Goal: Information Seeking & Learning: Learn about a topic

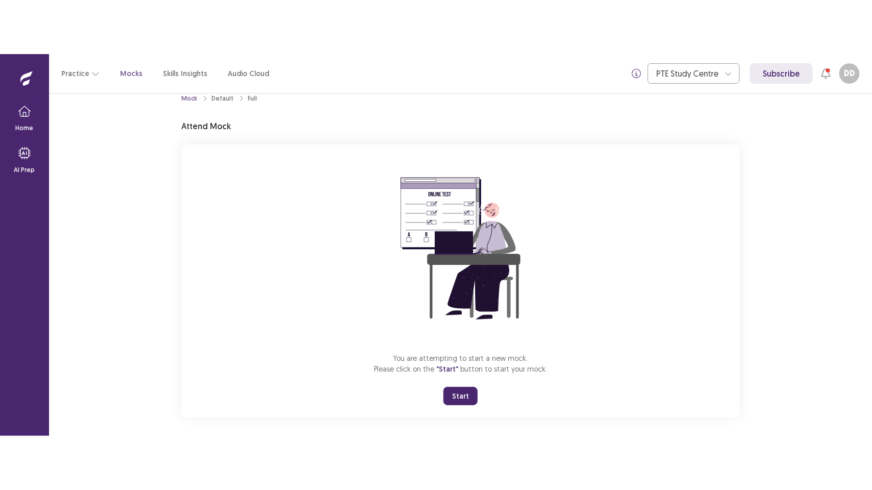
scroll to position [21, 0]
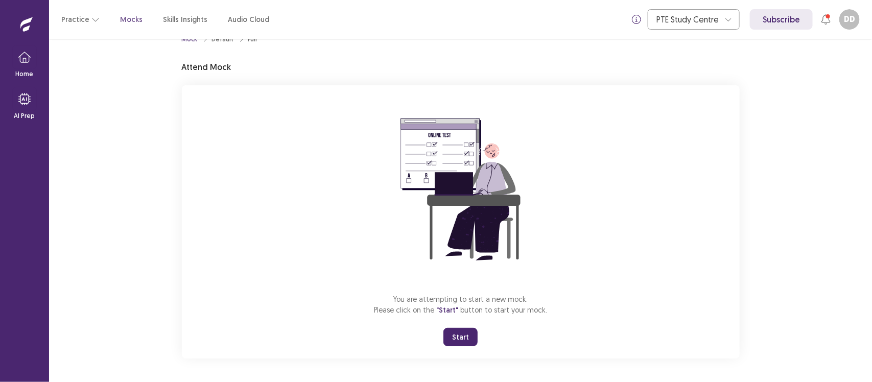
click at [465, 335] on button "Start" at bounding box center [460, 337] width 34 height 18
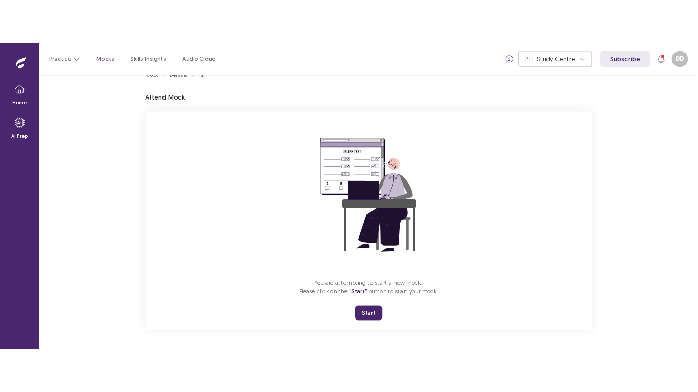
scroll to position [0, 0]
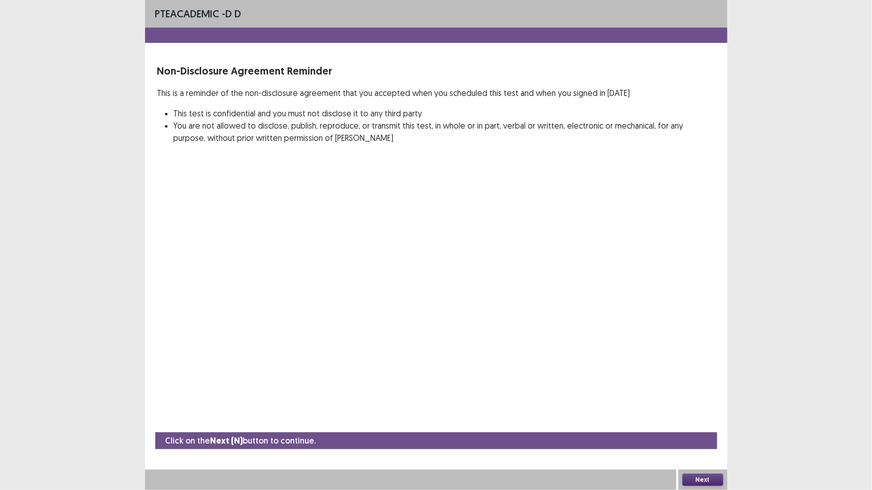
click at [701, 382] on button "Next" at bounding box center [702, 480] width 41 height 12
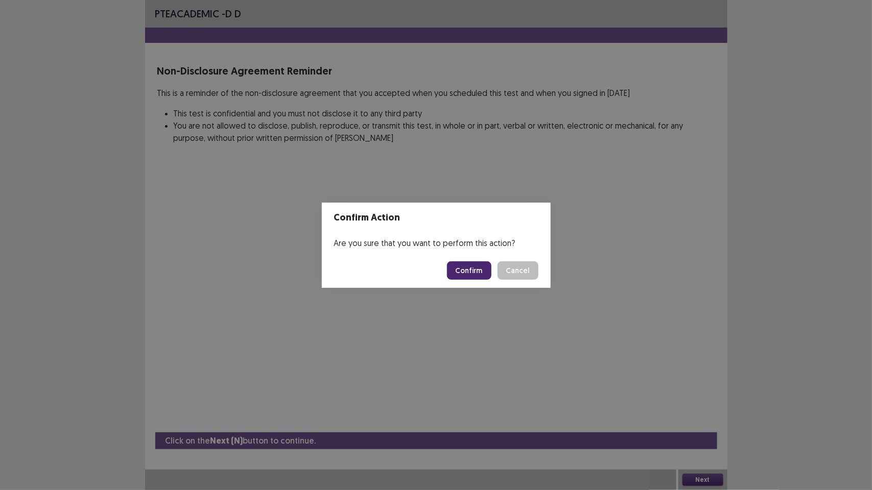
click at [473, 266] on button "Confirm" at bounding box center [469, 271] width 44 height 18
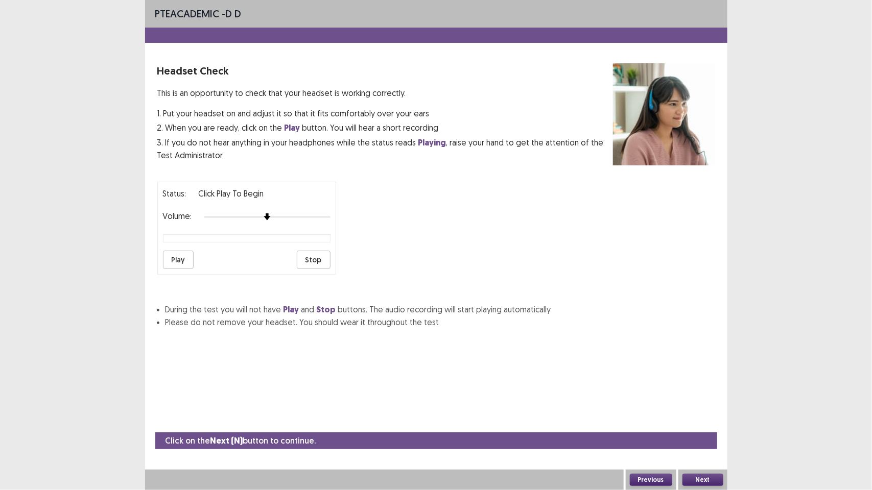
click at [178, 264] on button "Play" at bounding box center [178, 260] width 31 height 18
click at [174, 254] on button "Play" at bounding box center [178, 260] width 31 height 18
click at [708, 382] on button "Next" at bounding box center [702, 480] width 41 height 12
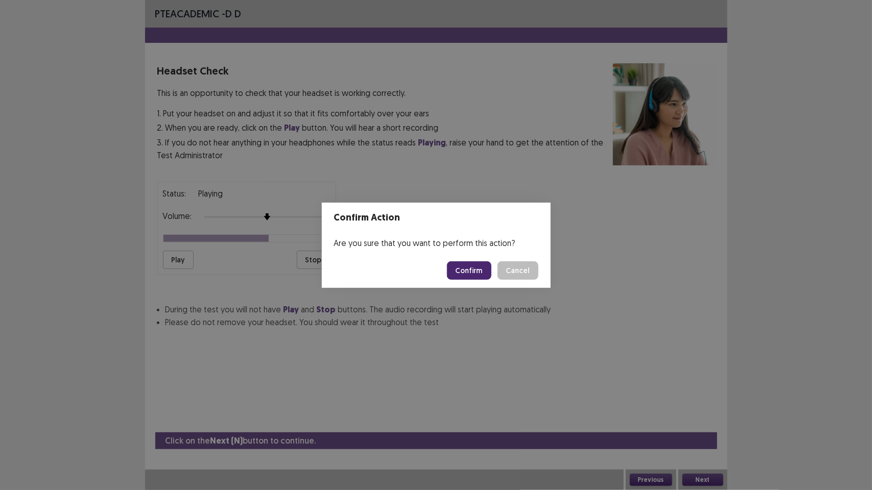
click at [465, 264] on button "Confirm" at bounding box center [469, 271] width 44 height 18
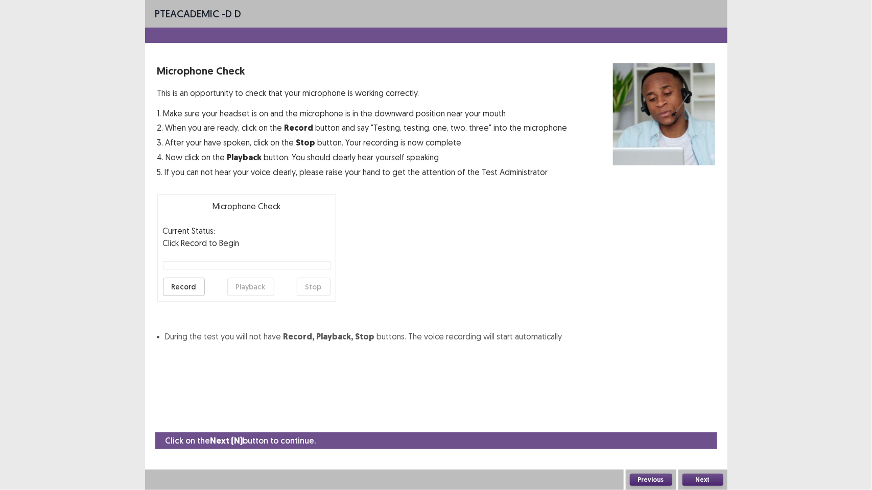
click at [177, 279] on button "Record" at bounding box center [184, 287] width 42 height 18
click at [312, 282] on button "Stop" at bounding box center [314, 287] width 34 height 18
click at [239, 285] on button "Playback" at bounding box center [250, 287] width 47 height 18
click at [708, 382] on button "Next" at bounding box center [702, 480] width 41 height 12
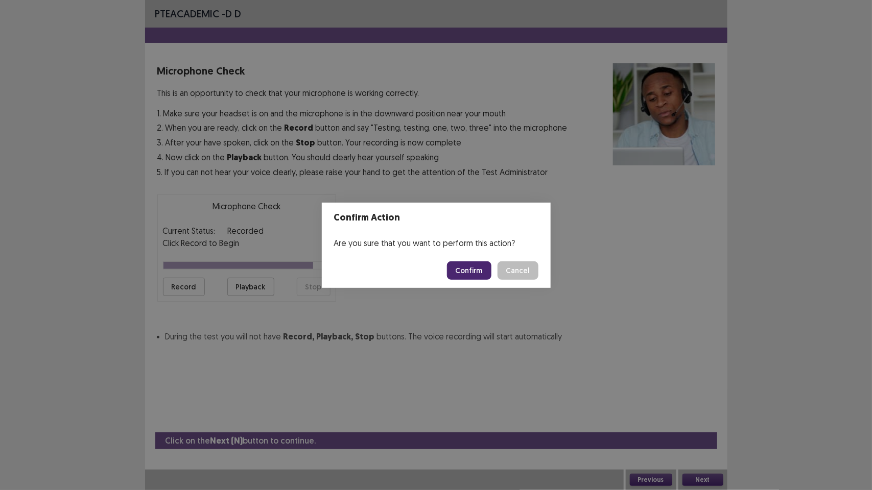
click at [473, 269] on button "Confirm" at bounding box center [469, 271] width 44 height 18
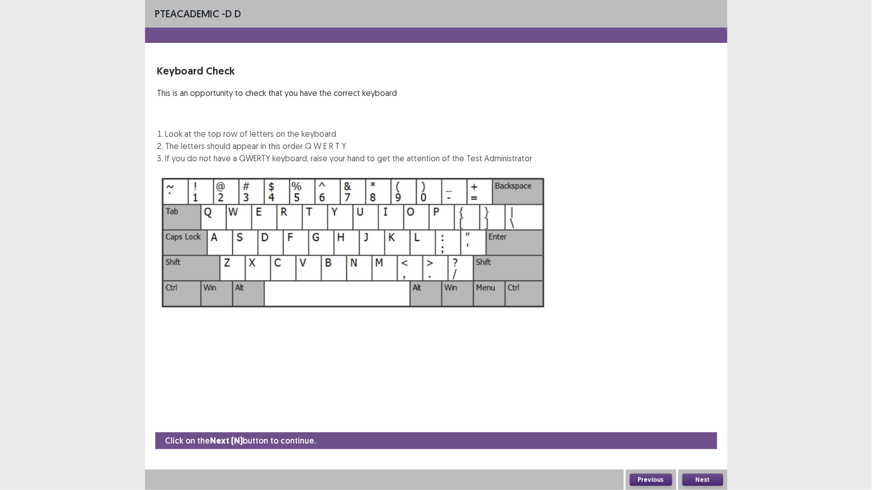
click at [710, 382] on button "Next" at bounding box center [702, 480] width 41 height 12
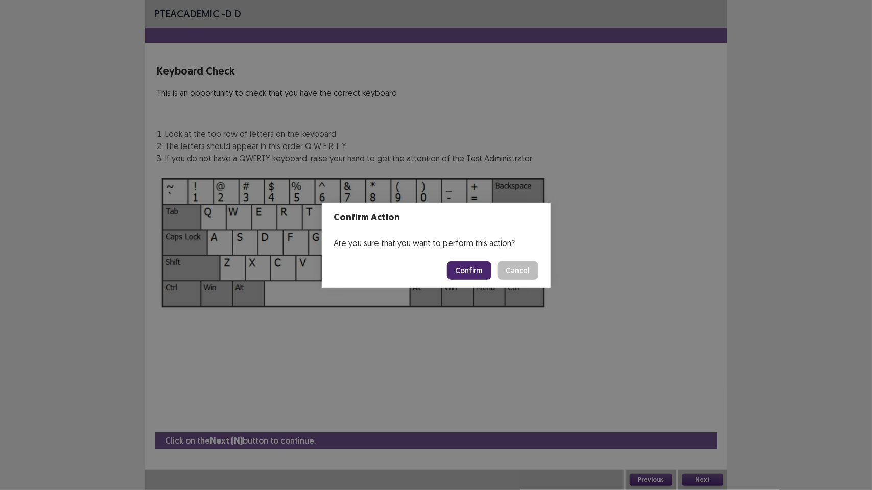
click at [478, 265] on button "Confirm" at bounding box center [469, 271] width 44 height 18
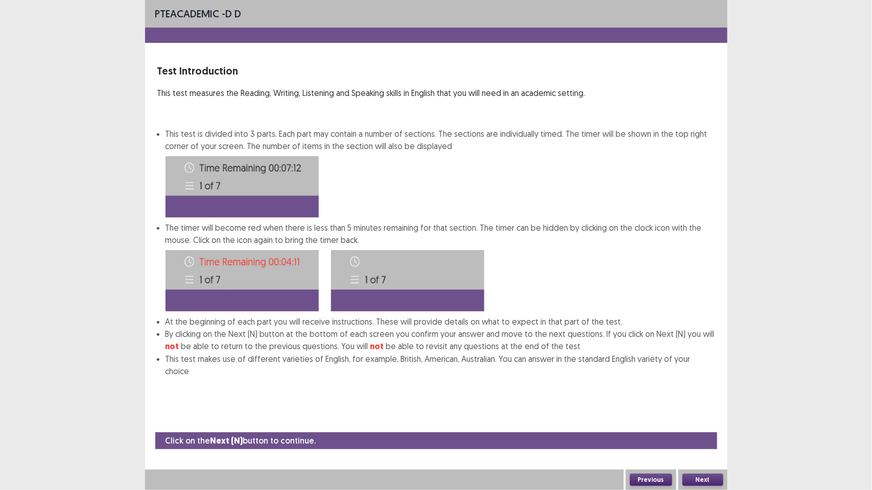
click at [700, 382] on button "Next" at bounding box center [702, 480] width 41 height 12
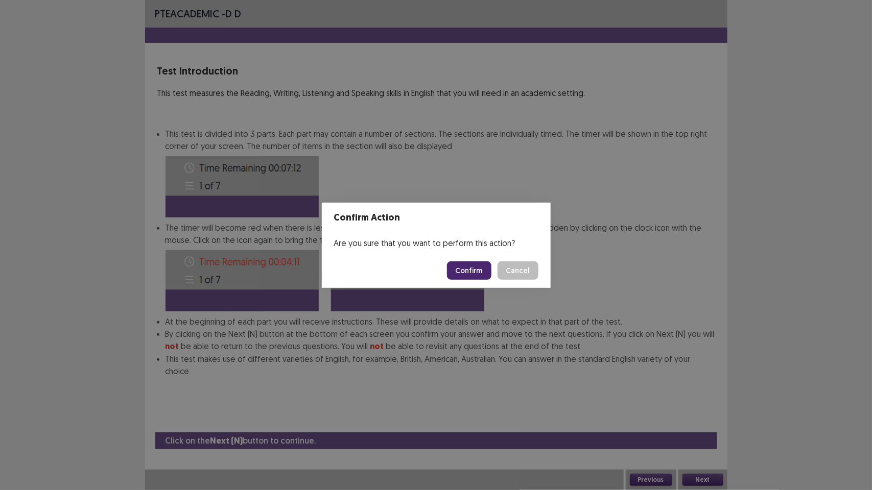
click at [476, 270] on button "Confirm" at bounding box center [469, 271] width 44 height 18
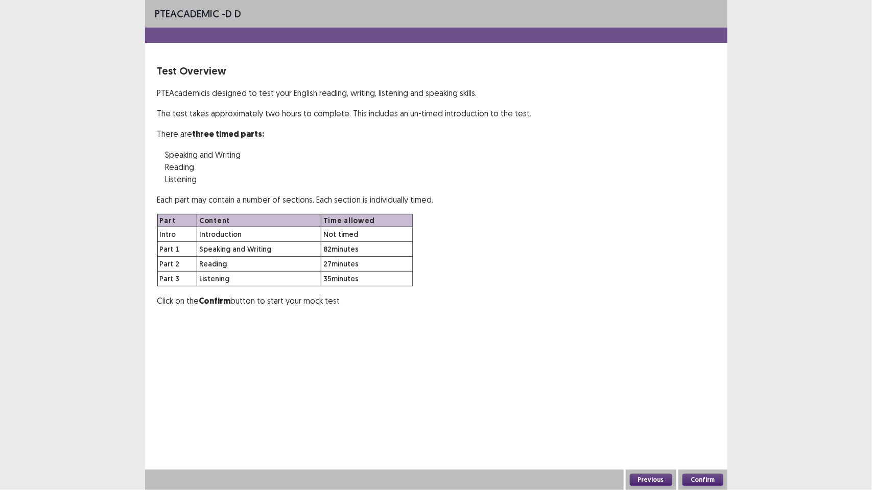
click at [703, 382] on button "Confirm" at bounding box center [702, 480] width 41 height 12
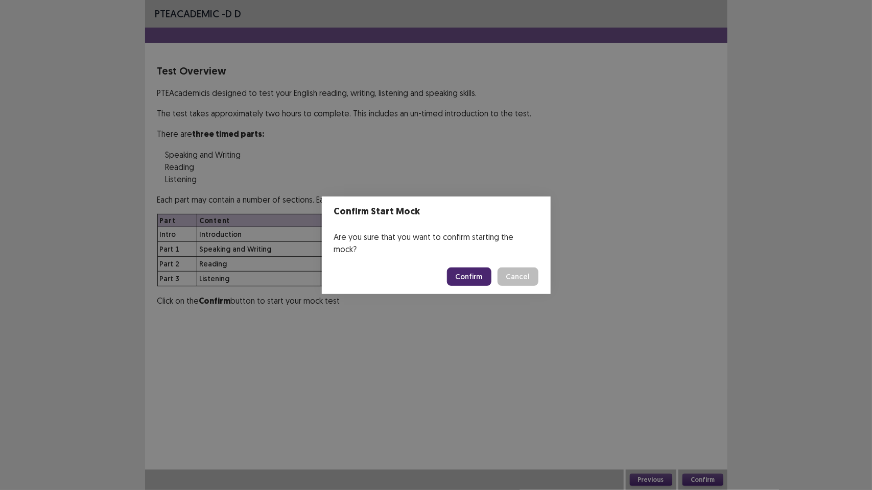
click at [465, 268] on button "Confirm" at bounding box center [469, 277] width 44 height 18
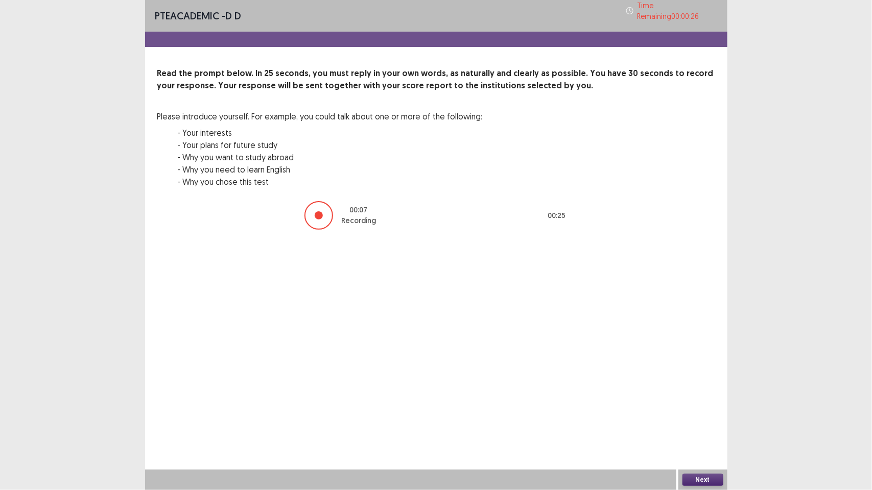
click at [699, 382] on div "Next" at bounding box center [702, 480] width 49 height 20
click at [703, 382] on button "Next" at bounding box center [702, 480] width 41 height 12
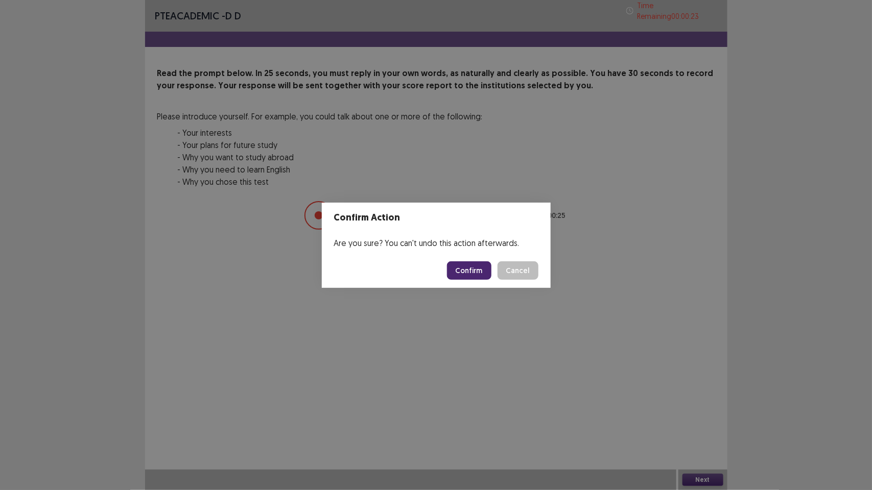
click at [481, 268] on button "Confirm" at bounding box center [469, 271] width 44 height 18
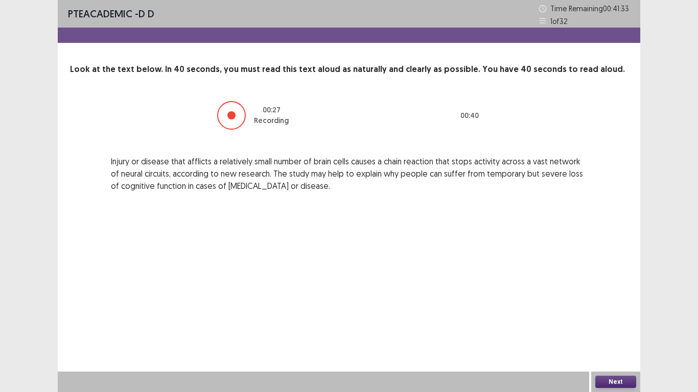
drag, startPoint x: 623, startPoint y: 389, endPoint x: 611, endPoint y: 376, distance: 17.7
click at [619, 382] on div "Next" at bounding box center [615, 382] width 49 height 20
click at [610, 375] on div "Next" at bounding box center [615, 382] width 49 height 20
click at [610, 380] on button "Next" at bounding box center [615, 382] width 41 height 12
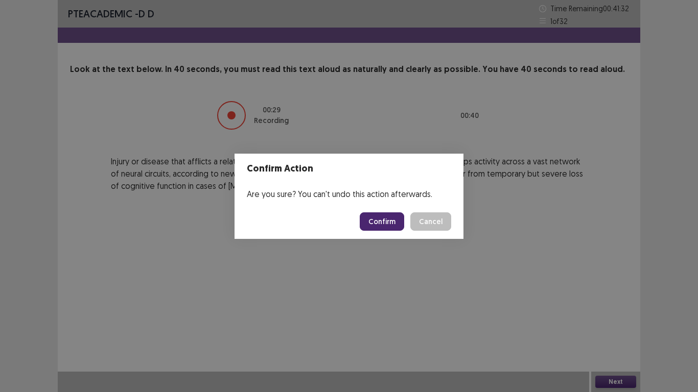
click at [394, 220] on button "Confirm" at bounding box center [382, 222] width 44 height 18
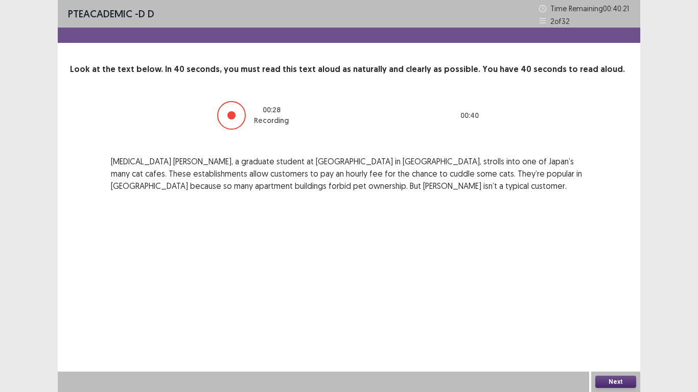
click at [609, 376] on button "Next" at bounding box center [615, 382] width 41 height 12
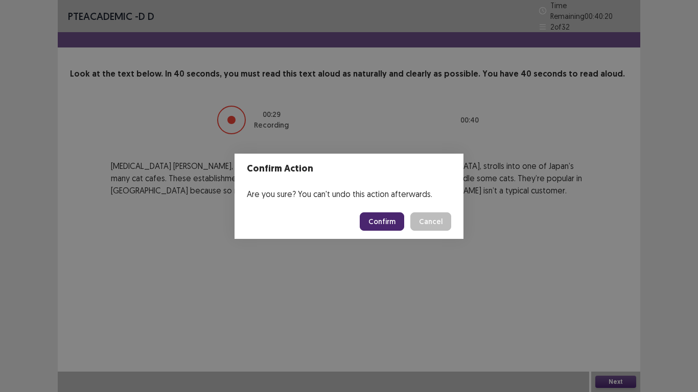
click at [398, 226] on button "Confirm" at bounding box center [382, 222] width 44 height 18
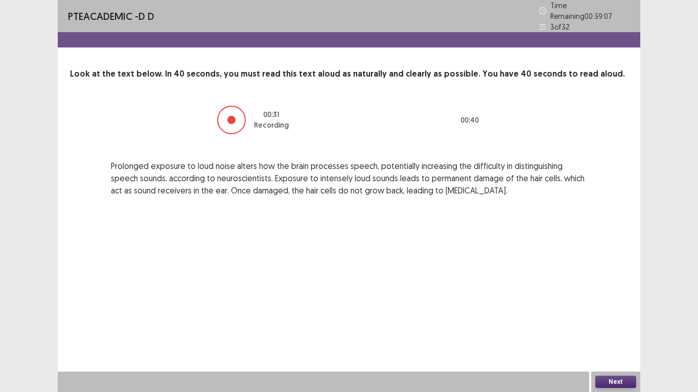
click at [609, 380] on button "Next" at bounding box center [615, 382] width 41 height 12
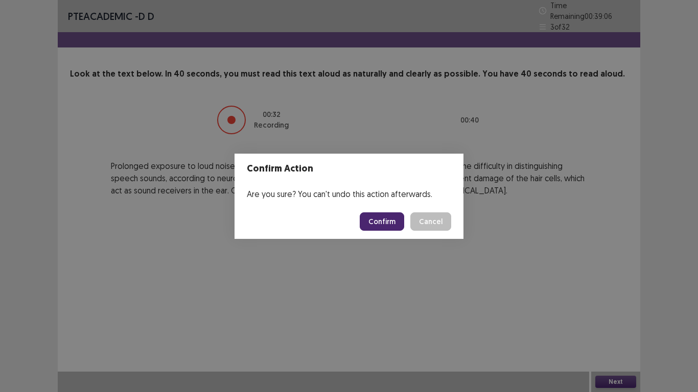
click at [382, 222] on button "Confirm" at bounding box center [382, 222] width 44 height 18
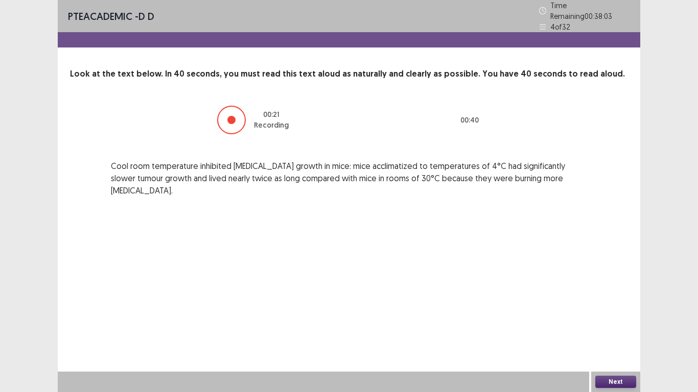
click at [618, 382] on button "Next" at bounding box center [615, 382] width 41 height 12
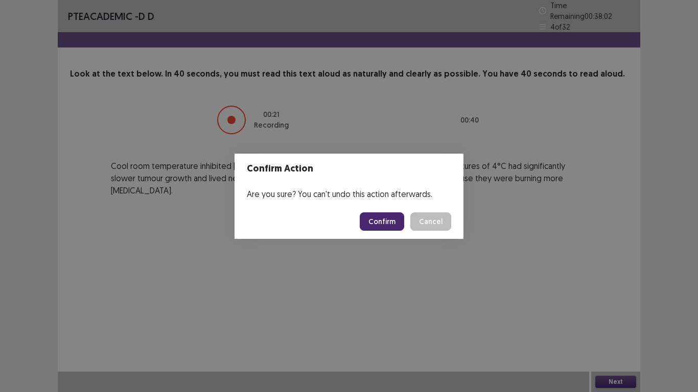
click at [380, 218] on button "Confirm" at bounding box center [382, 222] width 44 height 18
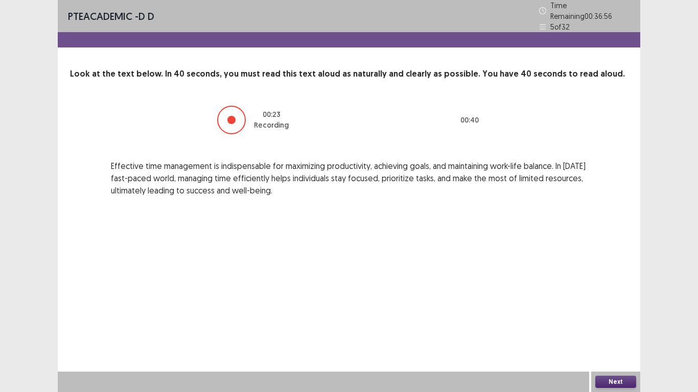
click at [620, 380] on button "Next" at bounding box center [615, 382] width 41 height 12
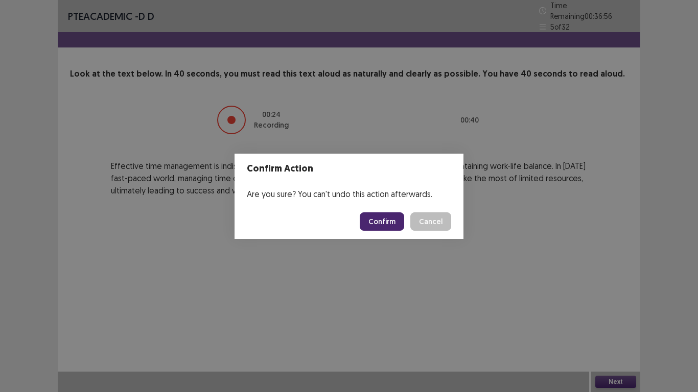
click at [385, 218] on button "Confirm" at bounding box center [382, 222] width 44 height 18
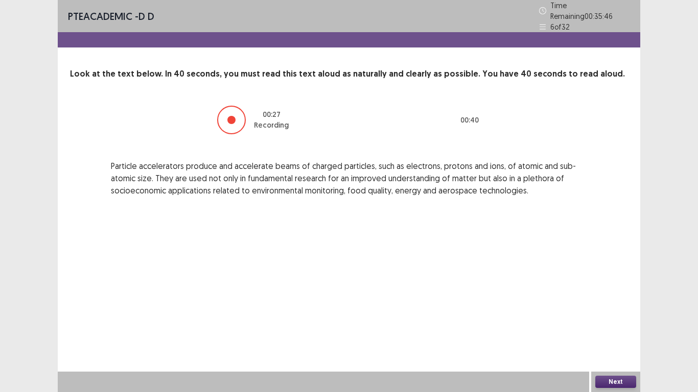
click at [615, 378] on button "Next" at bounding box center [615, 382] width 41 height 12
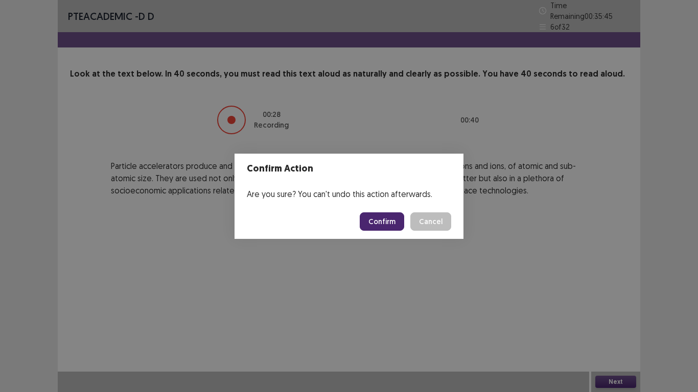
click at [380, 225] on button "Confirm" at bounding box center [382, 222] width 44 height 18
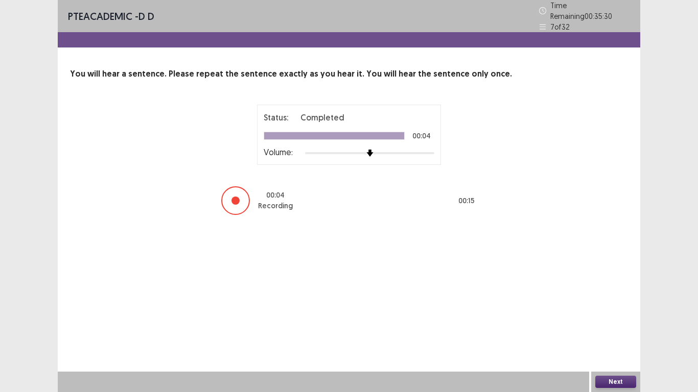
click at [615, 378] on button "Next" at bounding box center [615, 382] width 41 height 12
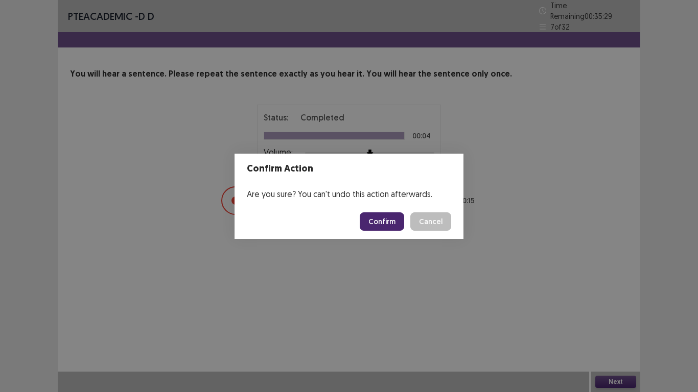
click at [389, 218] on button "Confirm" at bounding box center [382, 222] width 44 height 18
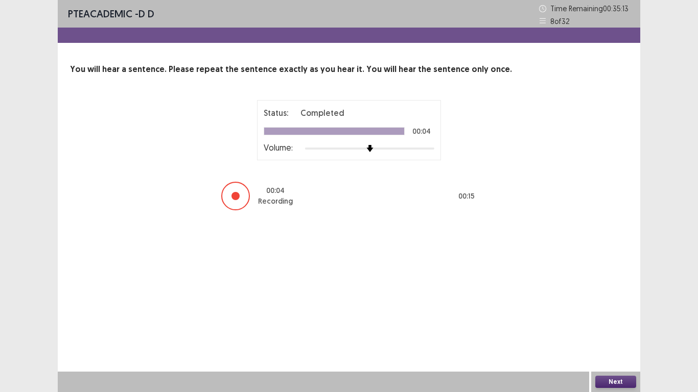
click at [614, 379] on button "Next" at bounding box center [615, 382] width 41 height 12
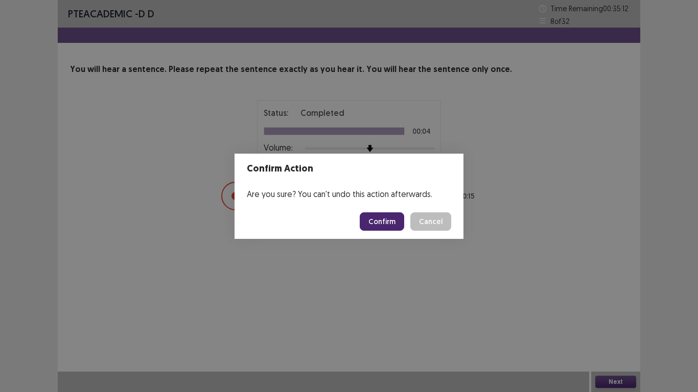
click at [386, 224] on button "Confirm" at bounding box center [382, 222] width 44 height 18
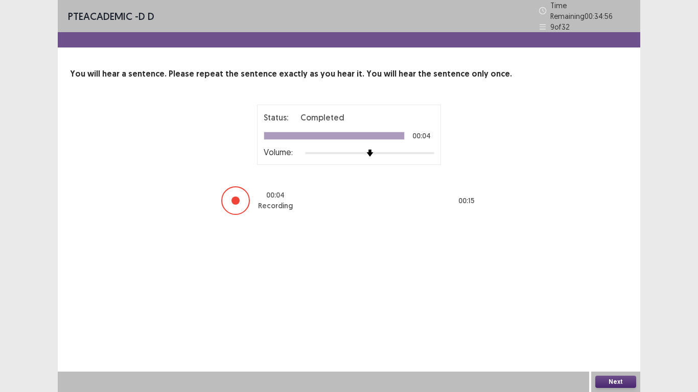
click at [615, 382] on button "Next" at bounding box center [615, 382] width 41 height 12
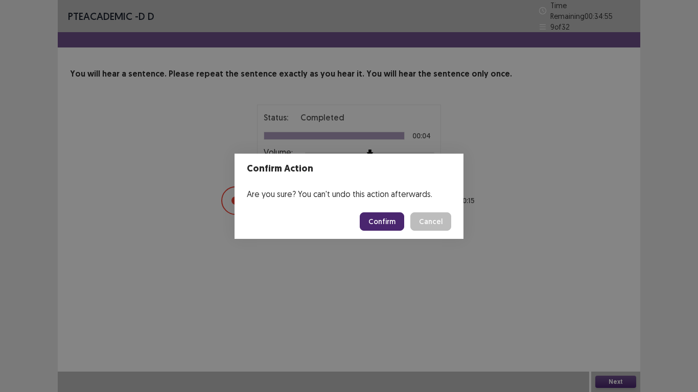
click at [388, 224] on button "Confirm" at bounding box center [382, 222] width 44 height 18
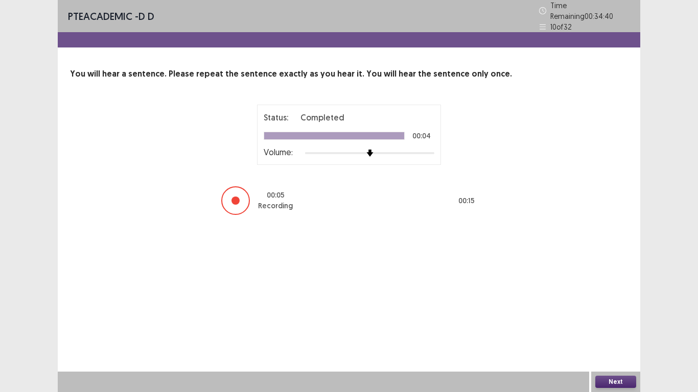
click at [615, 382] on button "Next" at bounding box center [615, 382] width 41 height 12
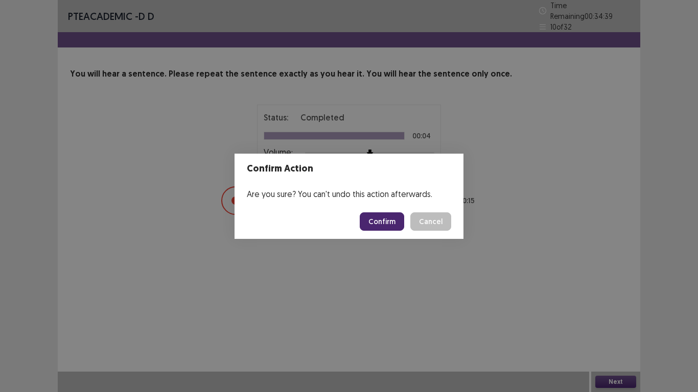
click at [391, 221] on button "Confirm" at bounding box center [382, 222] width 44 height 18
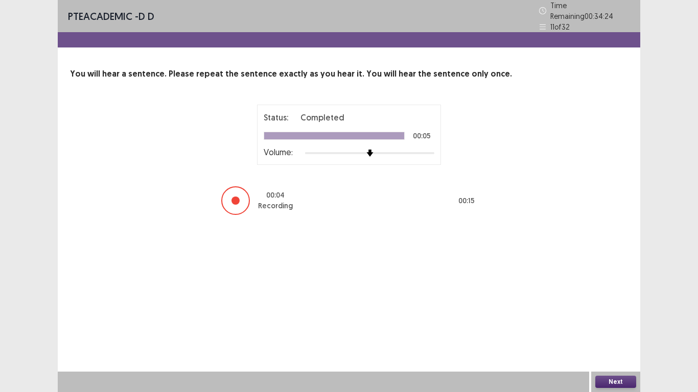
click at [620, 377] on button "Next" at bounding box center [615, 382] width 41 height 12
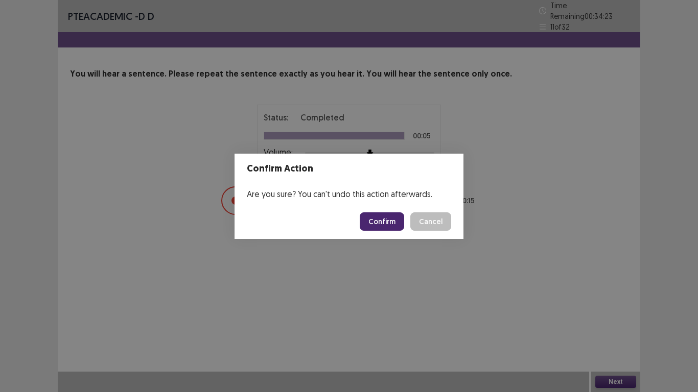
click at [379, 216] on button "Confirm" at bounding box center [382, 222] width 44 height 18
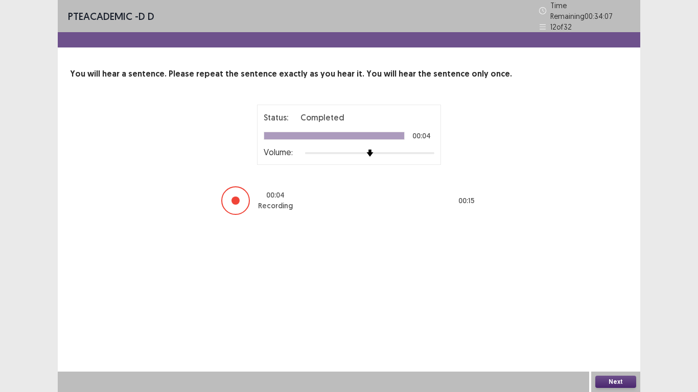
click at [617, 378] on button "Next" at bounding box center [615, 382] width 41 height 12
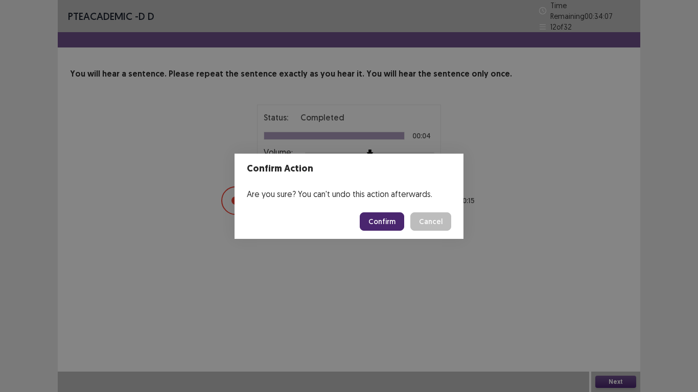
click at [380, 225] on button "Confirm" at bounding box center [382, 222] width 44 height 18
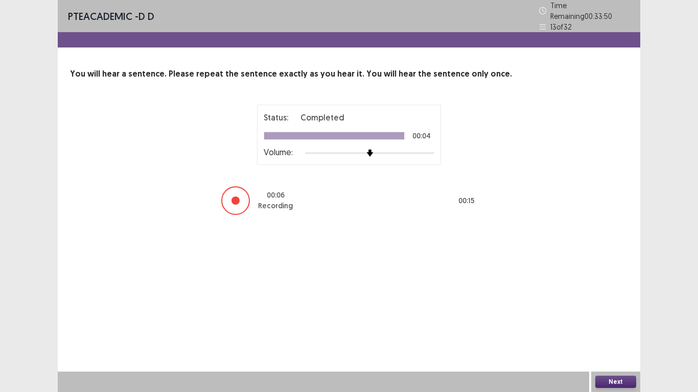
click at [617, 381] on button "Next" at bounding box center [615, 382] width 41 height 12
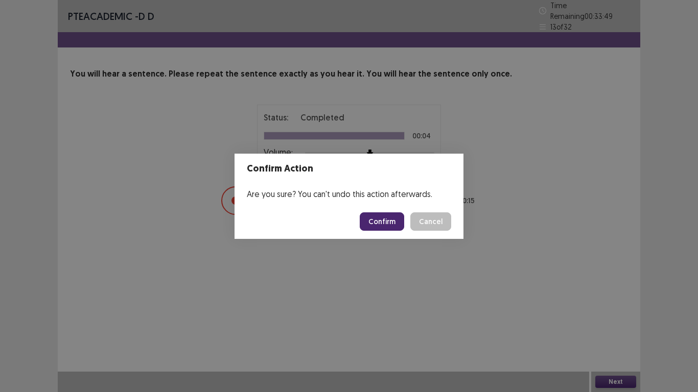
click at [383, 216] on button "Confirm" at bounding box center [382, 222] width 44 height 18
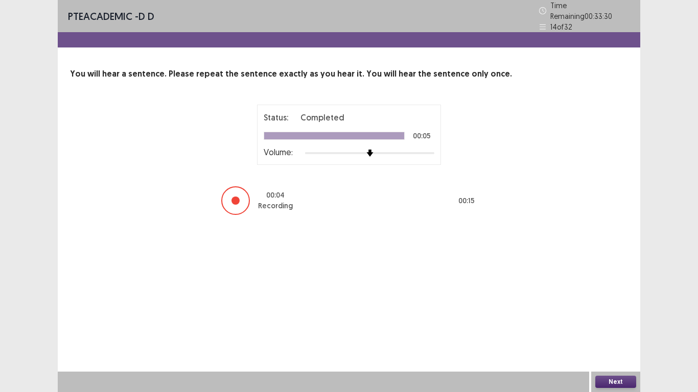
click at [613, 377] on button "Next" at bounding box center [615, 382] width 41 height 12
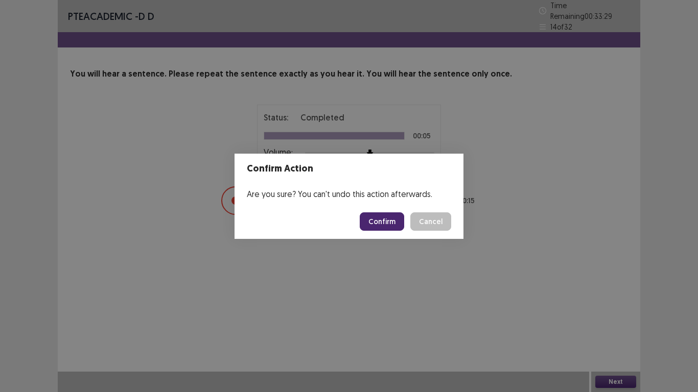
click at [390, 217] on button "Confirm" at bounding box center [382, 222] width 44 height 18
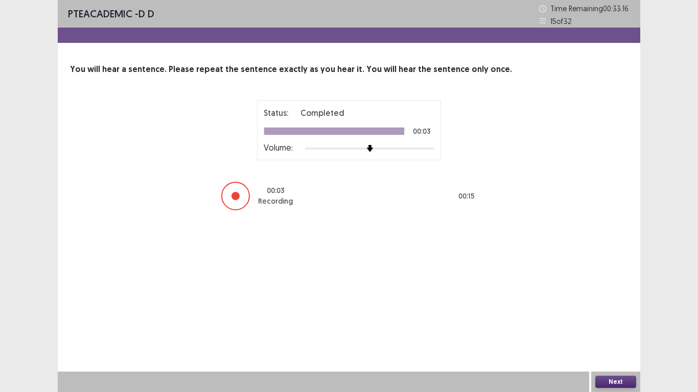
click at [611, 379] on button "Next" at bounding box center [615, 382] width 41 height 12
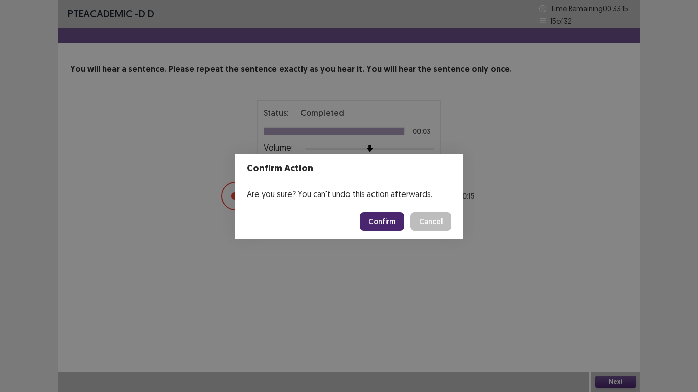
click at [383, 218] on button "Confirm" at bounding box center [382, 222] width 44 height 18
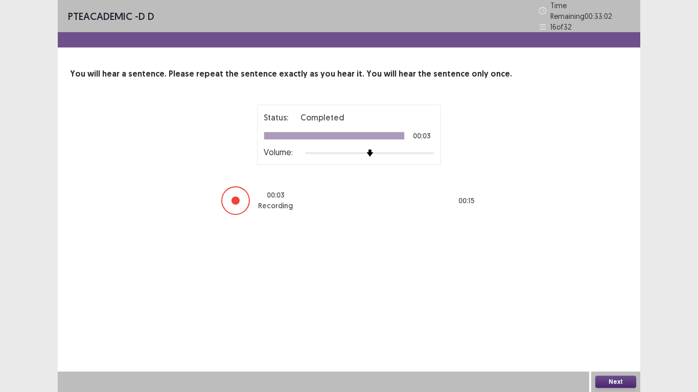
click at [610, 379] on button "Next" at bounding box center [615, 382] width 41 height 12
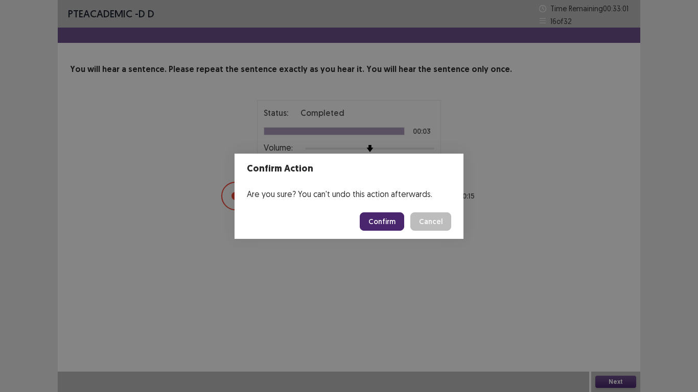
click at [392, 219] on button "Confirm" at bounding box center [382, 222] width 44 height 18
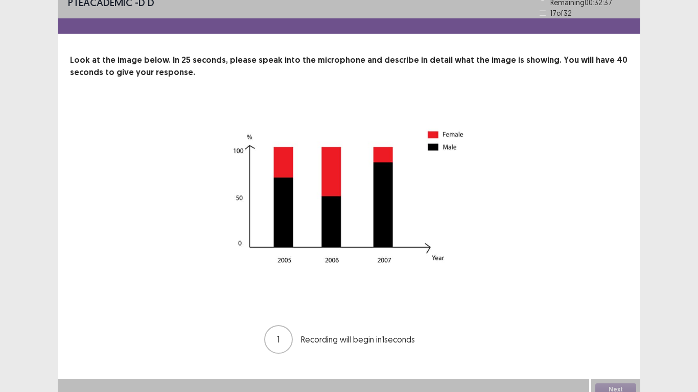
scroll to position [17, 0]
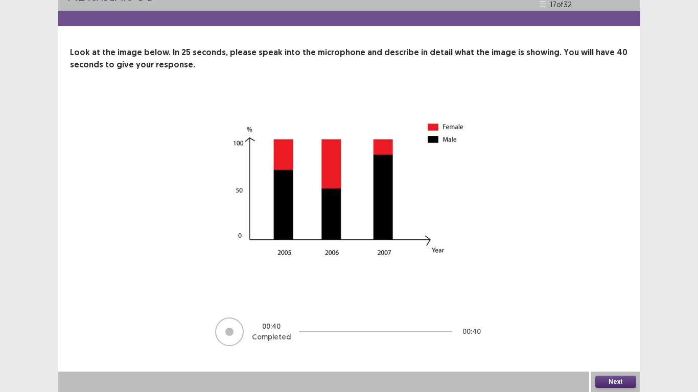
click at [608, 381] on button "Next" at bounding box center [615, 382] width 41 height 12
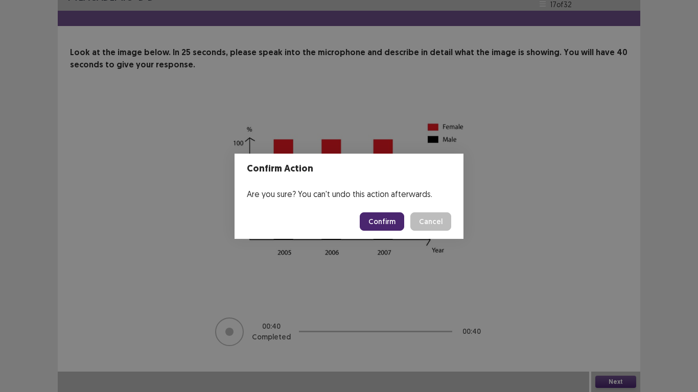
click at [393, 222] on button "Confirm" at bounding box center [382, 222] width 44 height 18
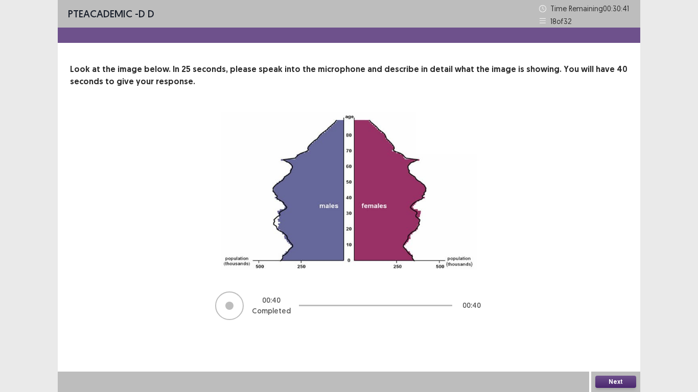
click at [618, 380] on button "Next" at bounding box center [615, 382] width 41 height 12
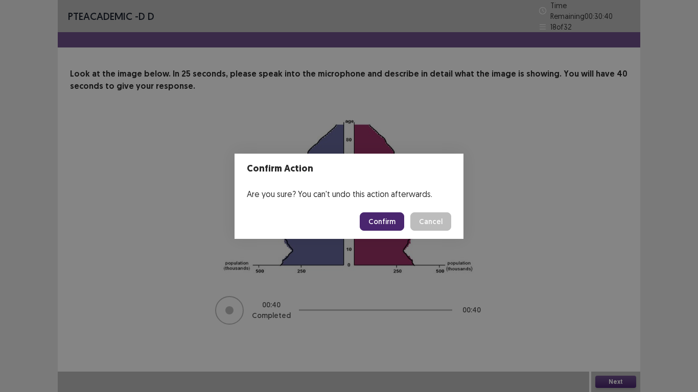
click at [384, 220] on button "Confirm" at bounding box center [382, 222] width 44 height 18
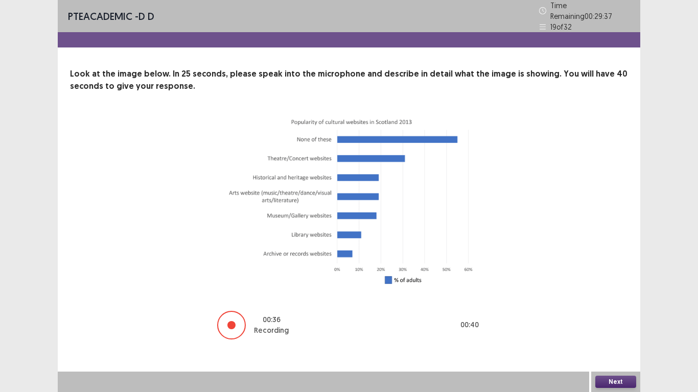
click at [620, 382] on button "Next" at bounding box center [615, 382] width 41 height 12
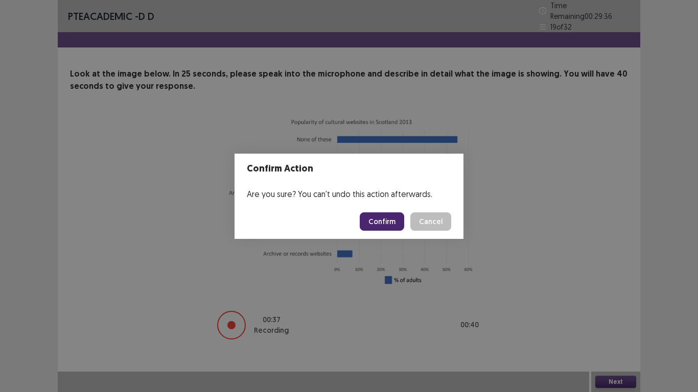
click at [385, 221] on button "Confirm" at bounding box center [382, 222] width 44 height 18
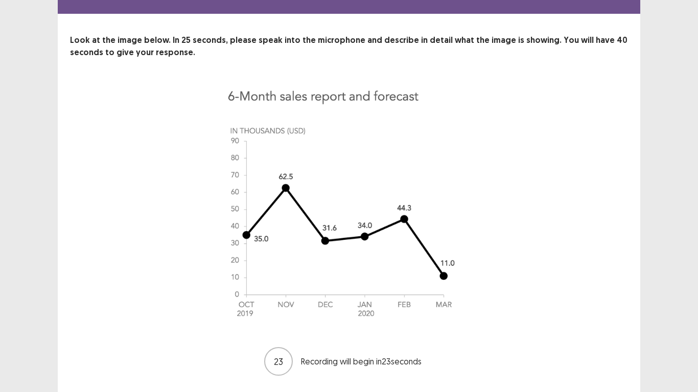
scroll to position [51, 0]
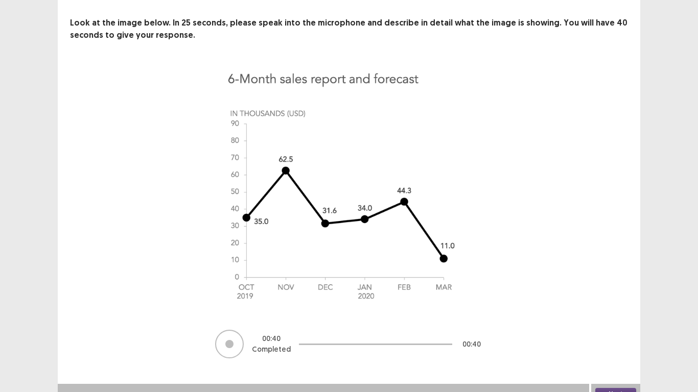
click at [612, 382] on button "Next" at bounding box center [615, 394] width 41 height 12
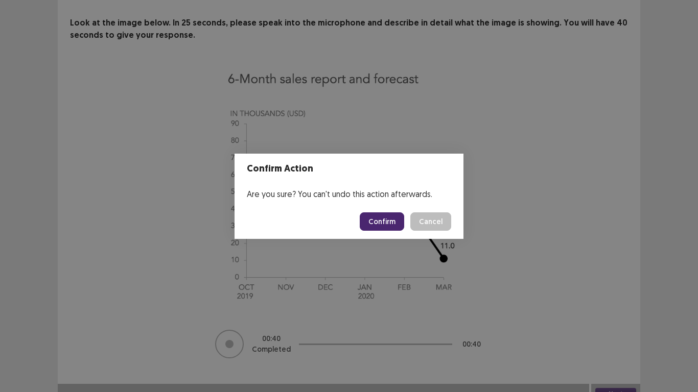
click at [387, 221] on button "Confirm" at bounding box center [382, 222] width 44 height 18
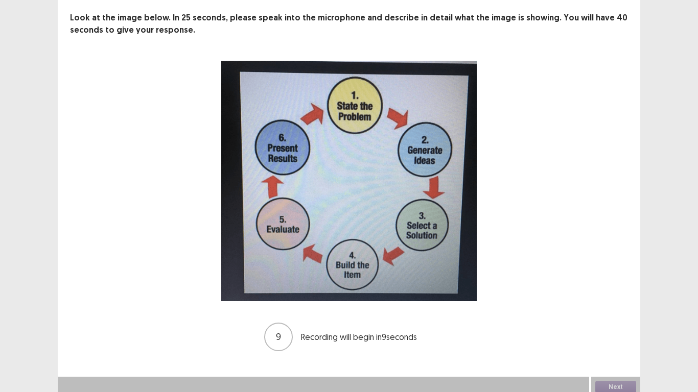
scroll to position [57, 0]
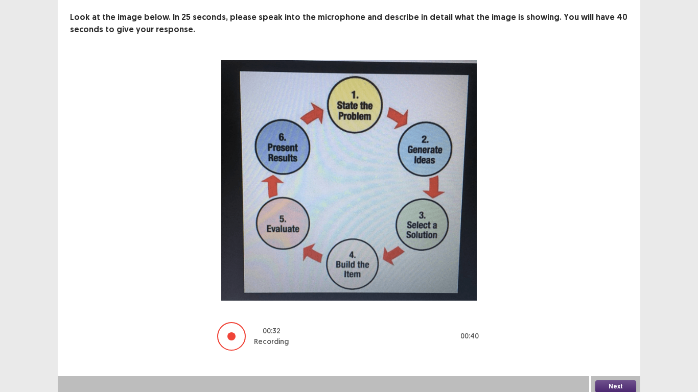
click at [625, 382] on button "Next" at bounding box center [615, 387] width 41 height 12
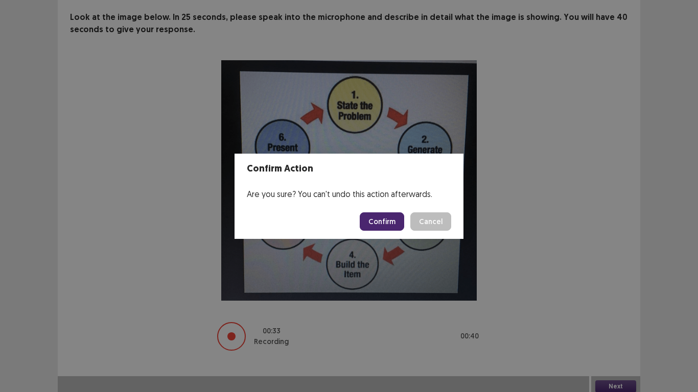
click at [388, 216] on button "Confirm" at bounding box center [382, 222] width 44 height 18
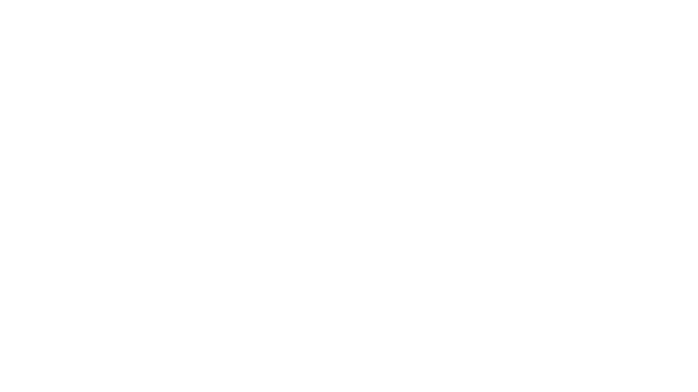
scroll to position [0, 0]
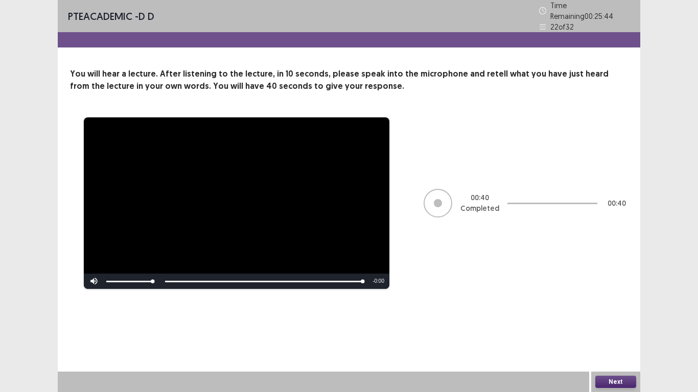
click at [611, 381] on button "Next" at bounding box center [615, 382] width 41 height 12
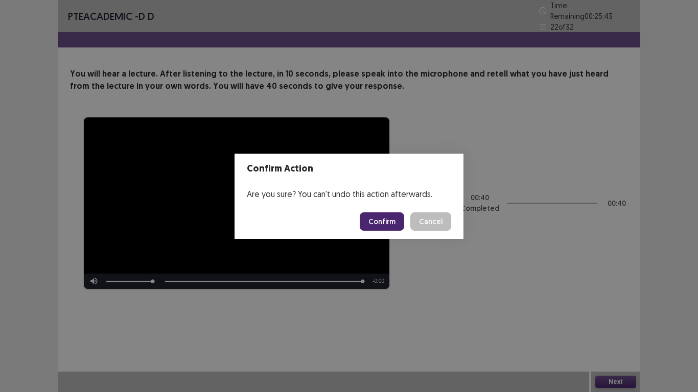
click at [385, 222] on button "Confirm" at bounding box center [382, 222] width 44 height 18
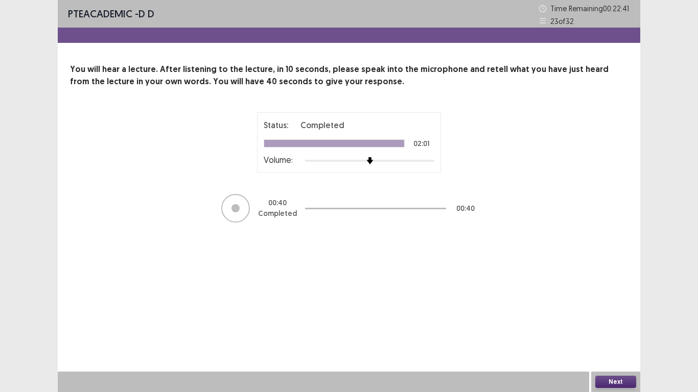
click at [619, 382] on button "Next" at bounding box center [615, 382] width 41 height 12
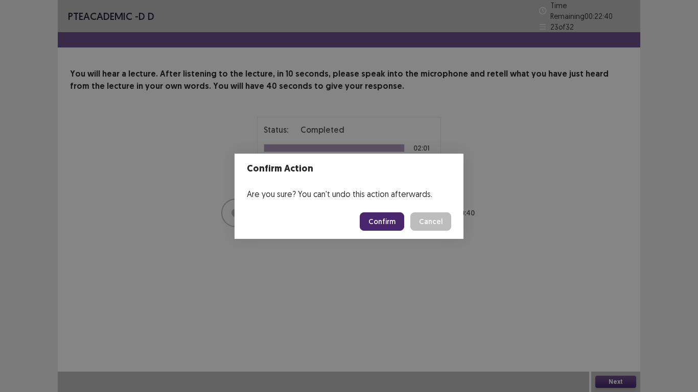
click at [379, 224] on button "Confirm" at bounding box center [382, 222] width 44 height 18
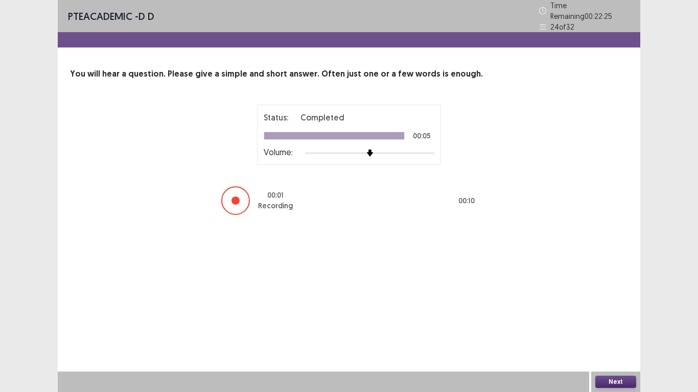
click at [607, 381] on button "Next" at bounding box center [615, 382] width 41 height 12
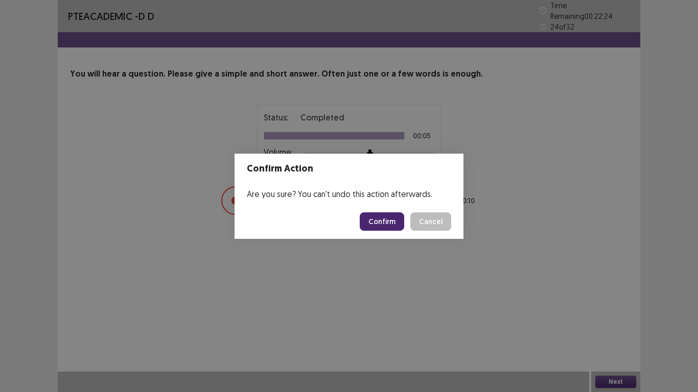
click at [395, 222] on button "Confirm" at bounding box center [382, 222] width 44 height 18
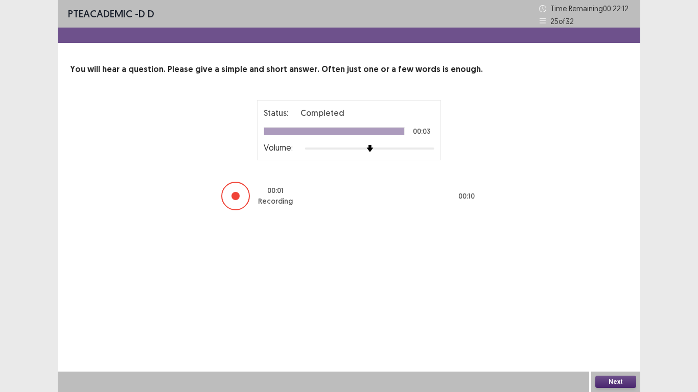
click at [610, 381] on button "Next" at bounding box center [615, 382] width 41 height 12
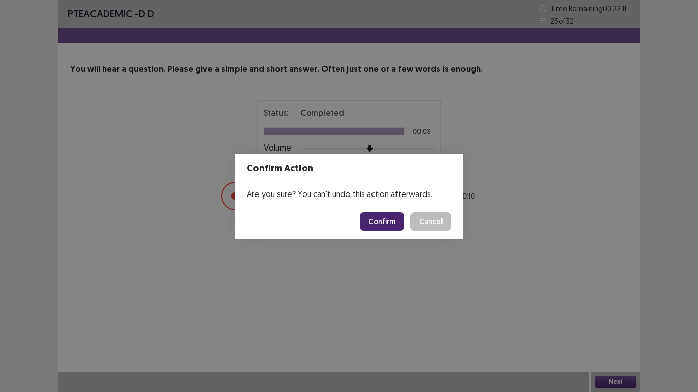
click at [389, 217] on button "Confirm" at bounding box center [382, 222] width 44 height 18
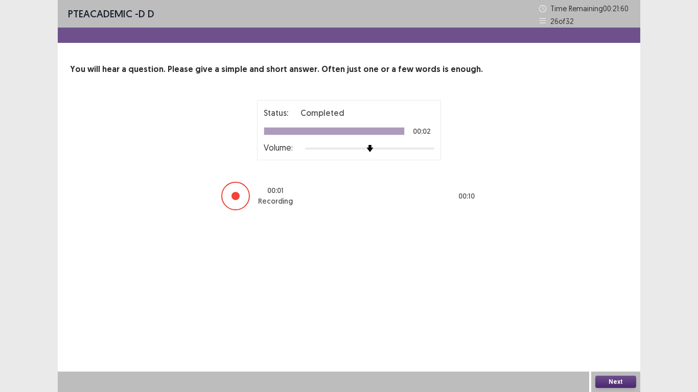
click at [617, 382] on button "Next" at bounding box center [615, 382] width 41 height 12
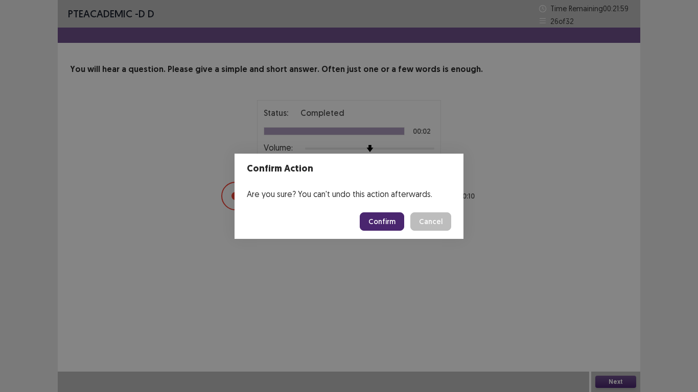
click at [385, 220] on button "Confirm" at bounding box center [382, 222] width 44 height 18
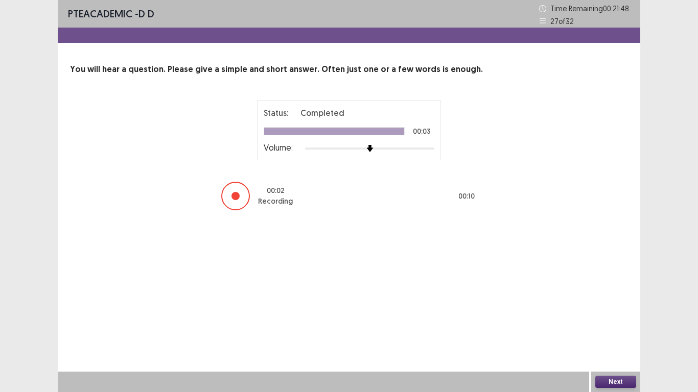
click at [611, 381] on button "Next" at bounding box center [615, 382] width 41 height 12
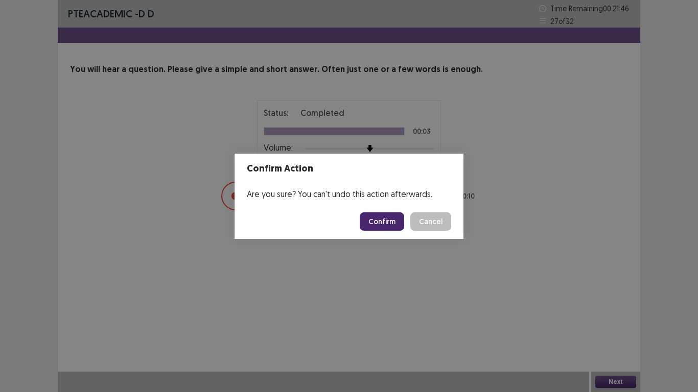
click at [381, 223] on button "Confirm" at bounding box center [382, 222] width 44 height 18
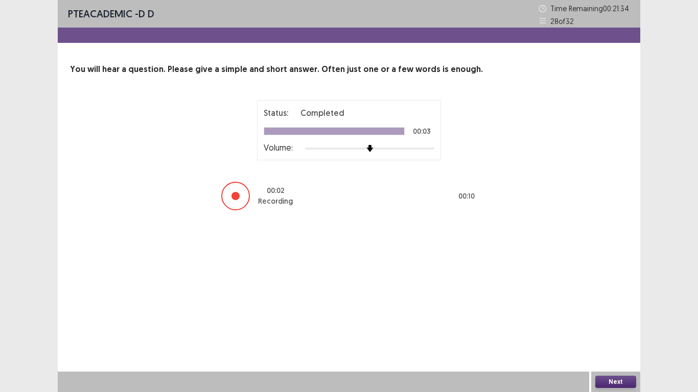
click at [613, 380] on button "Next" at bounding box center [615, 382] width 41 height 12
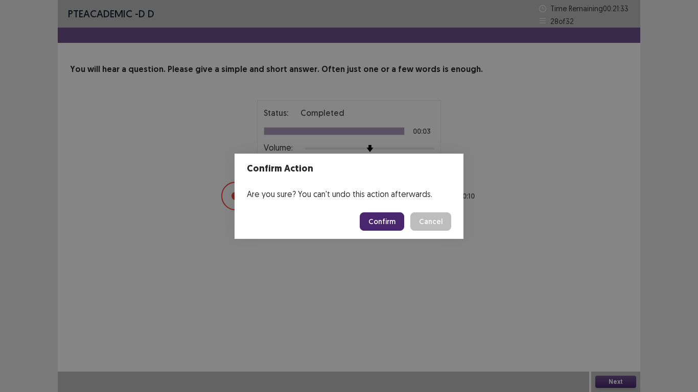
click at [391, 222] on button "Confirm" at bounding box center [382, 222] width 44 height 18
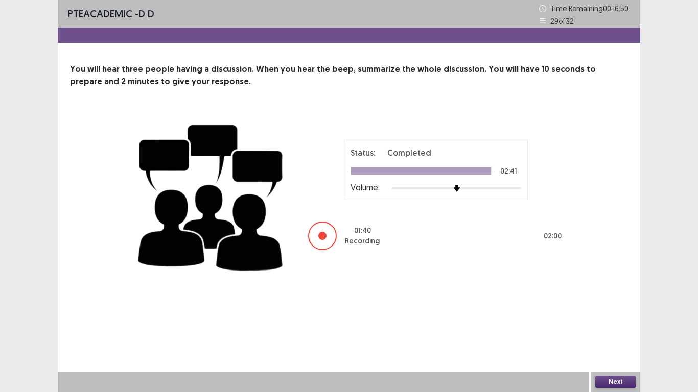
click at [609, 380] on button "Next" at bounding box center [615, 382] width 41 height 12
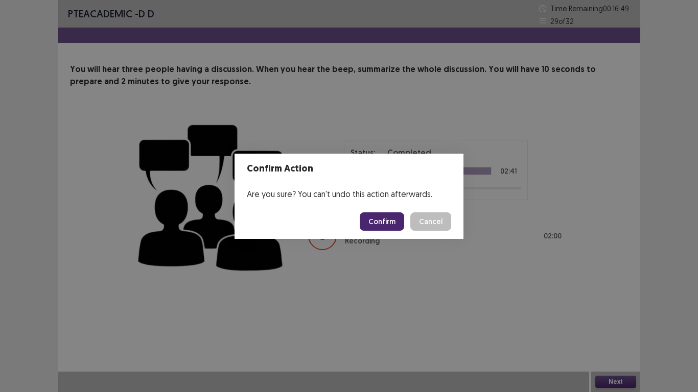
click at [392, 222] on button "Confirm" at bounding box center [382, 222] width 44 height 18
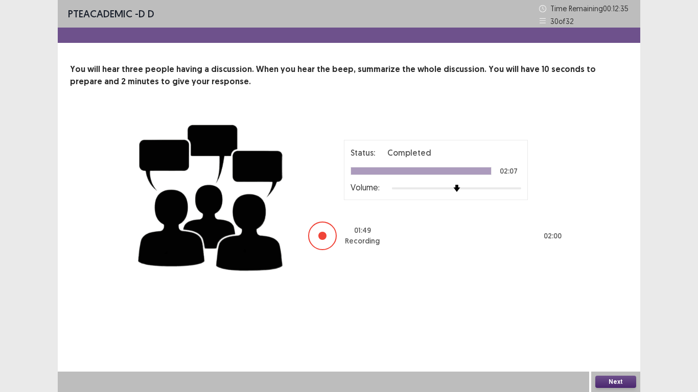
click at [615, 380] on button "Next" at bounding box center [615, 382] width 41 height 12
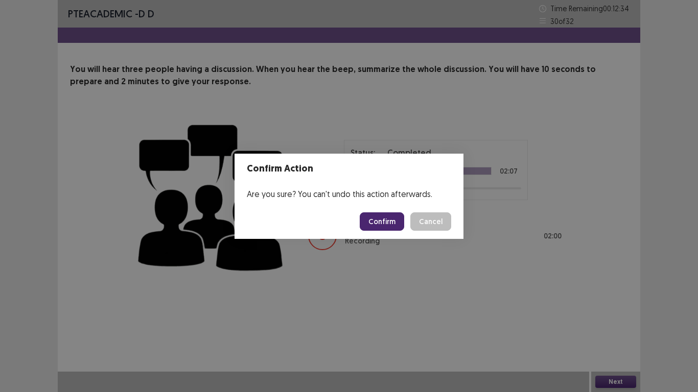
click at [387, 224] on button "Confirm" at bounding box center [382, 222] width 44 height 18
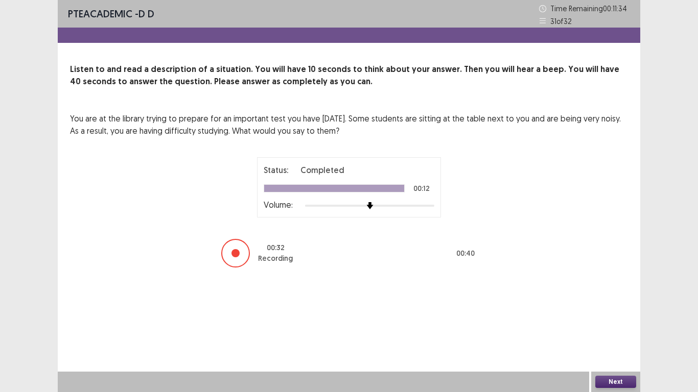
click at [610, 382] on button "Next" at bounding box center [615, 382] width 41 height 12
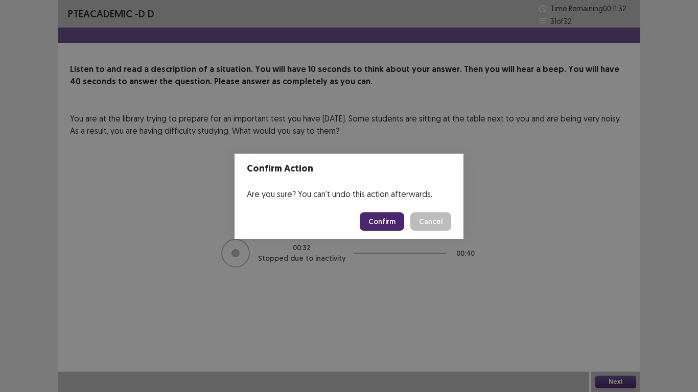
click at [382, 226] on button "Confirm" at bounding box center [382, 222] width 44 height 18
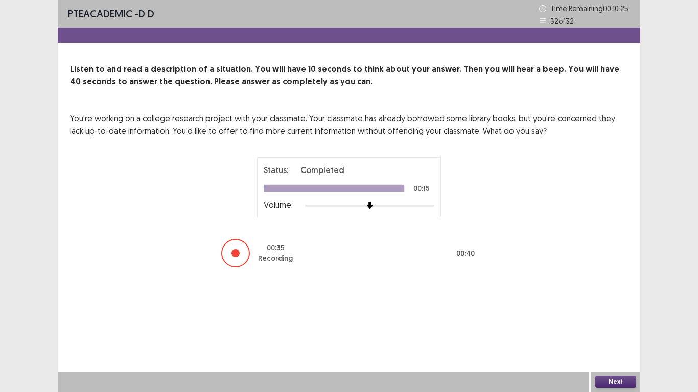
click at [610, 381] on button "Next" at bounding box center [615, 382] width 41 height 12
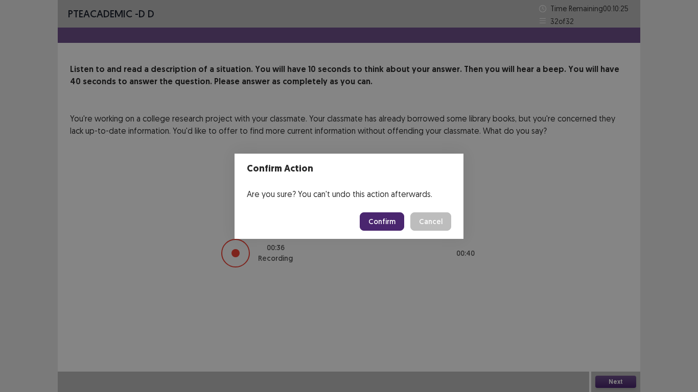
click at [384, 218] on button "Confirm" at bounding box center [382, 222] width 44 height 18
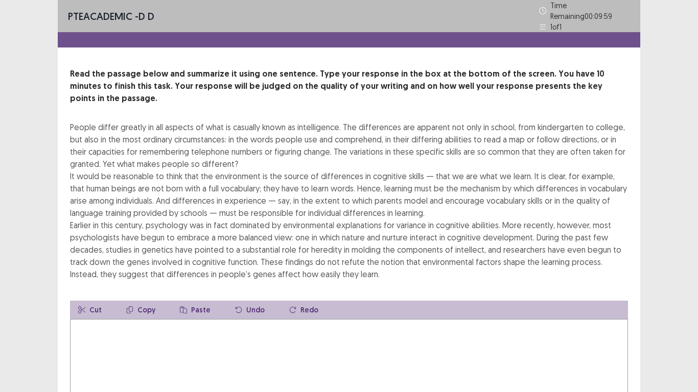
scroll to position [51, 0]
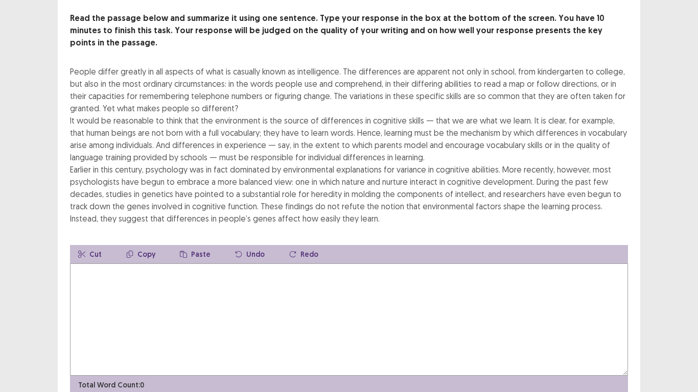
click at [124, 277] on textarea at bounding box center [349, 320] width 558 height 112
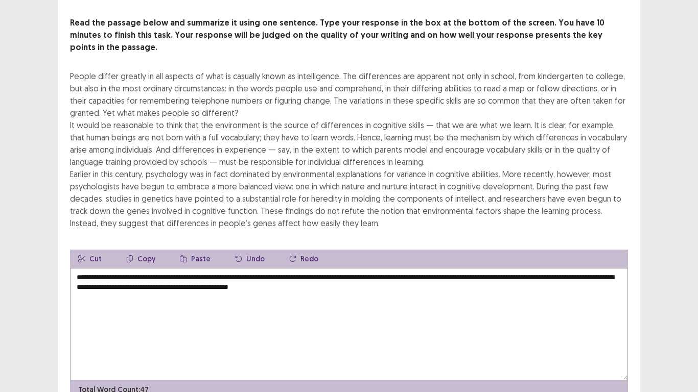
click at [358, 273] on textarea "**********" at bounding box center [349, 324] width 558 height 112
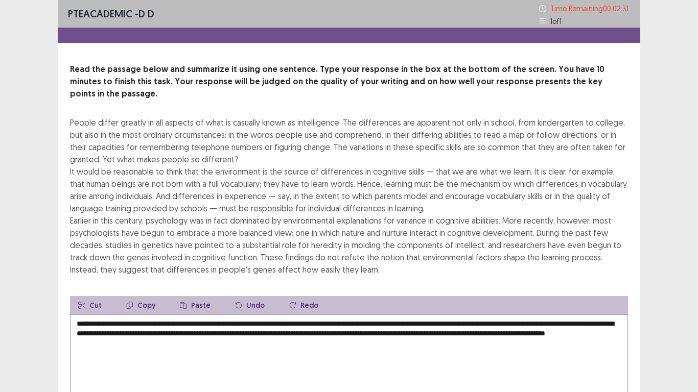
scroll to position [86, 0]
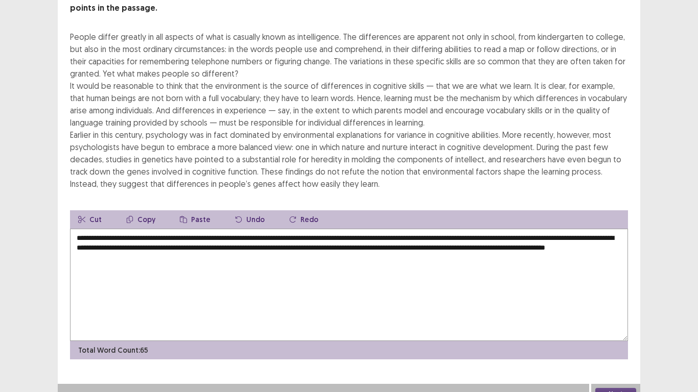
click at [259, 229] on textarea "**********" at bounding box center [349, 285] width 558 height 112
click at [585, 238] on textarea "**********" at bounding box center [349, 285] width 558 height 112
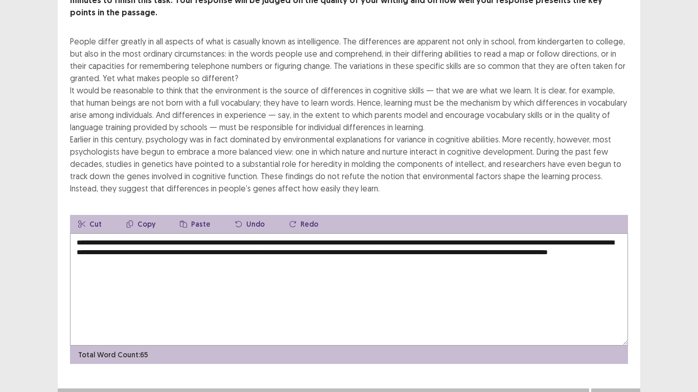
click at [226, 248] on textarea "**********" at bounding box center [349, 289] width 558 height 112
click at [227, 247] on textarea "**********" at bounding box center [349, 289] width 558 height 112
click at [590, 239] on textarea "**********" at bounding box center [349, 289] width 558 height 112
type textarea "**********"
click at [618, 382] on button "Next" at bounding box center [615, 399] width 41 height 12
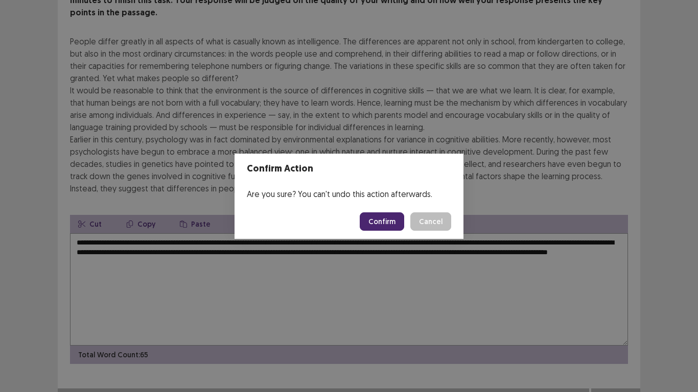
click at [386, 223] on button "Confirm" at bounding box center [382, 222] width 44 height 18
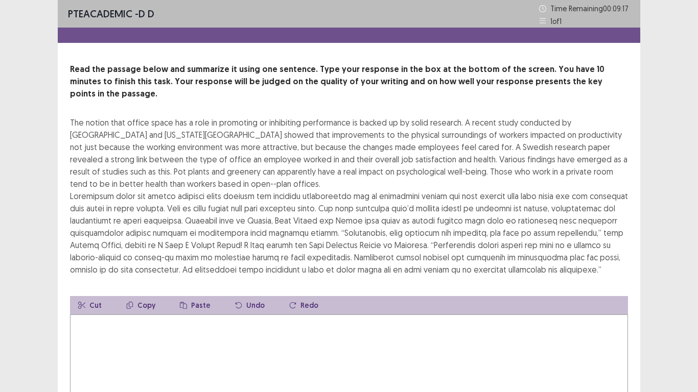
click at [151, 323] on textarea at bounding box center [349, 371] width 558 height 112
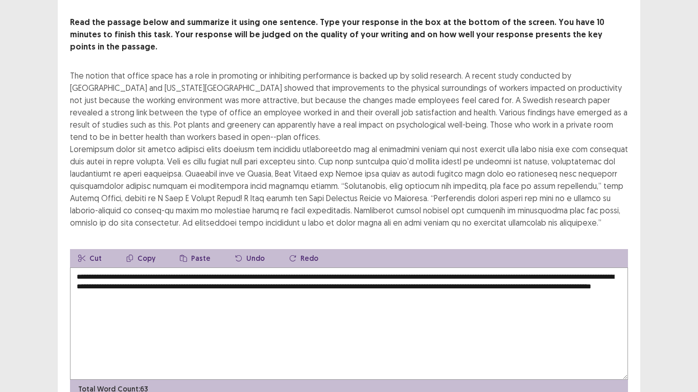
scroll to position [35, 0]
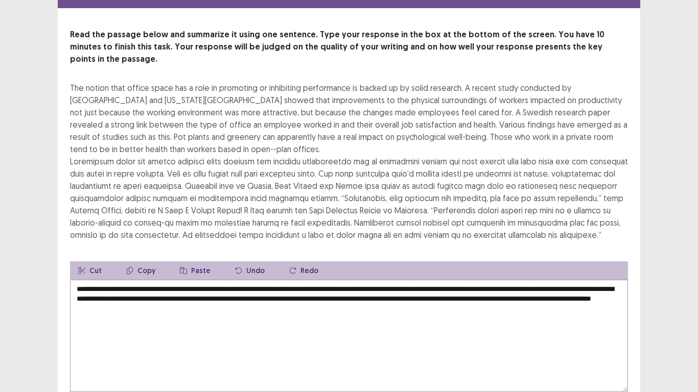
click at [182, 280] on textarea "**********" at bounding box center [349, 336] width 558 height 112
click at [436, 280] on textarea "**********" at bounding box center [349, 336] width 558 height 112
click at [486, 286] on textarea "**********" at bounding box center [349, 336] width 558 height 112
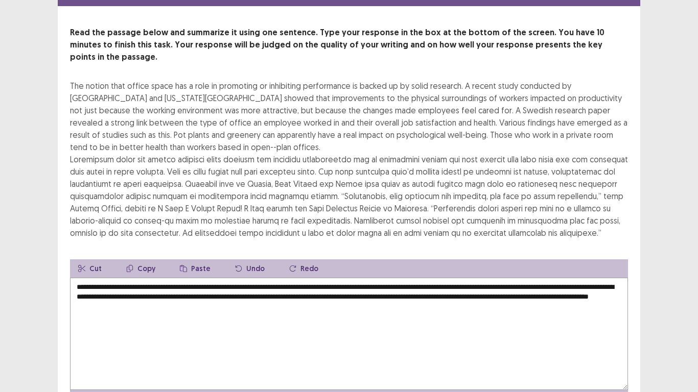
scroll to position [86, 0]
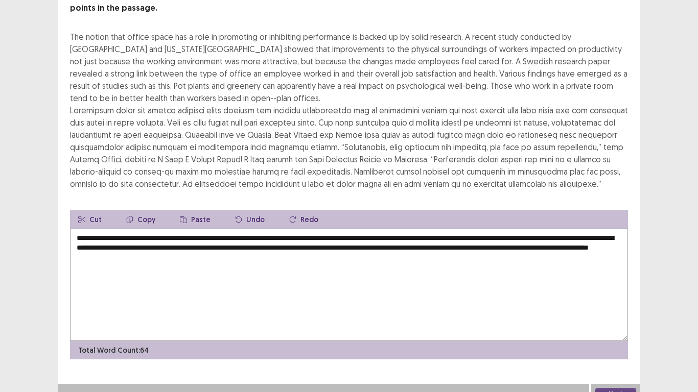
type textarea "**********"
click at [611, 382] on button "Next" at bounding box center [615, 394] width 41 height 12
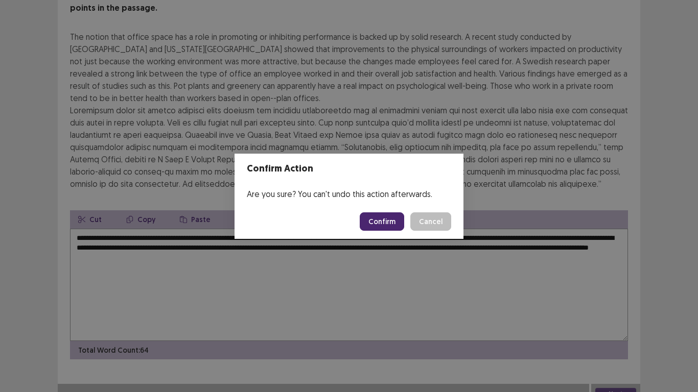
click at [382, 219] on button "Confirm" at bounding box center [382, 222] width 44 height 18
click at [273, 280] on div "Confirm Action Are you sure? You can't undo this action afterwards. Loading... …" at bounding box center [349, 196] width 698 height 392
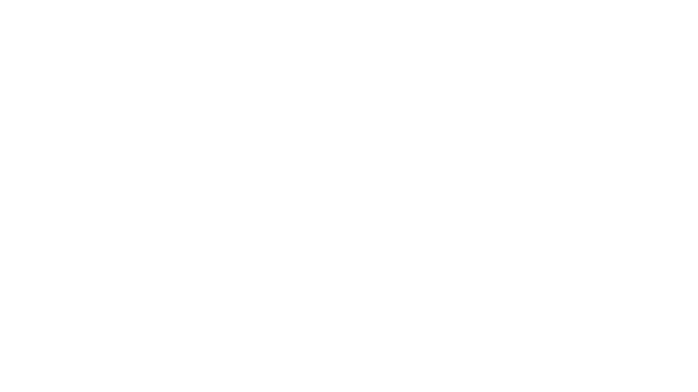
scroll to position [0, 0]
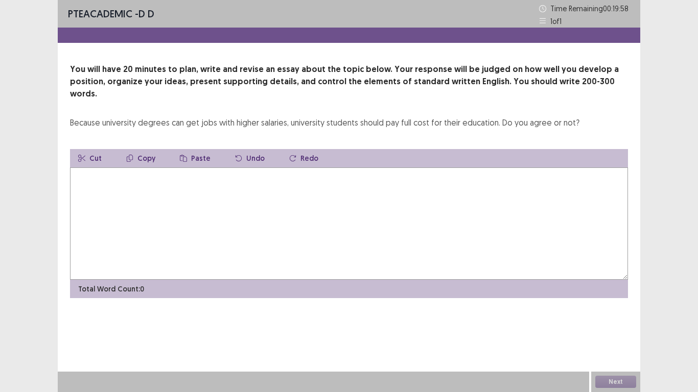
click at [164, 185] on textarea at bounding box center [349, 224] width 558 height 112
click at [162, 168] on textarea "**********" at bounding box center [349, 224] width 558 height 112
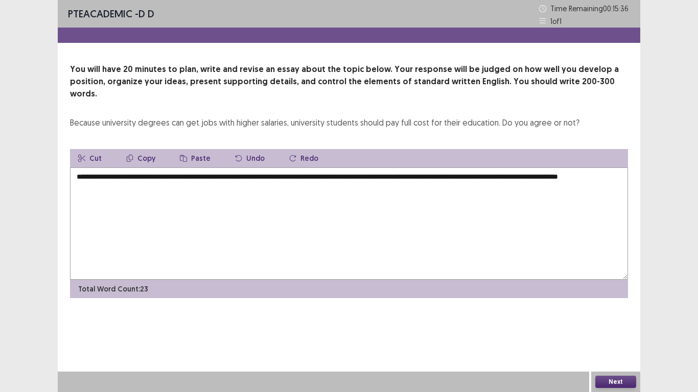
click at [144, 183] on textarea "**********" at bounding box center [349, 224] width 558 height 112
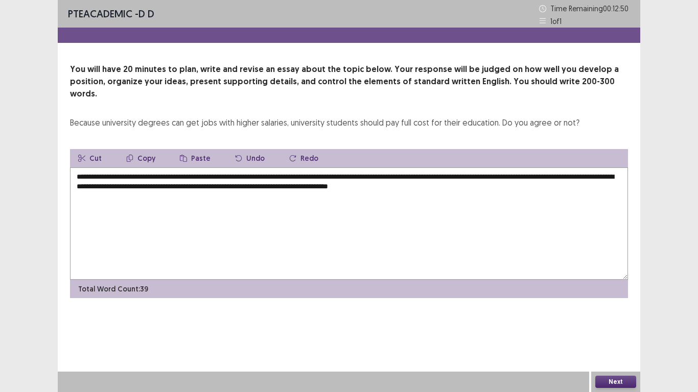
click at [480, 173] on textarea "**********" at bounding box center [349, 224] width 558 height 112
click at [482, 173] on textarea "**********" at bounding box center [349, 224] width 558 height 112
click at [491, 177] on textarea "**********" at bounding box center [349, 224] width 558 height 112
click at [488, 174] on textarea "**********" at bounding box center [349, 224] width 558 height 112
click at [617, 171] on textarea "**********" at bounding box center [349, 224] width 558 height 112
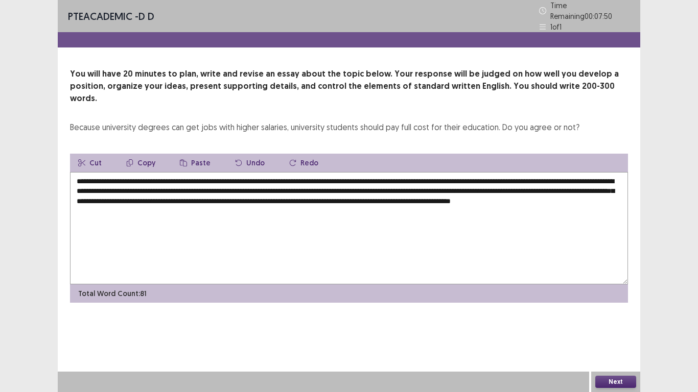
click at [144, 196] on textarea "**********" at bounding box center [349, 228] width 558 height 112
click at [261, 194] on textarea "**********" at bounding box center [349, 228] width 558 height 112
click at [262, 195] on textarea "**********" at bounding box center [349, 228] width 558 height 112
click at [320, 196] on textarea "**********" at bounding box center [349, 228] width 558 height 112
click at [127, 215] on textarea "**********" at bounding box center [349, 228] width 558 height 112
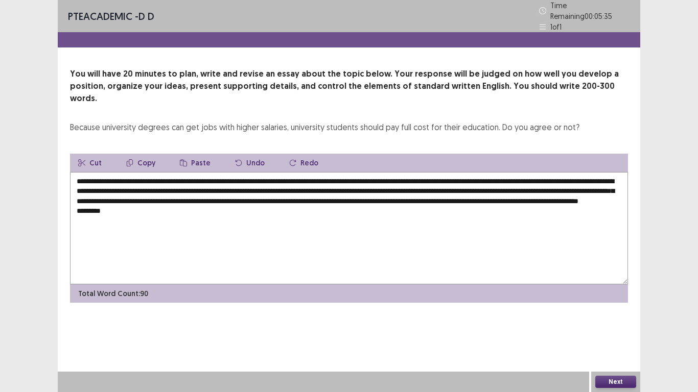
click at [248, 175] on textarea "**********" at bounding box center [349, 228] width 558 height 112
drag, startPoint x: 247, startPoint y: 176, endPoint x: 584, endPoint y: 177, distance: 337.7
click at [584, 177] on textarea "**********" at bounding box center [349, 228] width 558 height 112
click at [146, 154] on button "Copy" at bounding box center [140, 163] width 45 height 18
click at [101, 210] on textarea "**********" at bounding box center [349, 228] width 558 height 112
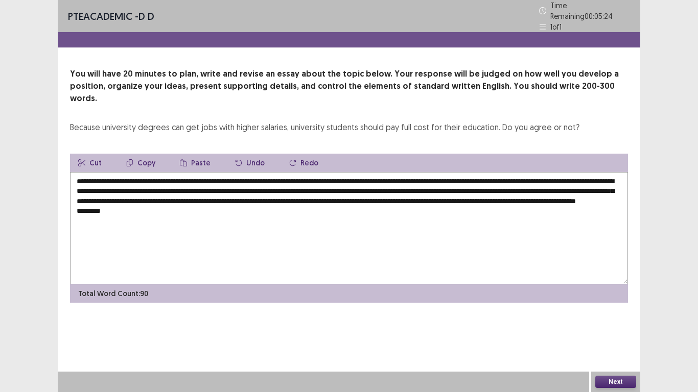
click at [193, 154] on button "Paste" at bounding box center [195, 163] width 47 height 18
click at [245, 203] on textarea "**********" at bounding box center [349, 228] width 558 height 112
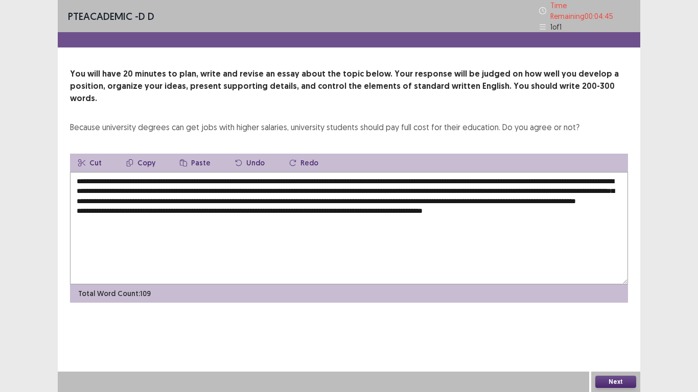
drag, startPoint x: 395, startPoint y: 205, endPoint x: 294, endPoint y: 206, distance: 101.2
click at [294, 206] on textarea "**********" at bounding box center [349, 228] width 558 height 112
click at [327, 203] on textarea "**********" at bounding box center [349, 228] width 558 height 112
click at [392, 206] on textarea "**********" at bounding box center [349, 228] width 558 height 112
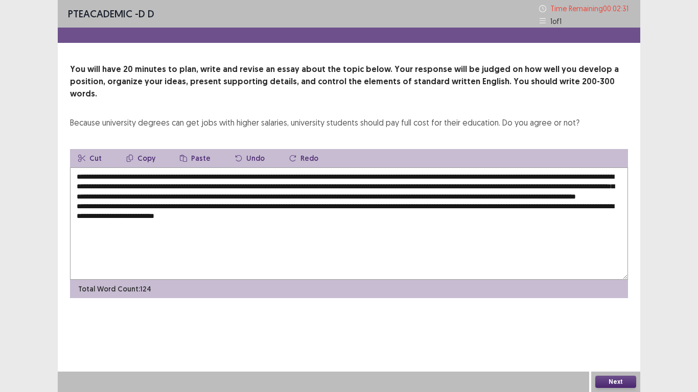
click at [245, 215] on textarea "**********" at bounding box center [349, 224] width 558 height 112
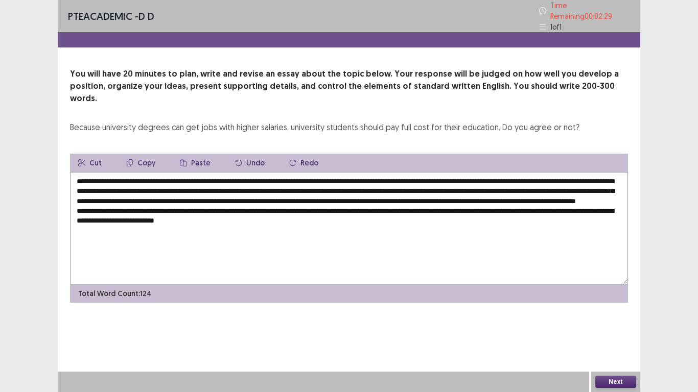
click at [247, 214] on textarea "**********" at bounding box center [349, 228] width 558 height 112
click at [210, 213] on textarea "**********" at bounding box center [349, 228] width 558 height 112
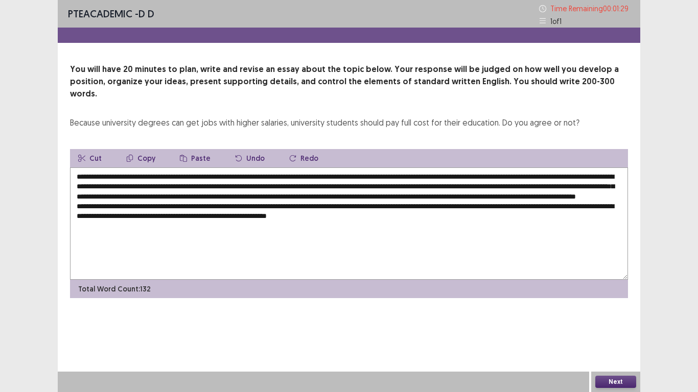
click at [320, 211] on textarea "**********" at bounding box center [349, 224] width 558 height 112
click at [322, 214] on textarea "**********" at bounding box center [349, 224] width 558 height 112
click at [356, 211] on textarea "**********" at bounding box center [349, 224] width 558 height 112
click at [353, 214] on textarea "**********" at bounding box center [349, 224] width 558 height 112
click at [415, 217] on textarea "**********" at bounding box center [349, 224] width 558 height 112
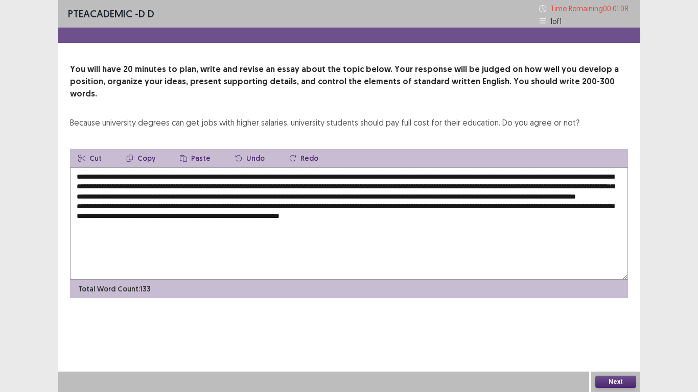
click at [413, 217] on textarea "**********" at bounding box center [349, 224] width 558 height 112
drag, startPoint x: 308, startPoint y: 214, endPoint x: 433, endPoint y: 218, distance: 125.2
click at [433, 218] on textarea "**********" at bounding box center [349, 224] width 558 height 112
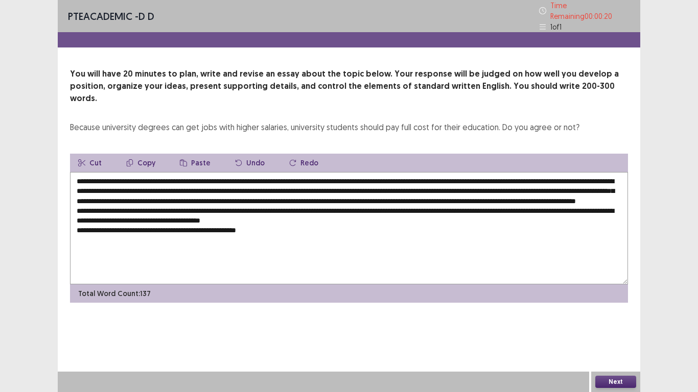
click at [202, 154] on button "Paste" at bounding box center [195, 163] width 47 height 18
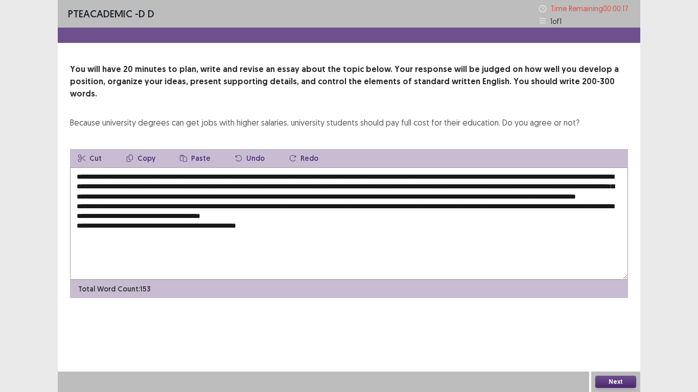
click at [262, 226] on textarea at bounding box center [349, 224] width 558 height 112
click at [588, 226] on textarea at bounding box center [349, 224] width 558 height 112
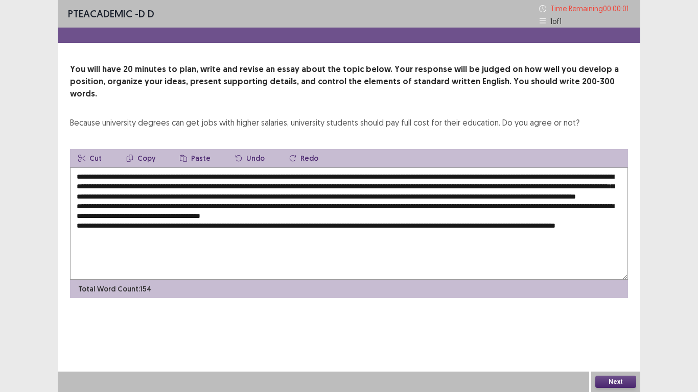
type textarea "**********"
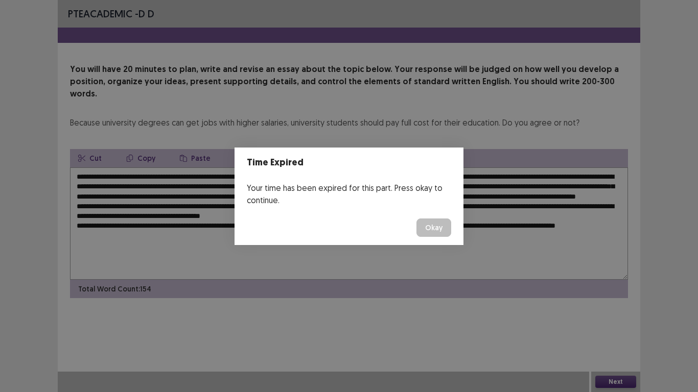
click at [432, 227] on button "Okay" at bounding box center [433, 228] width 35 height 18
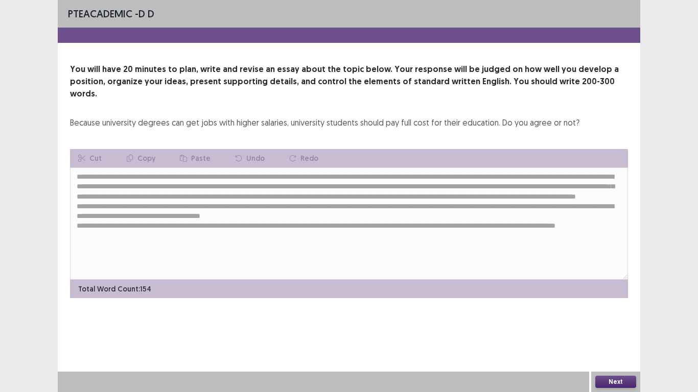
click at [609, 381] on button "Next" at bounding box center [615, 382] width 41 height 12
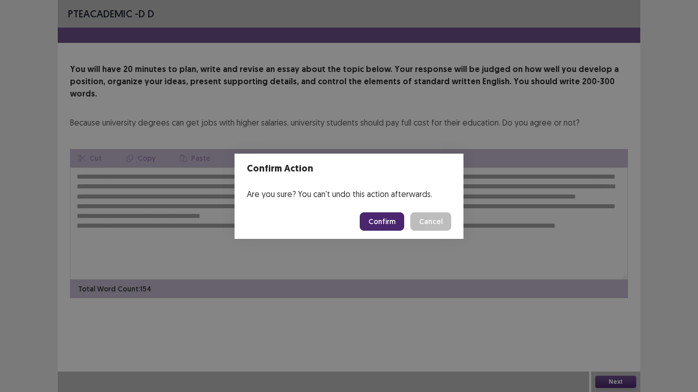
click at [380, 217] on button "Confirm" at bounding box center [382, 222] width 44 height 18
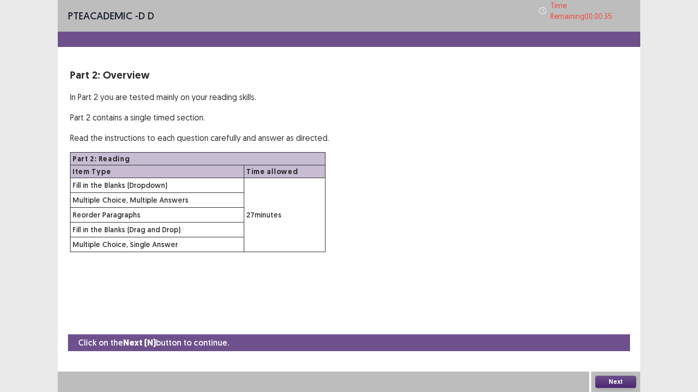
click at [615, 382] on button "Next" at bounding box center [615, 382] width 41 height 12
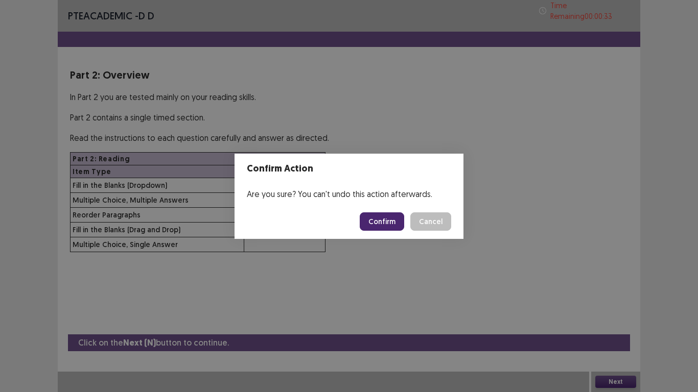
click at [393, 223] on button "Confirm" at bounding box center [382, 222] width 44 height 18
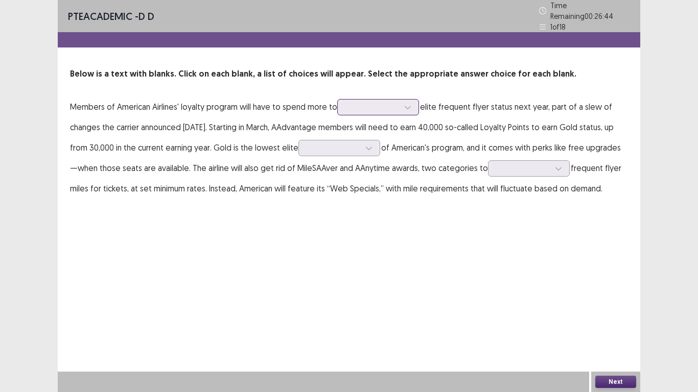
click at [382, 102] on div at bounding box center [372, 107] width 53 height 10
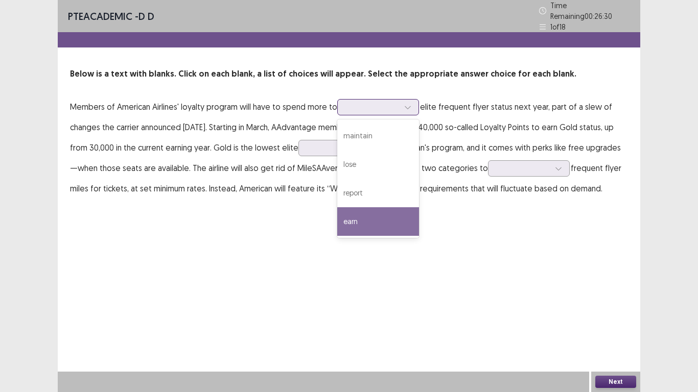
click at [354, 214] on div "earn" at bounding box center [378, 221] width 82 height 29
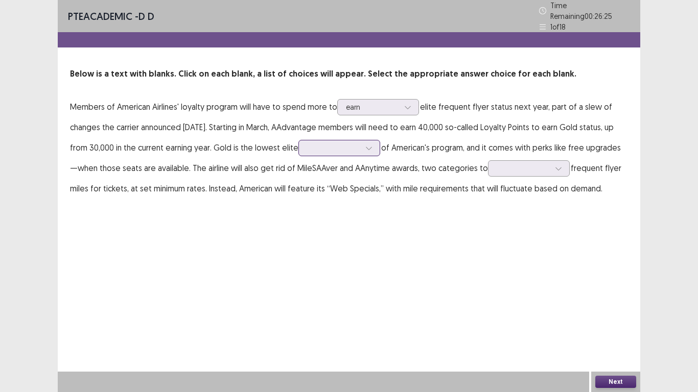
click at [365, 145] on icon at bounding box center [368, 148] width 7 height 7
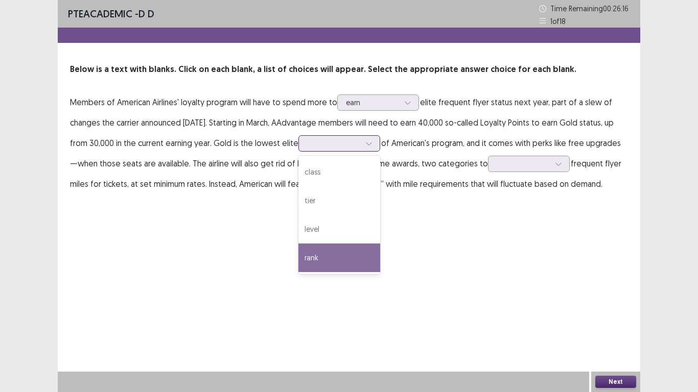
click at [313, 256] on div "rank" at bounding box center [339, 258] width 82 height 29
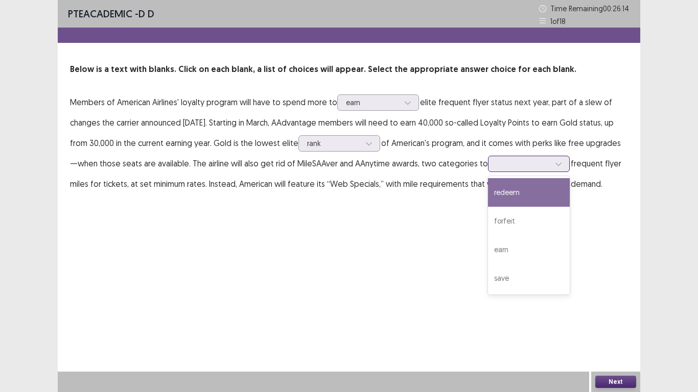
click at [514, 160] on div at bounding box center [523, 164] width 53 height 10
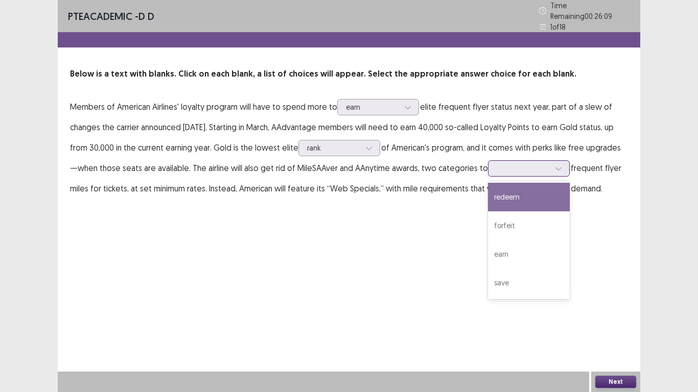
click at [512, 193] on div "redeem" at bounding box center [529, 197] width 82 height 29
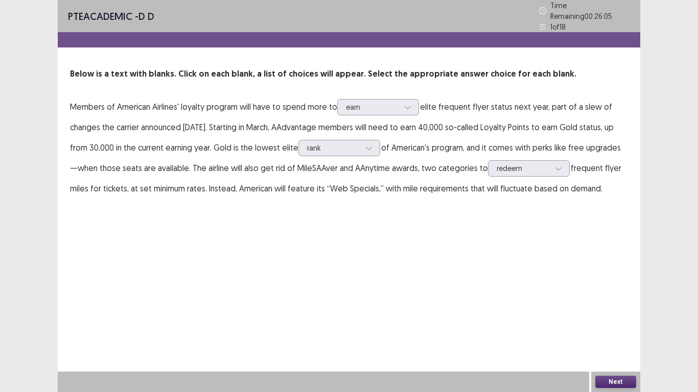
click at [609, 382] on button "Next" at bounding box center [615, 382] width 41 height 12
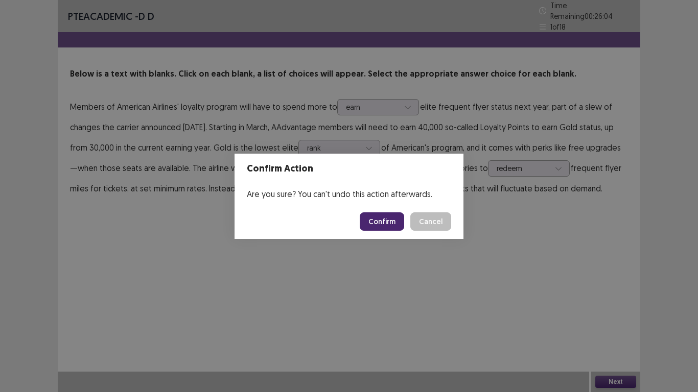
click at [384, 219] on button "Confirm" at bounding box center [382, 222] width 44 height 18
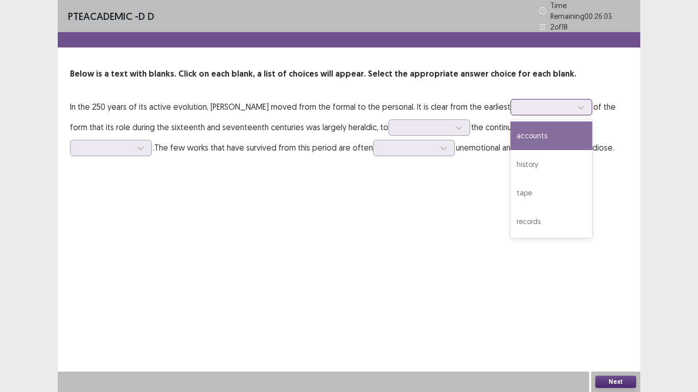
click at [559, 101] on div at bounding box center [545, 107] width 55 height 12
click at [529, 125] on div "accounts" at bounding box center [551, 136] width 82 height 29
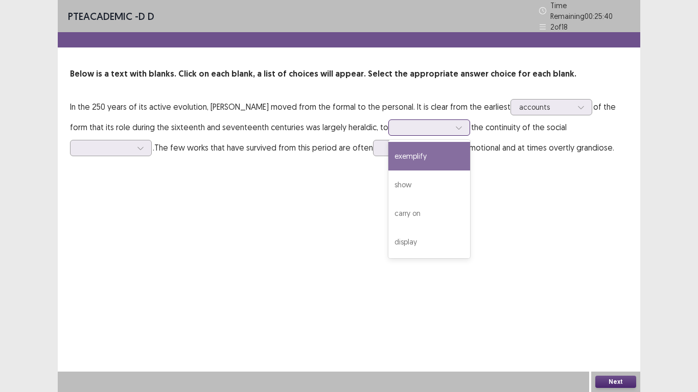
click at [451, 122] on div at bounding box center [458, 127] width 15 height 15
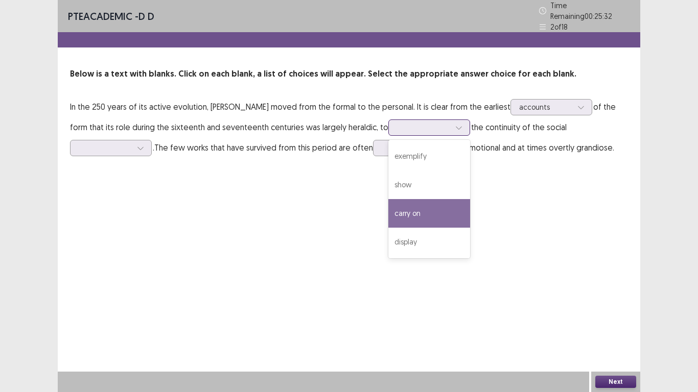
click at [396, 207] on div "carry on" at bounding box center [429, 213] width 82 height 29
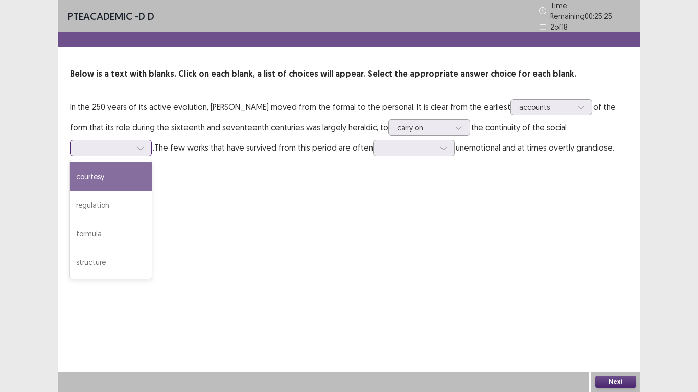
click at [145, 144] on div at bounding box center [140, 147] width 15 height 15
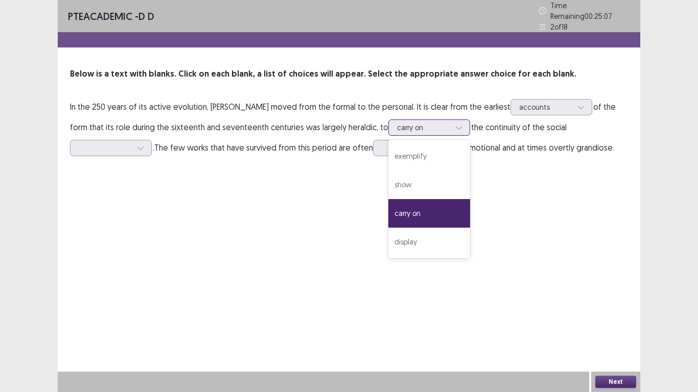
click at [422, 123] on div at bounding box center [423, 128] width 53 height 10
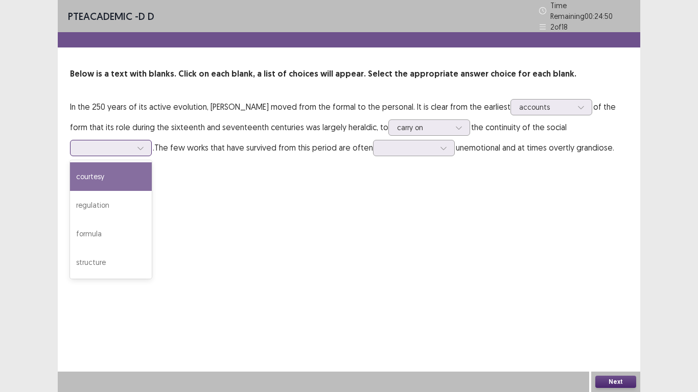
click at [138, 145] on icon at bounding box center [140, 148] width 7 height 7
click at [97, 175] on div "courtesy" at bounding box center [111, 176] width 82 height 29
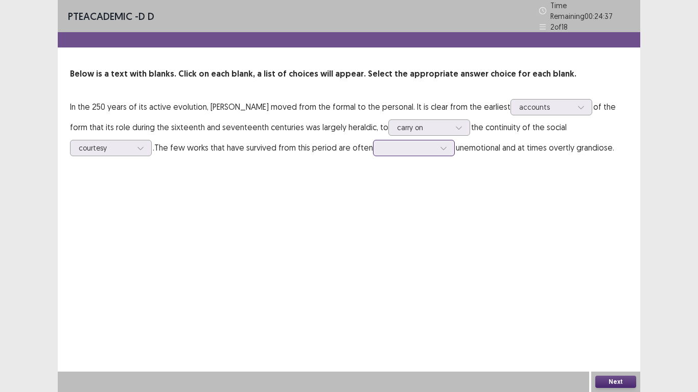
click at [416, 143] on div at bounding box center [408, 148] width 53 height 10
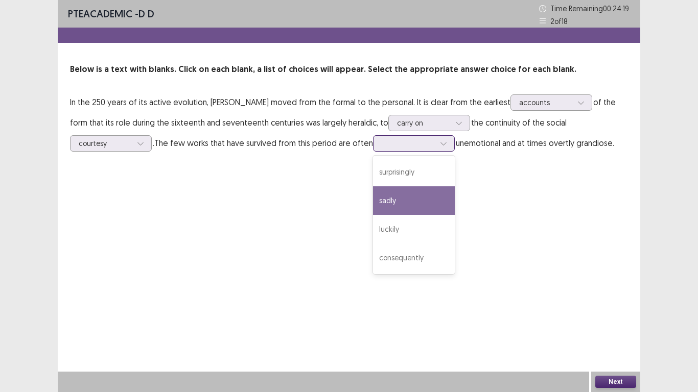
click at [403, 199] on div "sadly" at bounding box center [414, 200] width 82 height 29
click at [418, 140] on div at bounding box center [408, 143] width 53 height 10
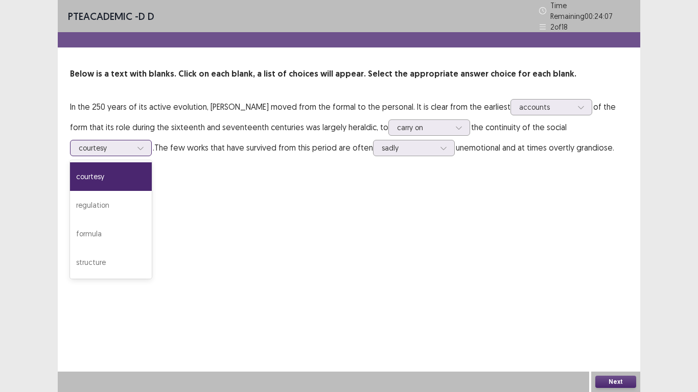
click at [114, 143] on div at bounding box center [105, 148] width 53 height 10
click at [95, 257] on div "structure" at bounding box center [111, 262] width 82 height 29
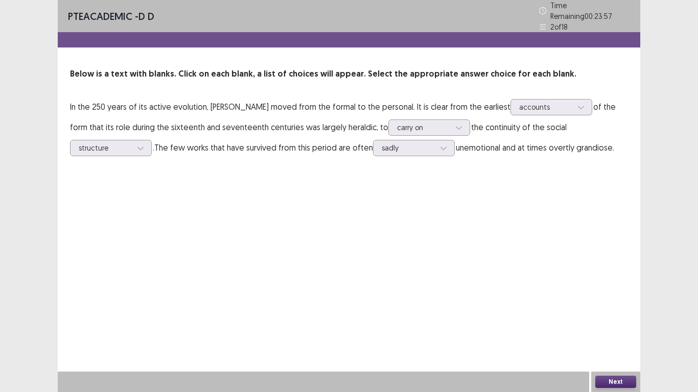
click at [616, 382] on button "Next" at bounding box center [615, 382] width 41 height 12
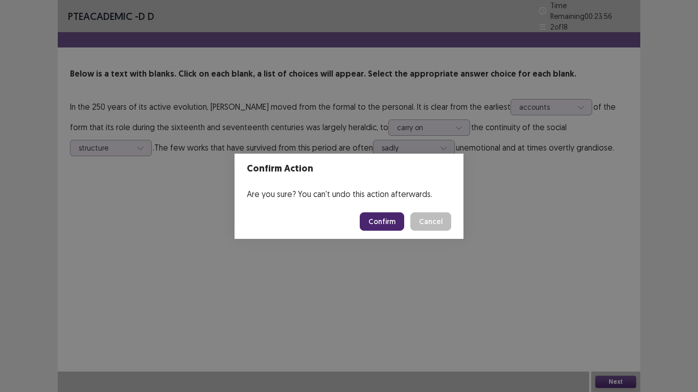
click at [388, 226] on button "Confirm" at bounding box center [382, 222] width 44 height 18
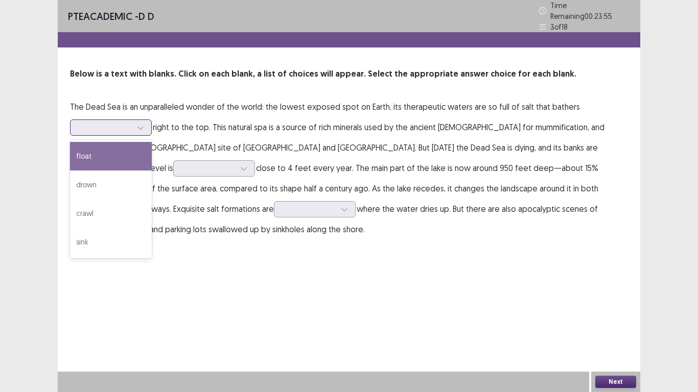
click at [138, 125] on icon at bounding box center [140, 127] width 7 height 7
click at [98, 154] on div "float" at bounding box center [111, 156] width 82 height 29
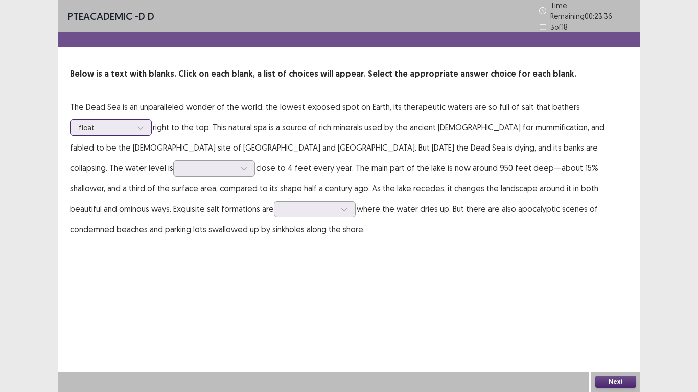
click at [130, 125] on div at bounding box center [105, 128] width 53 height 10
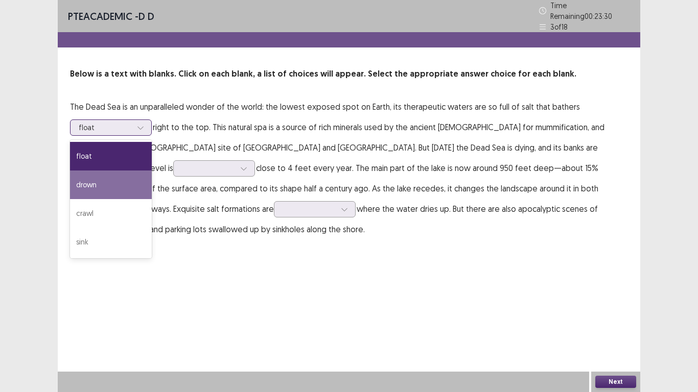
click at [96, 178] on div "drown" at bounding box center [111, 185] width 82 height 29
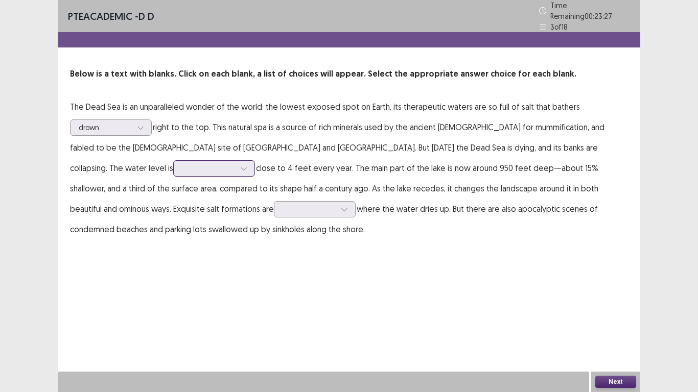
click at [251, 161] on div at bounding box center [243, 168] width 15 height 15
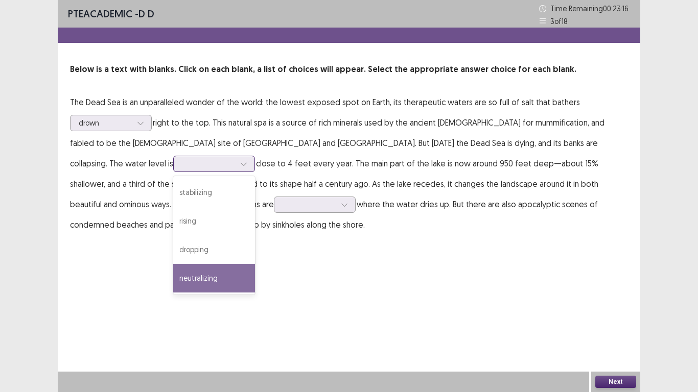
click at [255, 264] on div "neutralizing" at bounding box center [214, 278] width 82 height 29
click at [235, 159] on div at bounding box center [208, 164] width 53 height 10
click at [213, 220] on p "The Dead Sea is an unparalleled wonder of the world: the lowest exposed spot on…" at bounding box center [349, 163] width 558 height 143
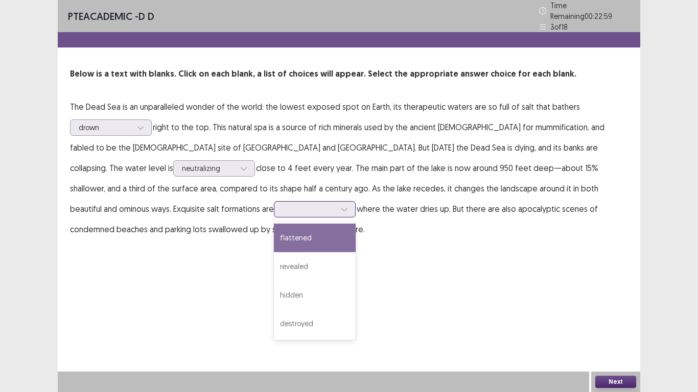
click at [337, 206] on div at bounding box center [344, 209] width 15 height 15
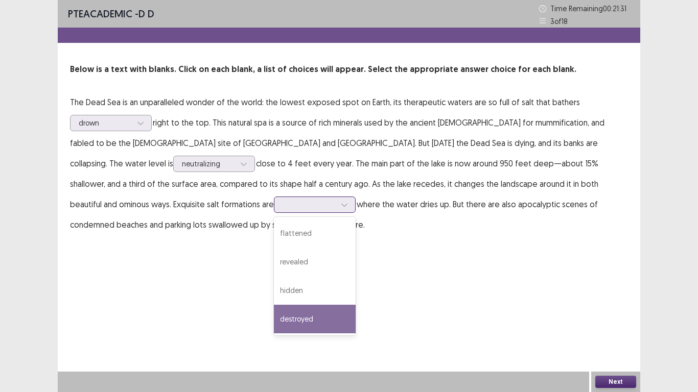
click at [274, 320] on div "destroyed" at bounding box center [315, 319] width 82 height 29
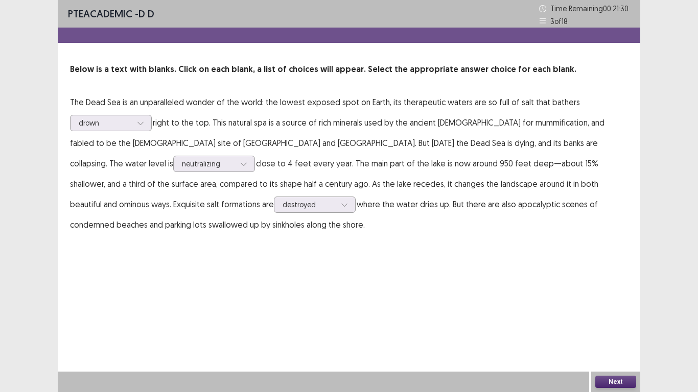
click at [628, 382] on button "Next" at bounding box center [615, 382] width 41 height 12
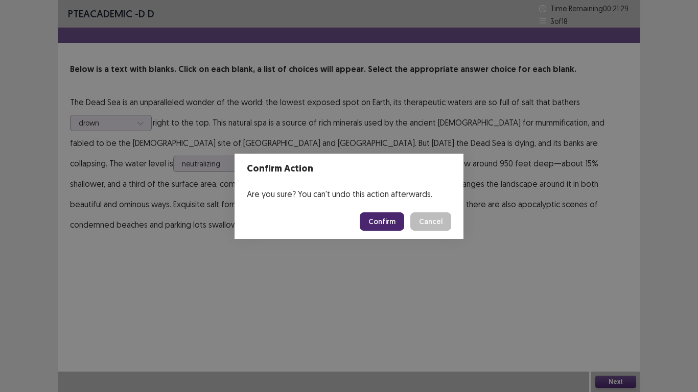
click at [380, 213] on button "Confirm" at bounding box center [382, 222] width 44 height 18
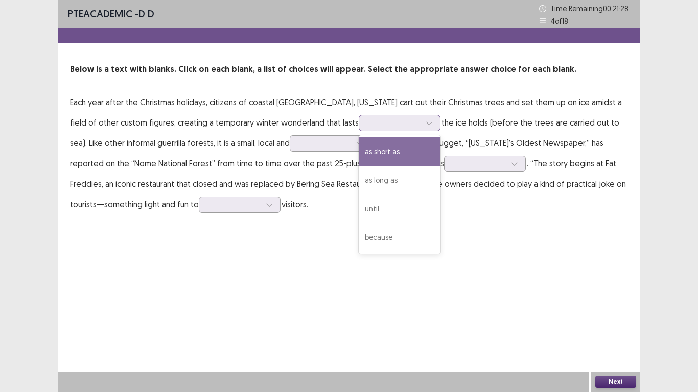
click at [359, 116] on div at bounding box center [400, 123] width 82 height 16
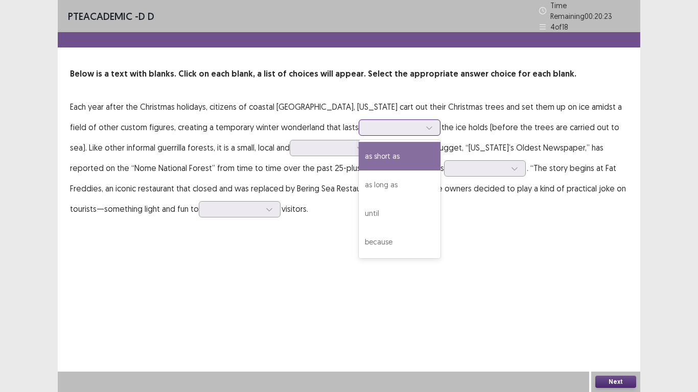
click at [359, 148] on div "as short as" at bounding box center [400, 156] width 82 height 29
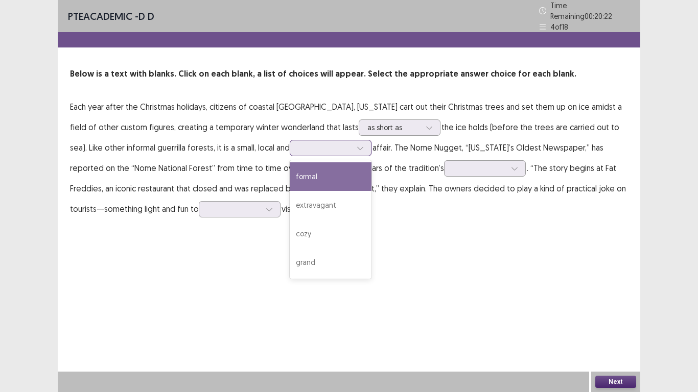
click at [352, 144] on div at bounding box center [359, 147] width 15 height 15
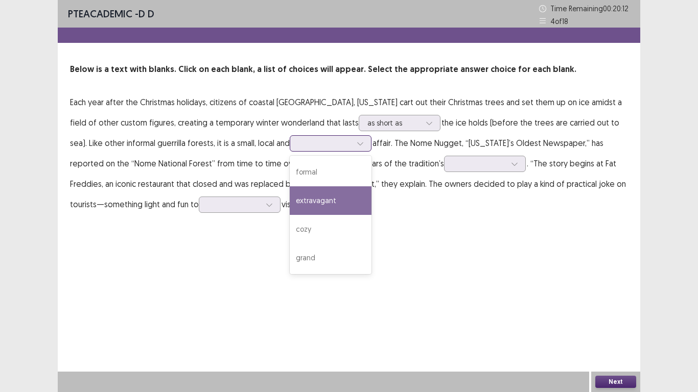
click at [290, 200] on div "extravagant" at bounding box center [331, 200] width 82 height 29
click at [298, 138] on div at bounding box center [324, 143] width 53 height 10
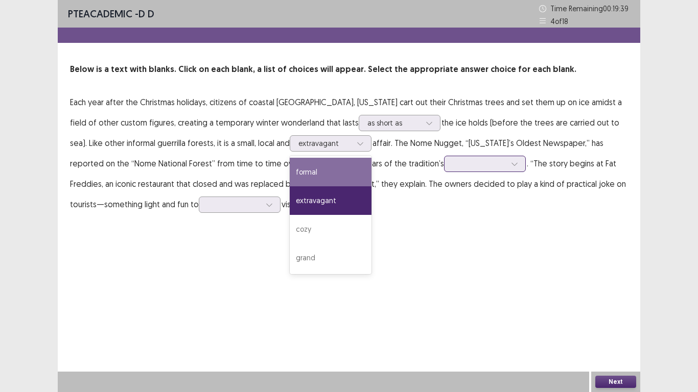
click at [453, 159] on div at bounding box center [479, 164] width 53 height 10
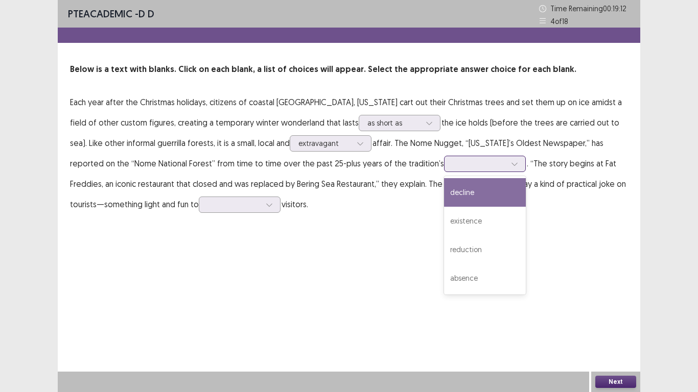
click at [444, 193] on div "decline" at bounding box center [485, 192] width 82 height 29
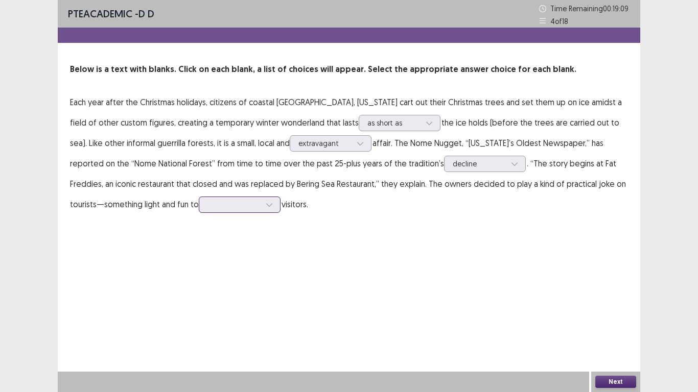
click at [266, 205] on icon at bounding box center [269, 204] width 7 height 7
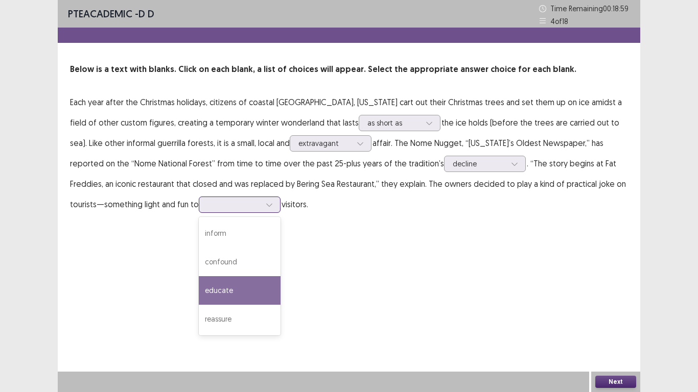
click at [199, 291] on div "educate" at bounding box center [240, 290] width 82 height 29
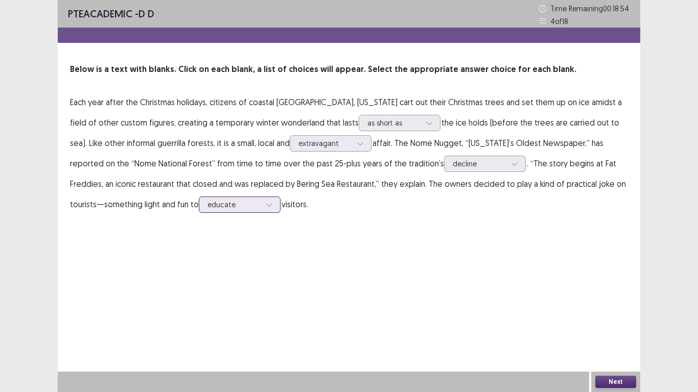
click at [266, 203] on icon at bounding box center [269, 204] width 7 height 7
click at [622, 381] on button "Next" at bounding box center [615, 382] width 41 height 12
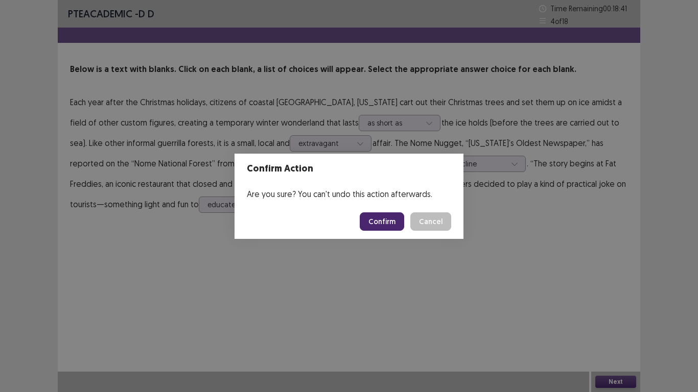
click at [385, 222] on button "Confirm" at bounding box center [382, 222] width 44 height 18
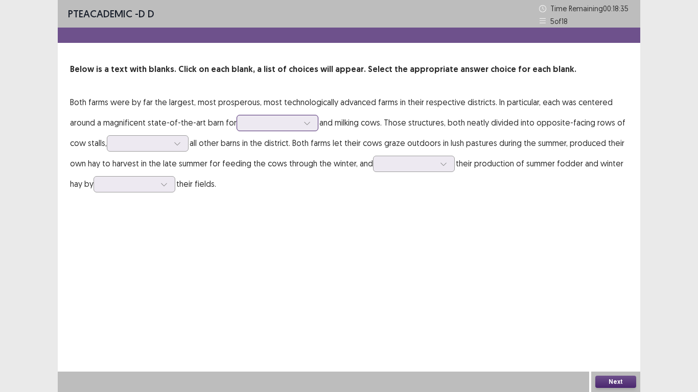
click at [299, 121] on div at bounding box center [306, 122] width 15 height 15
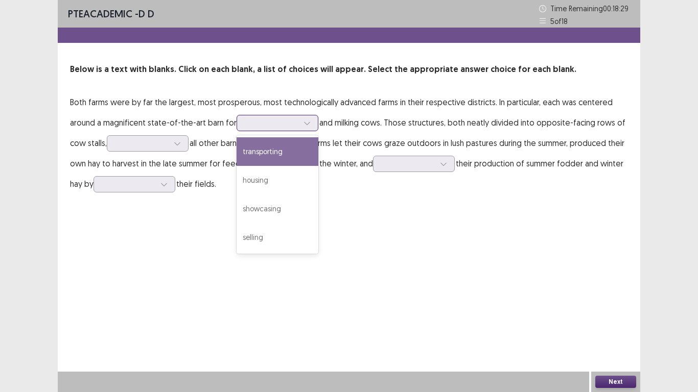
click at [277, 153] on div "transporting" at bounding box center [278, 151] width 82 height 29
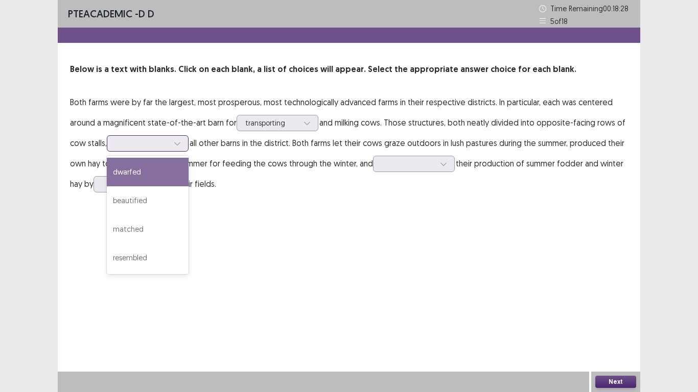
click at [181, 142] on icon at bounding box center [177, 143] width 7 height 7
click at [136, 170] on div "dwarfed" at bounding box center [148, 172] width 82 height 29
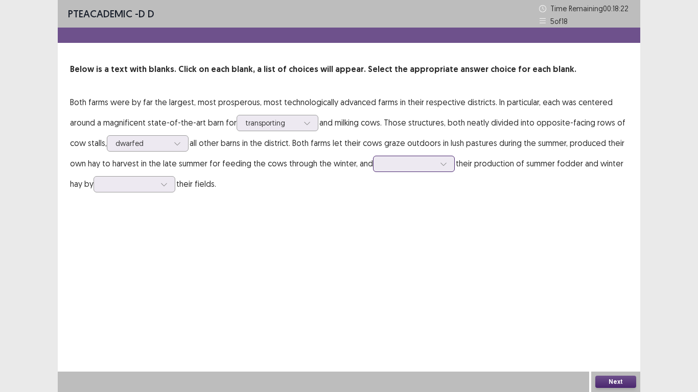
click at [425, 164] on div at bounding box center [408, 164] width 53 height 10
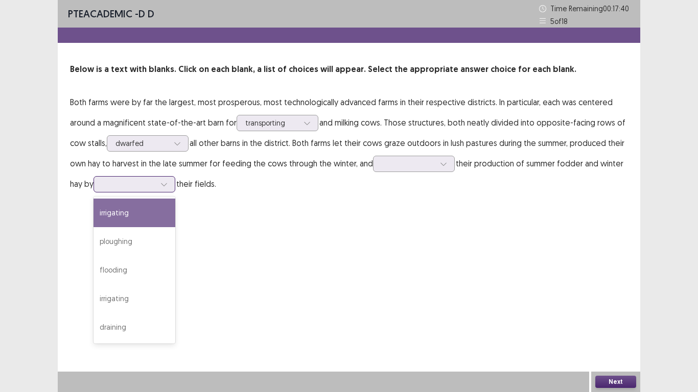
click at [167, 183] on icon at bounding box center [163, 184] width 7 height 7
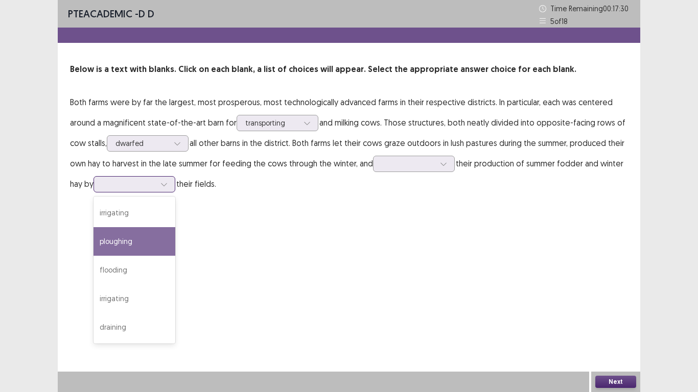
click at [125, 243] on div "ploughing" at bounding box center [134, 241] width 82 height 29
click at [156, 181] on div "ploughing" at bounding box center [128, 184] width 55 height 15
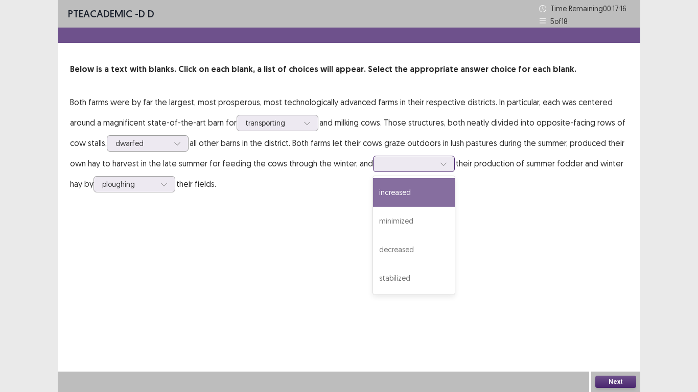
click at [430, 162] on div at bounding box center [408, 164] width 53 height 10
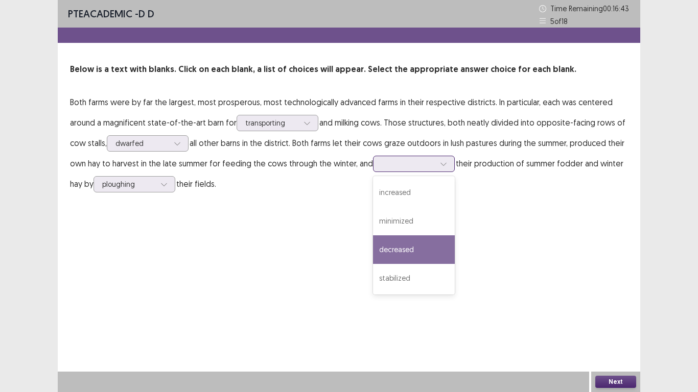
click at [403, 250] on div "decreased" at bounding box center [414, 250] width 82 height 29
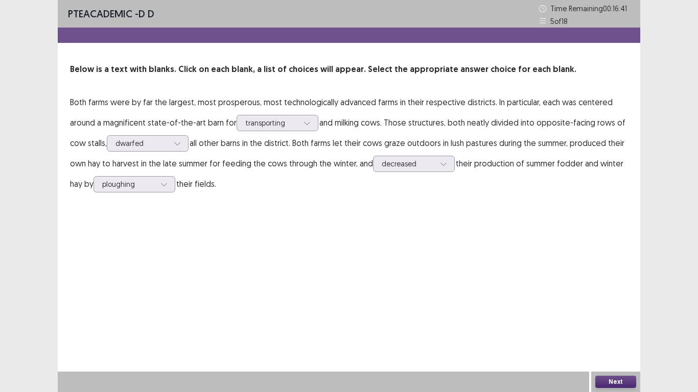
click at [610, 382] on button "Next" at bounding box center [615, 382] width 41 height 12
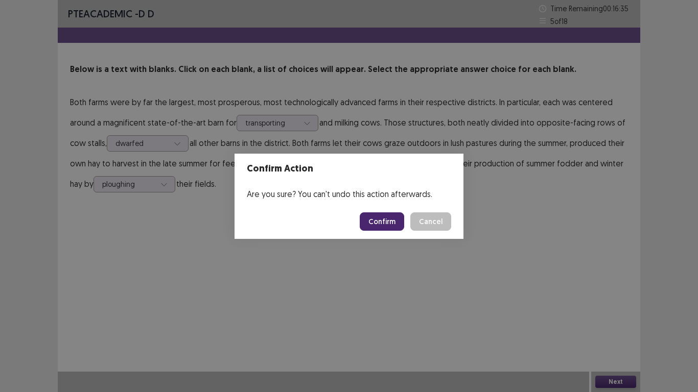
click at [381, 219] on button "Confirm" at bounding box center [382, 222] width 44 height 18
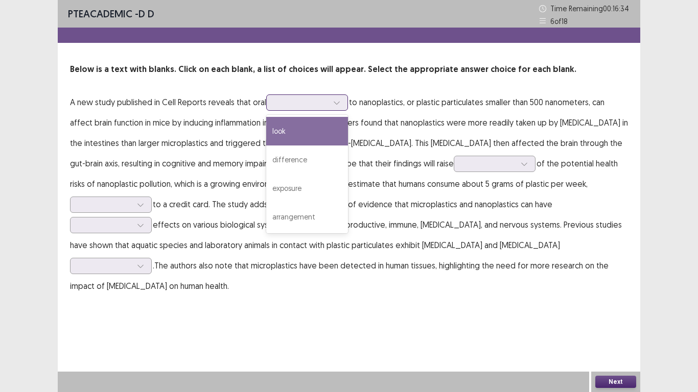
click at [327, 101] on div at bounding box center [301, 103] width 53 height 10
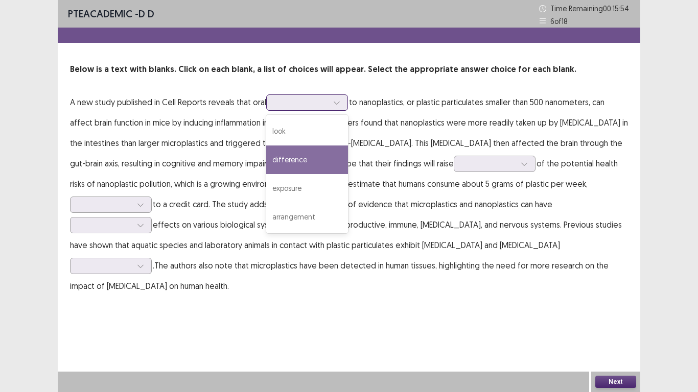
click at [297, 160] on div "difference" at bounding box center [307, 160] width 82 height 29
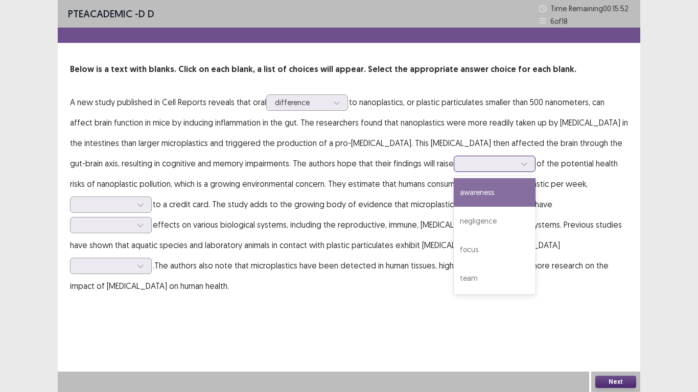
click at [498, 160] on div at bounding box center [488, 164] width 53 height 10
click at [480, 194] on div "awareness" at bounding box center [495, 192] width 82 height 29
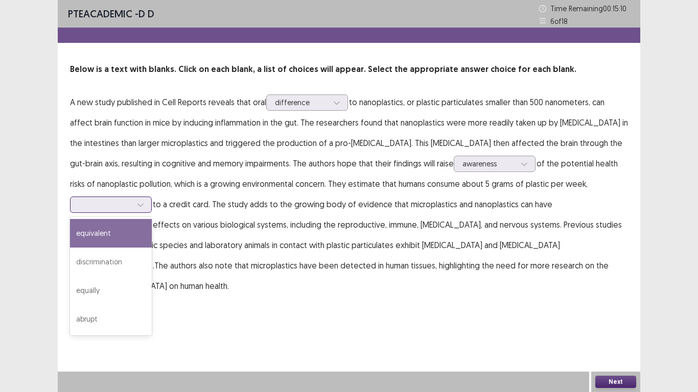
click at [132, 203] on div at bounding box center [105, 205] width 55 height 12
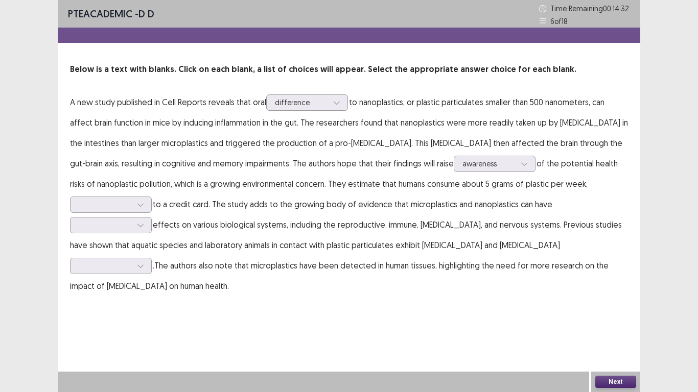
click at [173, 218] on p "A new study published in Cell Reports reveals that oral difference to nanoplast…" at bounding box center [349, 194] width 558 height 204
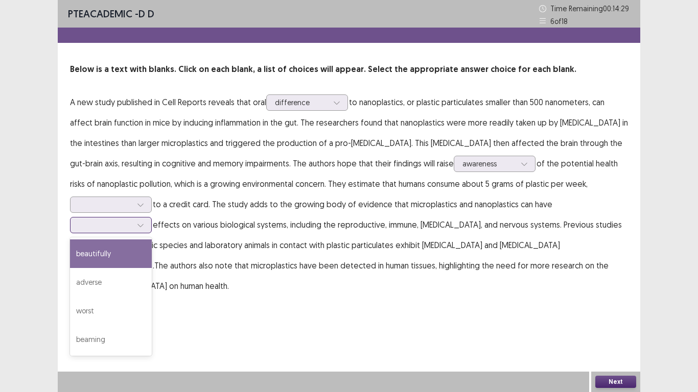
click at [143, 225] on icon at bounding box center [140, 225] width 7 height 7
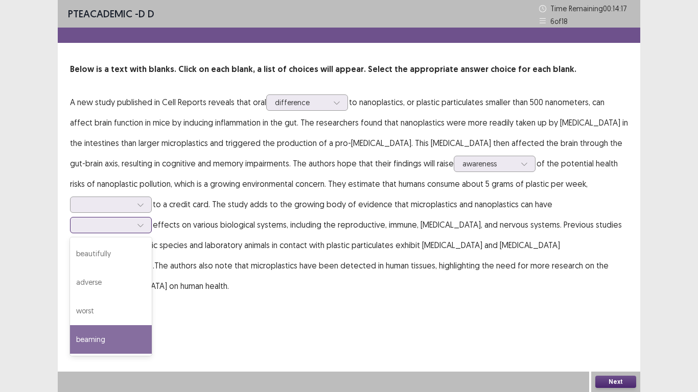
click at [100, 340] on div "beaming" at bounding box center [111, 339] width 82 height 29
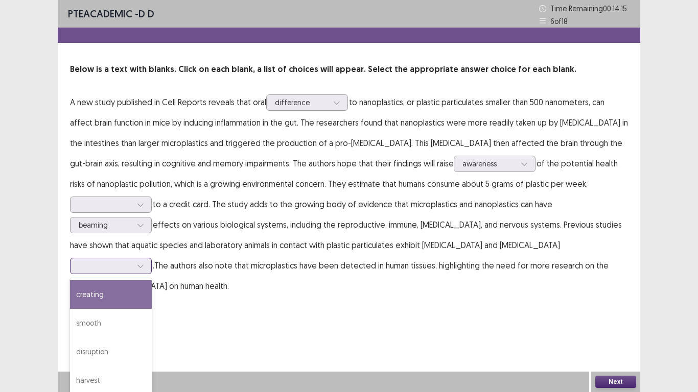
click at [132, 261] on div at bounding box center [105, 266] width 53 height 10
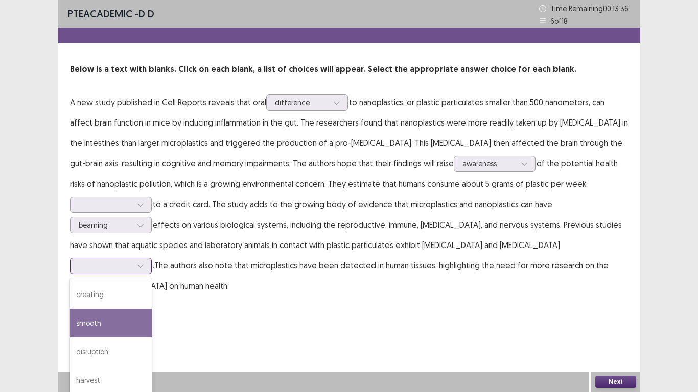
click at [152, 309] on div "smooth" at bounding box center [111, 323] width 82 height 29
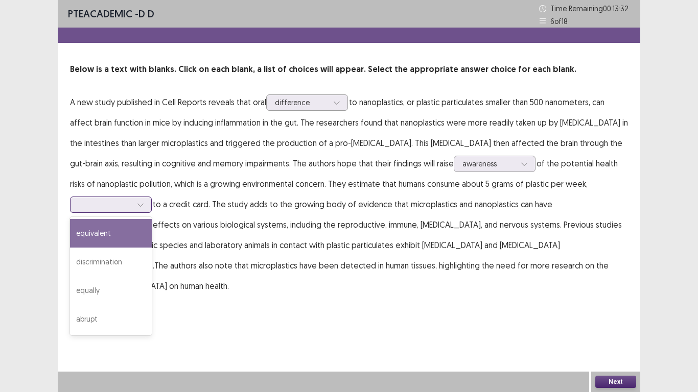
click at [137, 202] on icon at bounding box center [140, 204] width 7 height 7
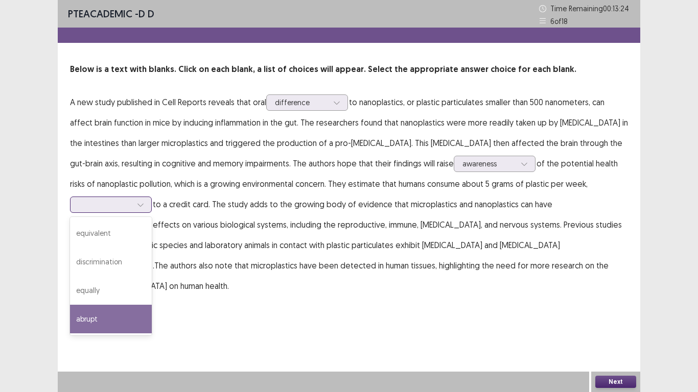
click at [91, 319] on div "abrupt" at bounding box center [111, 319] width 82 height 29
click at [143, 205] on icon at bounding box center [140, 204] width 7 height 7
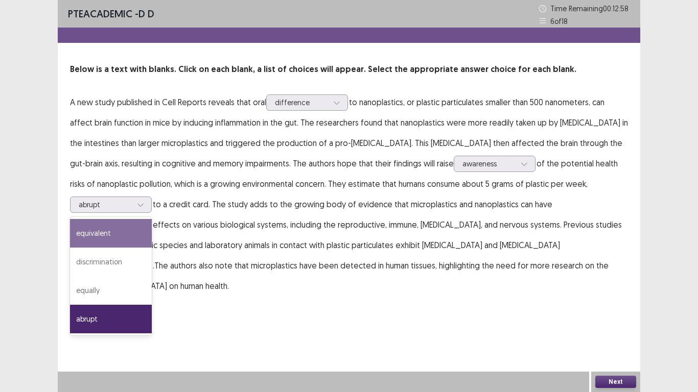
click at [657, 329] on div "PTE academic - D D Time Remaining 00 : 12 : 58 6 of 18 Below is a text with bla…" at bounding box center [349, 196] width 698 height 392
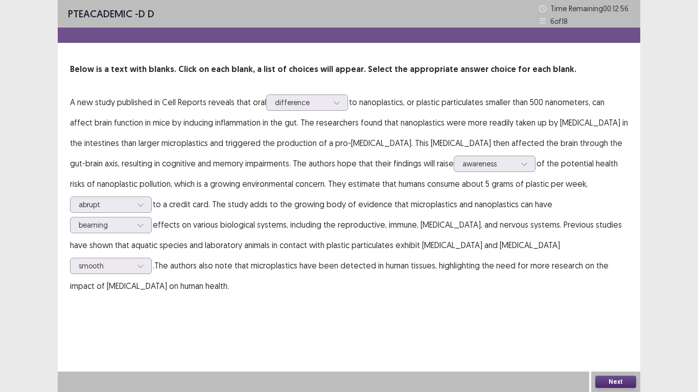
click at [609, 382] on button "Next" at bounding box center [615, 382] width 41 height 12
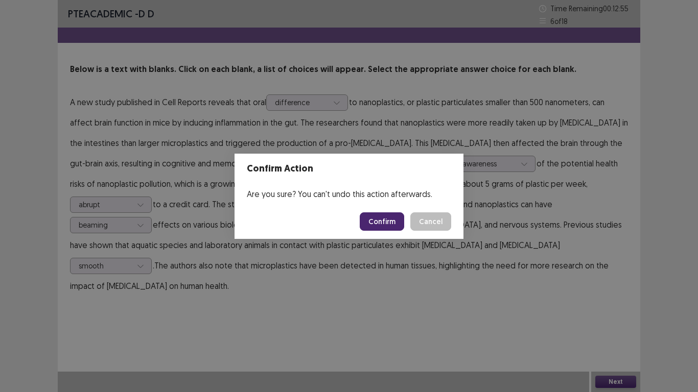
click at [389, 220] on button "Confirm" at bounding box center [382, 222] width 44 height 18
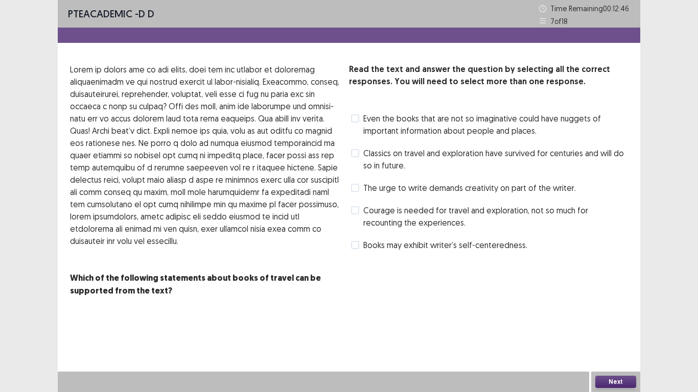
click at [356, 152] on span at bounding box center [355, 153] width 8 height 8
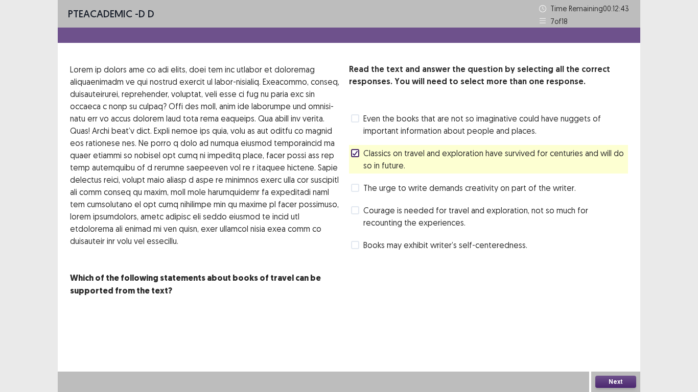
click at [356, 244] on span at bounding box center [355, 245] width 8 height 8
click at [612, 382] on button "Next" at bounding box center [615, 382] width 41 height 12
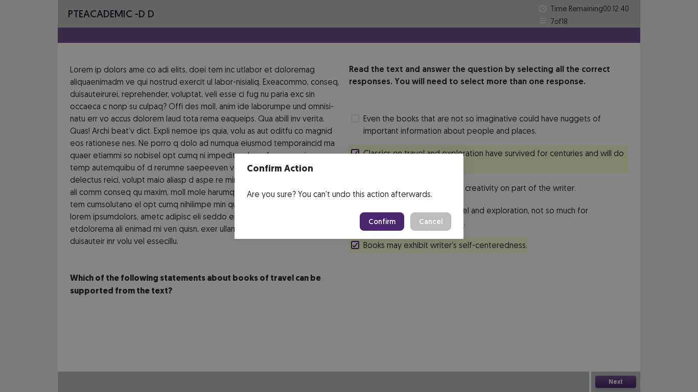
click at [387, 219] on button "Confirm" at bounding box center [382, 222] width 44 height 18
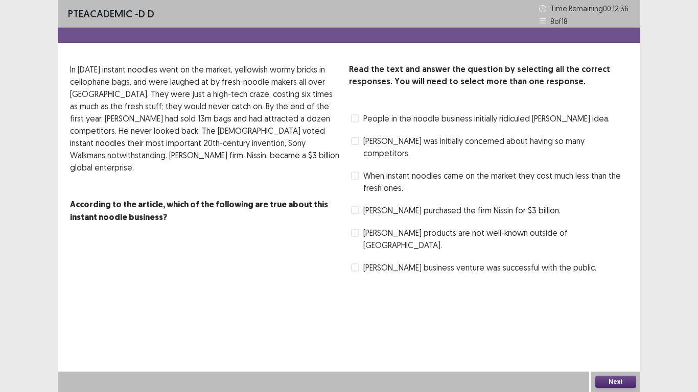
click at [356, 115] on span at bounding box center [355, 118] width 8 height 8
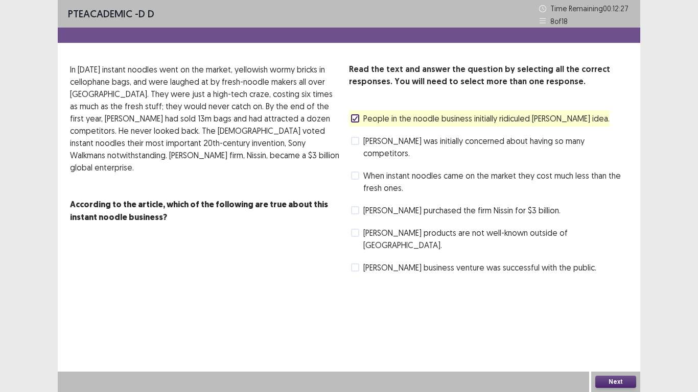
click at [359, 206] on span at bounding box center [355, 210] width 8 height 8
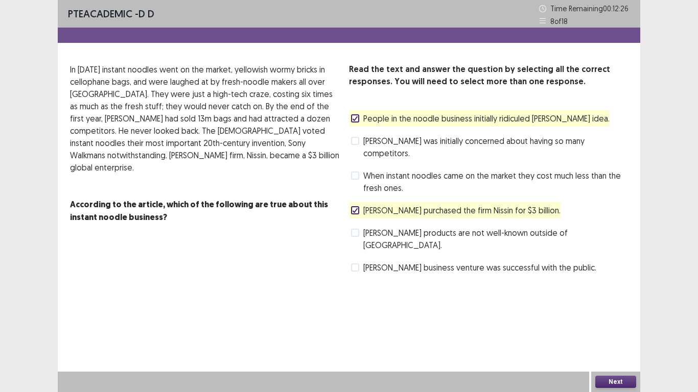
click at [613, 382] on button "Next" at bounding box center [615, 382] width 41 height 12
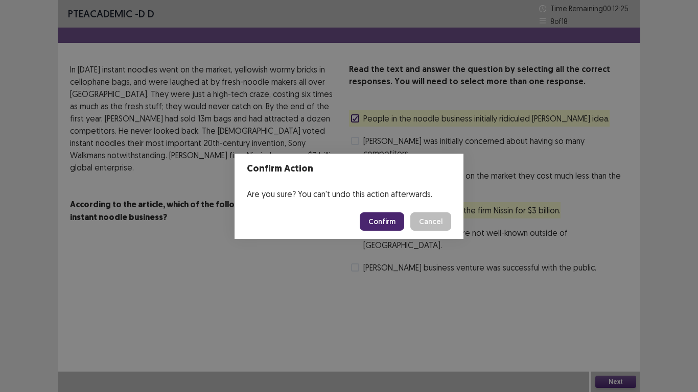
click at [389, 218] on button "Confirm" at bounding box center [382, 222] width 44 height 18
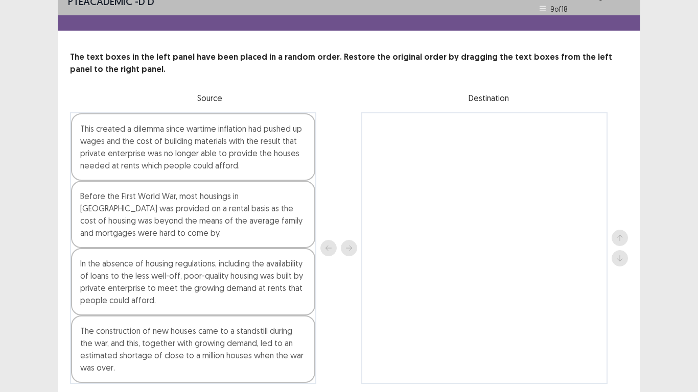
scroll to position [49, 0]
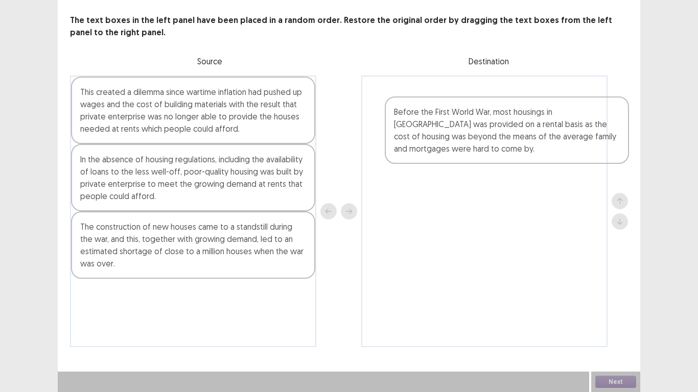
drag, startPoint x: 121, startPoint y: 170, endPoint x: 445, endPoint y: 123, distance: 327.8
click at [445, 123] on div "This created a dilemma since wartime inflation had pushed up wages and the cost…" at bounding box center [349, 212] width 558 height 272
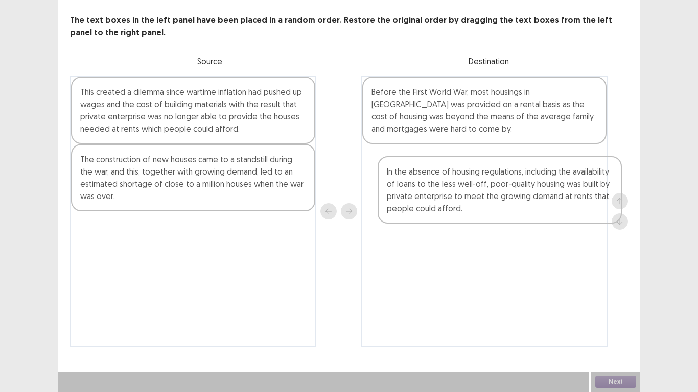
drag, startPoint x: 153, startPoint y: 187, endPoint x: 464, endPoint y: 201, distance: 311.4
click at [464, 201] on div "This created a dilemma since wartime inflation had pushed up wages and the cost…" at bounding box center [349, 212] width 558 height 272
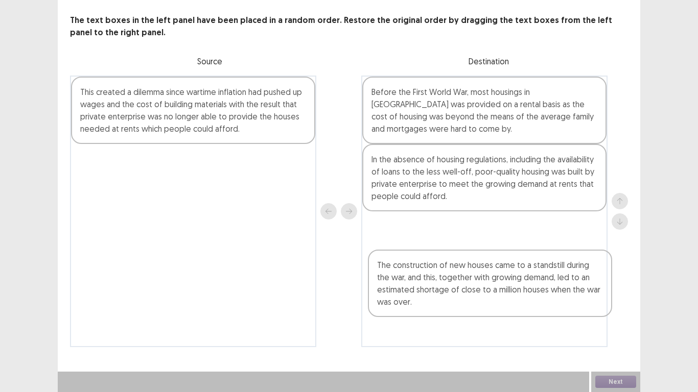
drag, startPoint x: 192, startPoint y: 187, endPoint x: 491, endPoint y: 295, distance: 318.0
click at [491, 295] on div "This created a dilemma since wartime inflation had pushed up wages and the cost…" at bounding box center [349, 212] width 558 height 272
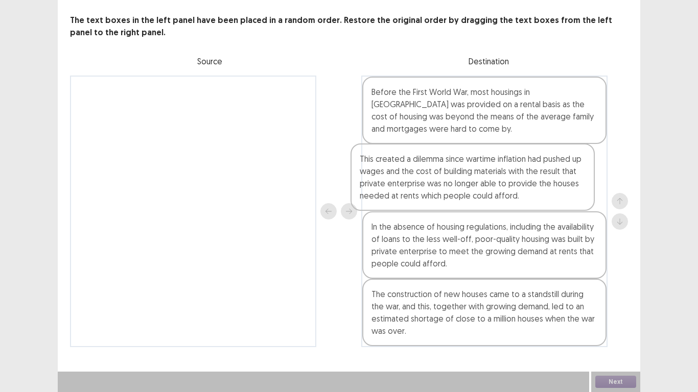
drag, startPoint x: 223, startPoint y: 128, endPoint x: 507, endPoint y: 198, distance: 292.4
click at [507, 198] on div "This created a dilemma since wartime inflation had pushed up wages and the cost…" at bounding box center [349, 212] width 558 height 272
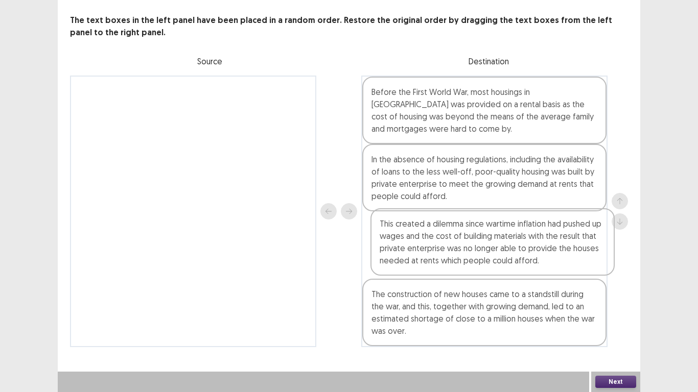
drag, startPoint x: 459, startPoint y: 178, endPoint x: 467, endPoint y: 245, distance: 67.4
click at [467, 245] on div "Before the First World War, most housings in [GEOGRAPHIC_DATA] was provided on …" at bounding box center [484, 212] width 246 height 272
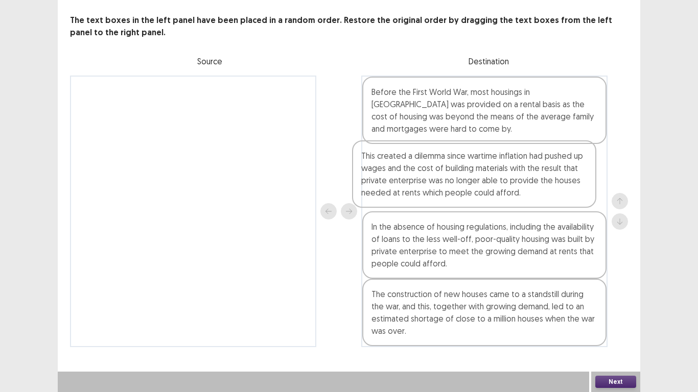
drag, startPoint x: 474, startPoint y: 255, endPoint x: 466, endPoint y: 184, distance: 71.4
click at [466, 184] on div "Before the First World War, most housings in [GEOGRAPHIC_DATA] was provided on …" at bounding box center [484, 212] width 246 height 272
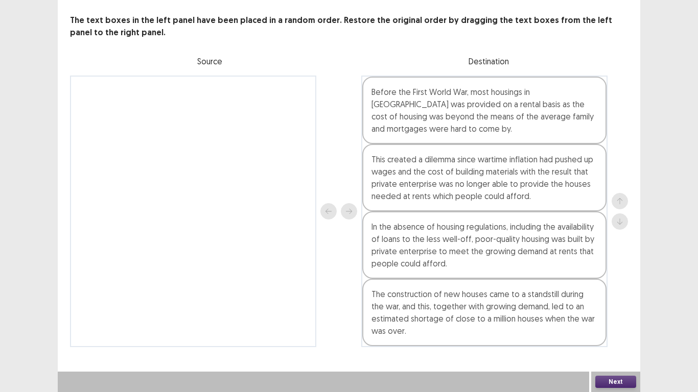
click at [619, 381] on button "Next" at bounding box center [615, 382] width 41 height 12
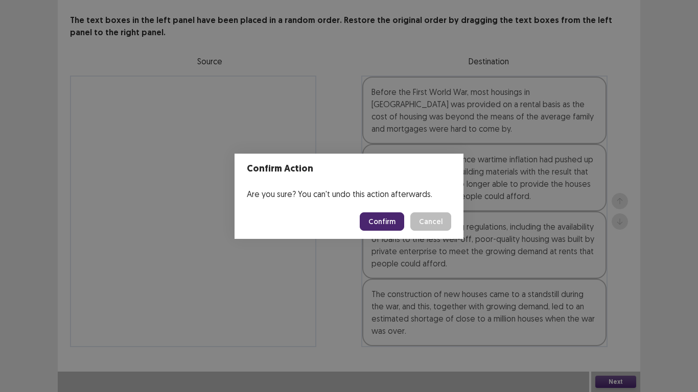
click at [382, 220] on button "Confirm" at bounding box center [382, 222] width 44 height 18
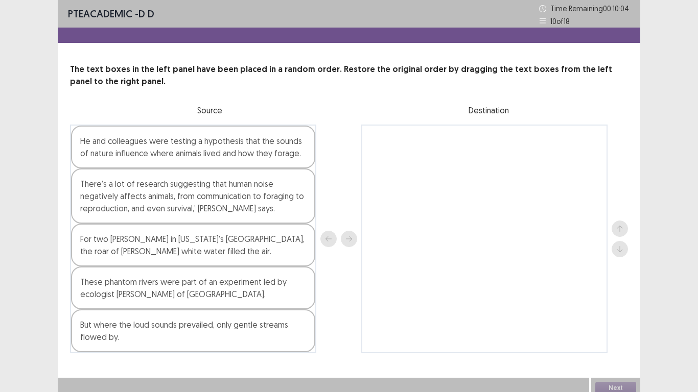
scroll to position [3, 0]
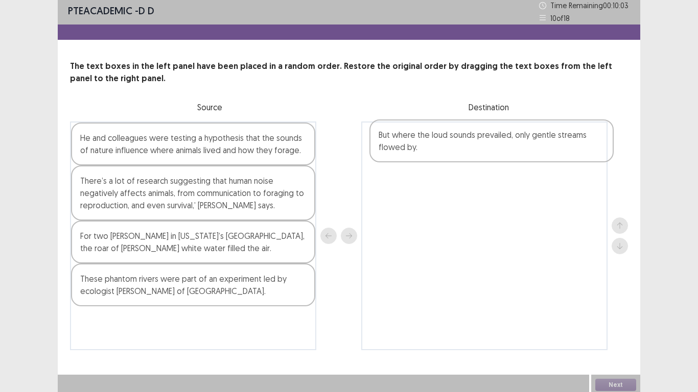
drag, startPoint x: 142, startPoint y: 341, endPoint x: 443, endPoint y: 148, distance: 358.0
click at [443, 148] on div "He and colleagues were testing a hypothesis that the sounds of nature influence…" at bounding box center [349, 236] width 558 height 229
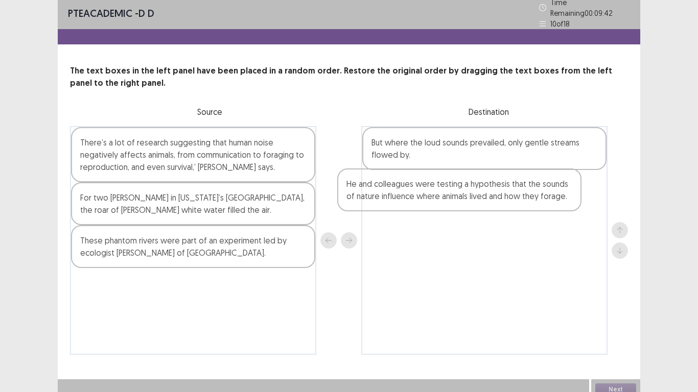
drag, startPoint x: 145, startPoint y: 145, endPoint x: 428, endPoint y: 196, distance: 287.5
click at [428, 196] on div "He and colleagues were testing a hypothesis that the sounds of nature influence…" at bounding box center [349, 240] width 558 height 229
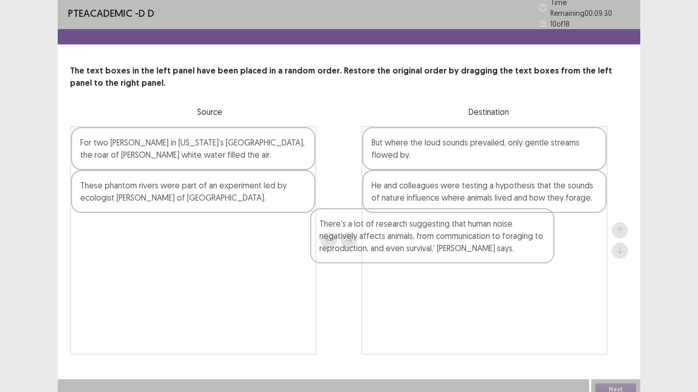
drag, startPoint x: 228, startPoint y: 152, endPoint x: 475, endPoint y: 240, distance: 261.6
click at [475, 240] on div "There’s a lot of research suggesting that human noise negatively affects animal…" at bounding box center [349, 240] width 558 height 229
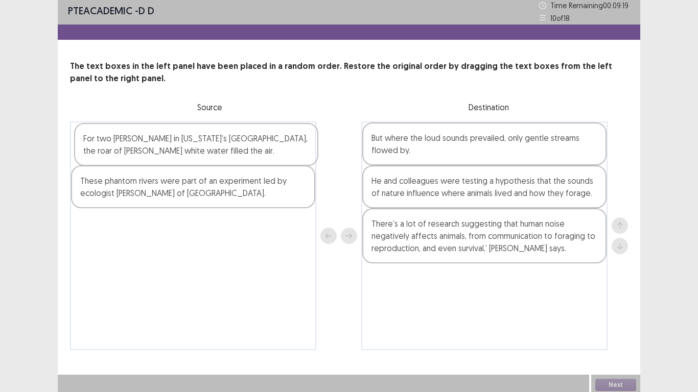
drag, startPoint x: 164, startPoint y: 149, endPoint x: 170, endPoint y: 150, distance: 5.6
click at [170, 150] on div "For two [PERSON_NAME] in [US_STATE]’s [GEOGRAPHIC_DATA], the roar of [PERSON_NA…" at bounding box center [193, 236] width 246 height 229
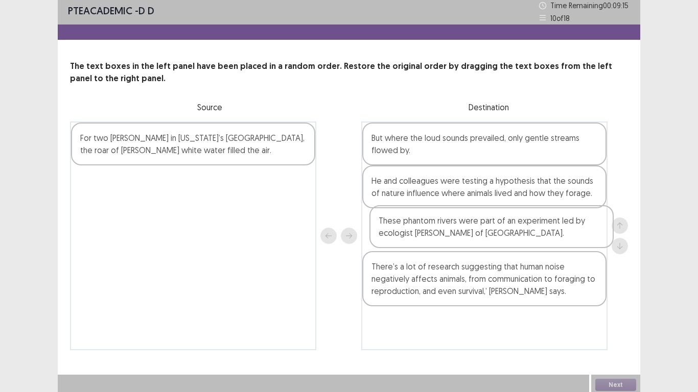
drag, startPoint x: 153, startPoint y: 197, endPoint x: 456, endPoint y: 236, distance: 305.4
click at [456, 236] on div "For two [PERSON_NAME] in [US_STATE]’s [GEOGRAPHIC_DATA], the roar of [PERSON_NA…" at bounding box center [349, 236] width 558 height 229
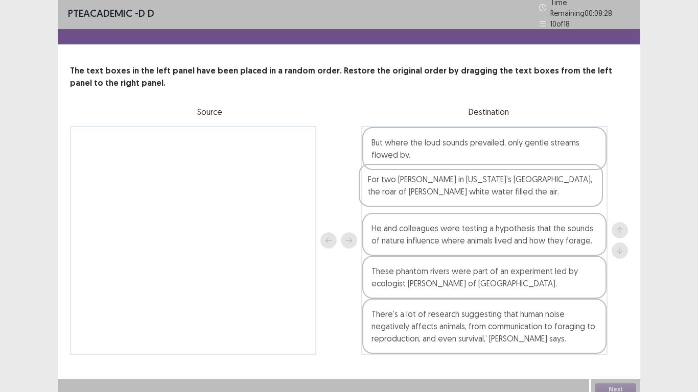
drag, startPoint x: 210, startPoint y: 152, endPoint x: 501, endPoint y: 195, distance: 293.9
click at [501, 195] on div "For two [PERSON_NAME] in [US_STATE]’s [GEOGRAPHIC_DATA], the roar of [PERSON_NA…" at bounding box center [349, 240] width 558 height 229
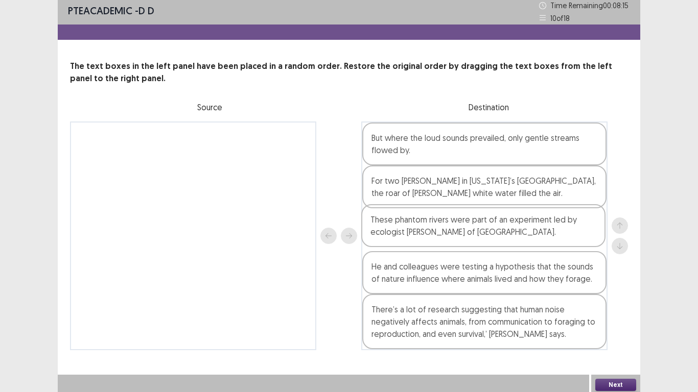
drag, startPoint x: 460, startPoint y: 284, endPoint x: 461, endPoint y: 237, distance: 47.0
click at [461, 237] on div "But where the loud sounds prevailed, only gentle streams flowed by. For two [PE…" at bounding box center [484, 236] width 246 height 229
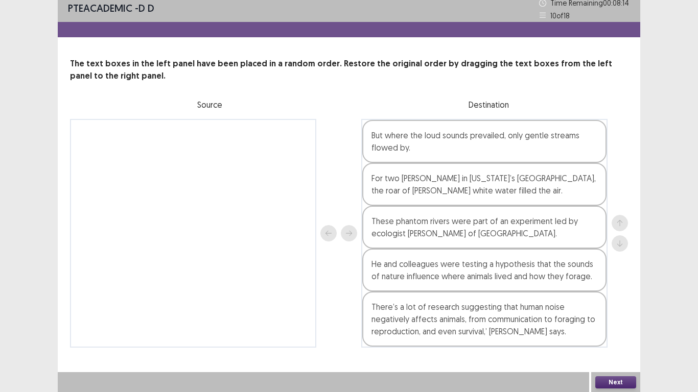
scroll to position [6, 0]
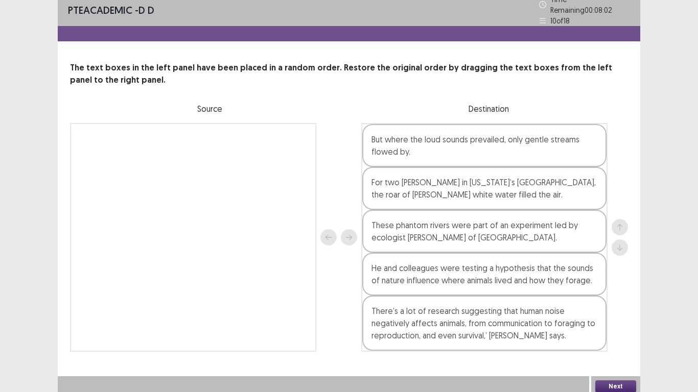
click at [610, 382] on button "Next" at bounding box center [615, 387] width 41 height 12
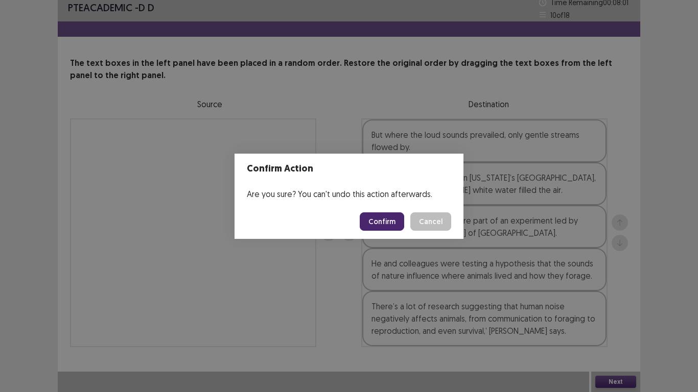
click at [387, 222] on button "Confirm" at bounding box center [382, 222] width 44 height 18
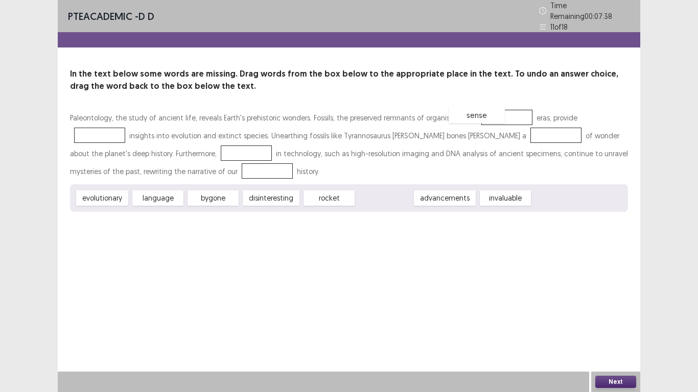
drag, startPoint x: 384, startPoint y: 194, endPoint x: 472, endPoint y: 110, distance: 121.1
drag, startPoint x: 111, startPoint y: 192, endPoint x: 111, endPoint y: 164, distance: 27.6
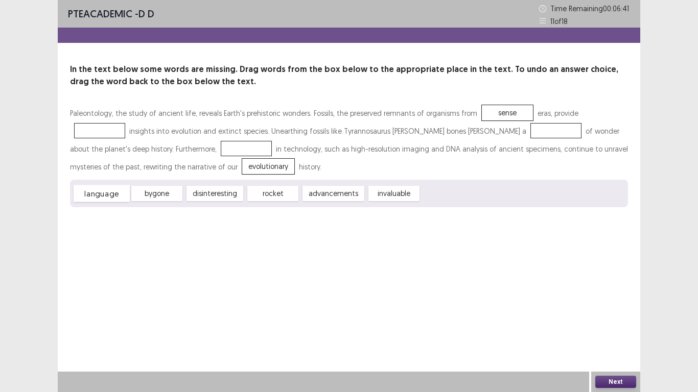
click at [108, 195] on div "language" at bounding box center [102, 193] width 56 height 17
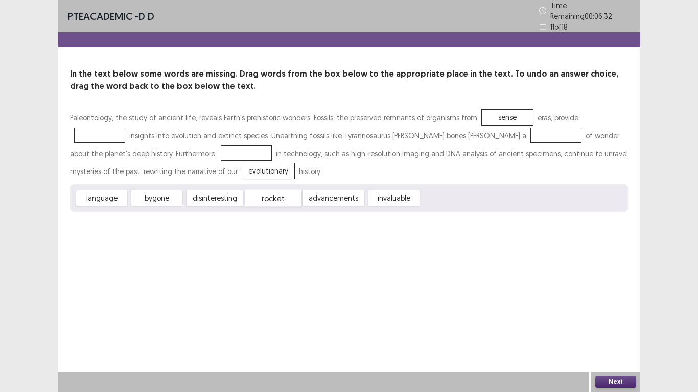
click at [276, 195] on div "rocket" at bounding box center [273, 198] width 56 height 17
drag, startPoint x: 112, startPoint y: 166, endPoint x: 606, endPoint y: 112, distance: 496.9
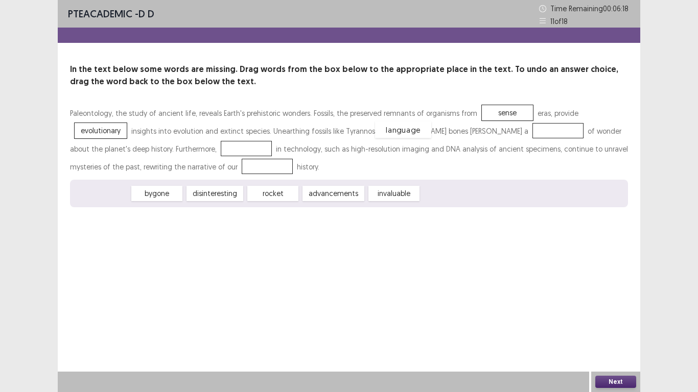
drag, startPoint x: 105, startPoint y: 194, endPoint x: 407, endPoint y: 130, distance: 308.1
drag, startPoint x: 272, startPoint y: 196, endPoint x: 98, endPoint y: 152, distance: 179.7
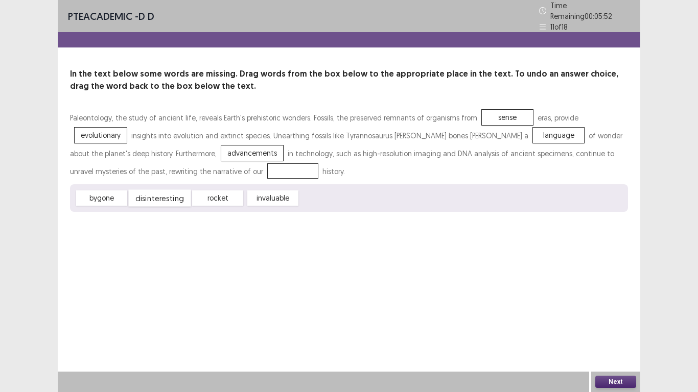
click at [158, 195] on div "disinteresting" at bounding box center [159, 198] width 62 height 17
drag, startPoint x: 489, startPoint y: 108, endPoint x: 108, endPoint y: 163, distance: 385.1
drag, startPoint x: 219, startPoint y: 193, endPoint x: 484, endPoint y: 113, distance: 276.5
click at [608, 382] on button "Next" at bounding box center [615, 382] width 41 height 12
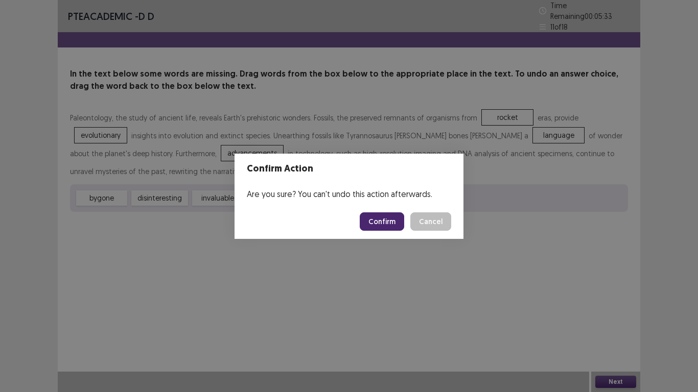
click at [383, 219] on button "Confirm" at bounding box center [382, 222] width 44 height 18
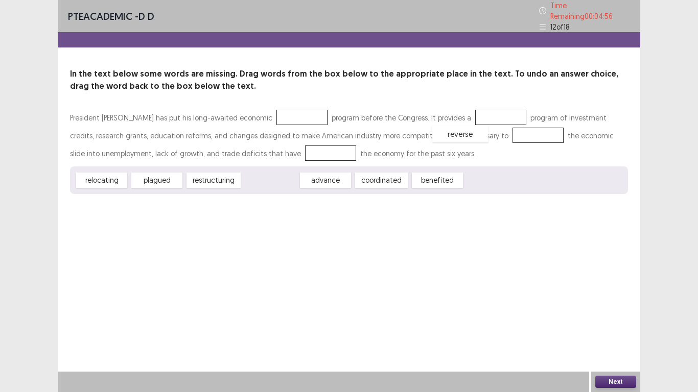
drag, startPoint x: 269, startPoint y: 177, endPoint x: 459, endPoint y: 130, distance: 195.6
drag, startPoint x: 370, startPoint y: 176, endPoint x: 257, endPoint y: 113, distance: 129.7
drag, startPoint x: 149, startPoint y: 177, endPoint x: 448, endPoint y: 111, distance: 305.4
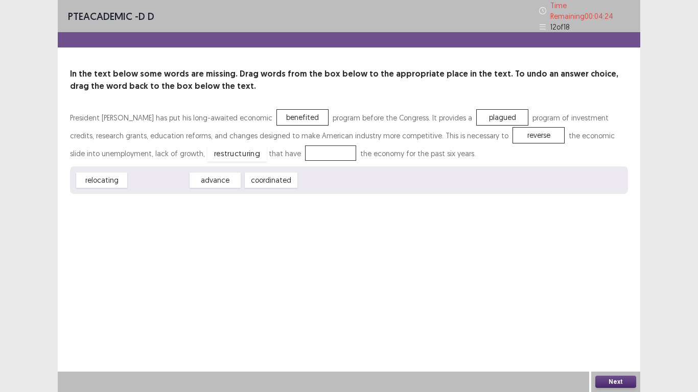
drag, startPoint x: 157, startPoint y: 178, endPoint x: 236, endPoint y: 151, distance: 83.2
drag, startPoint x: 233, startPoint y: 148, endPoint x: 260, endPoint y: 173, distance: 36.5
drag, startPoint x: 211, startPoint y: 179, endPoint x: 238, endPoint y: 152, distance: 37.9
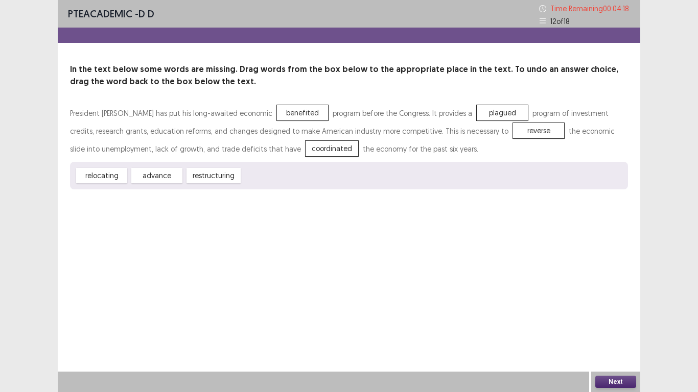
click at [619, 382] on button "Next" at bounding box center [615, 382] width 41 height 12
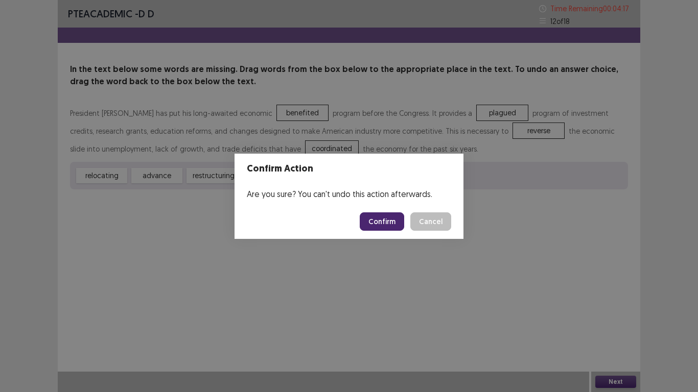
click at [371, 218] on button "Confirm" at bounding box center [382, 222] width 44 height 18
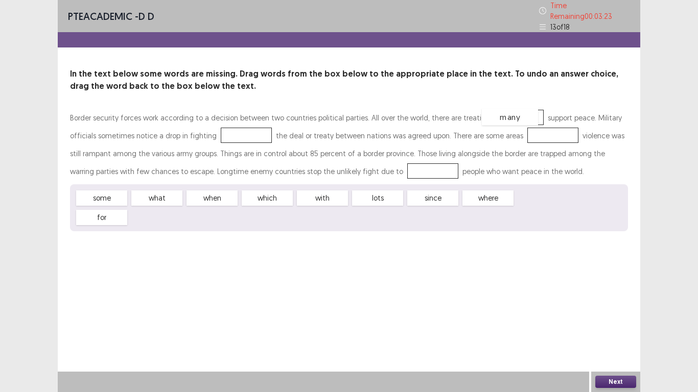
drag, startPoint x: 546, startPoint y: 194, endPoint x: 513, endPoint y: 113, distance: 87.8
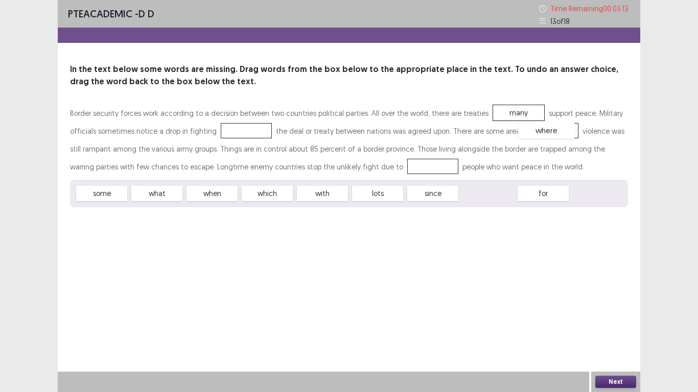
drag, startPoint x: 484, startPoint y: 194, endPoint x: 543, endPoint y: 130, distance: 86.0
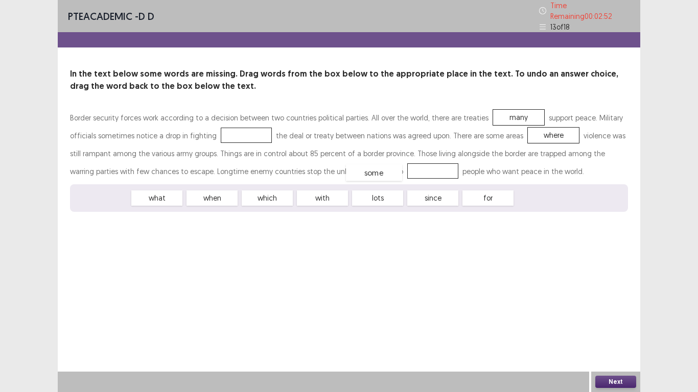
drag, startPoint x: 96, startPoint y: 191, endPoint x: 368, endPoint y: 166, distance: 273.4
drag, startPoint x: 102, startPoint y: 194, endPoint x: 233, endPoint y: 132, distance: 145.1
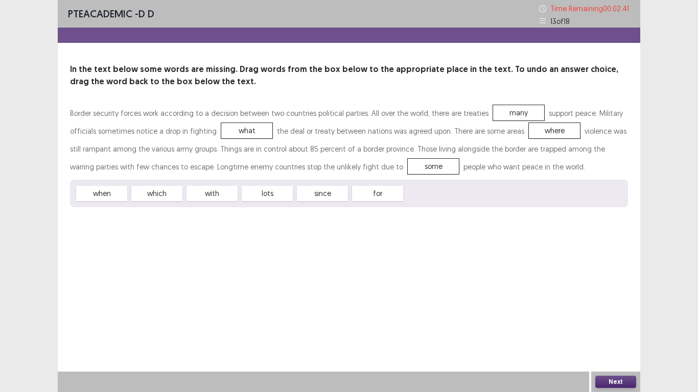
click at [615, 382] on button "Next" at bounding box center [615, 382] width 41 height 12
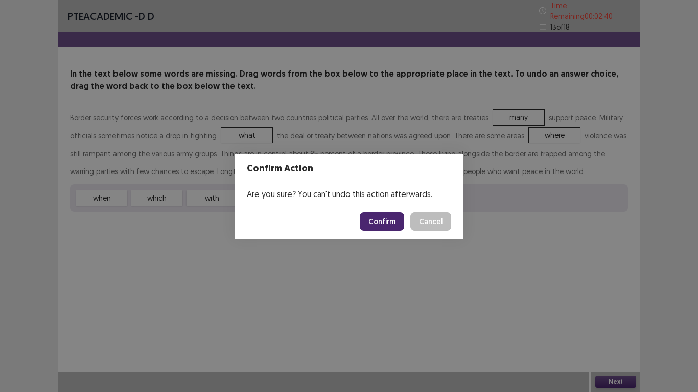
click at [381, 221] on button "Confirm" at bounding box center [382, 222] width 44 height 18
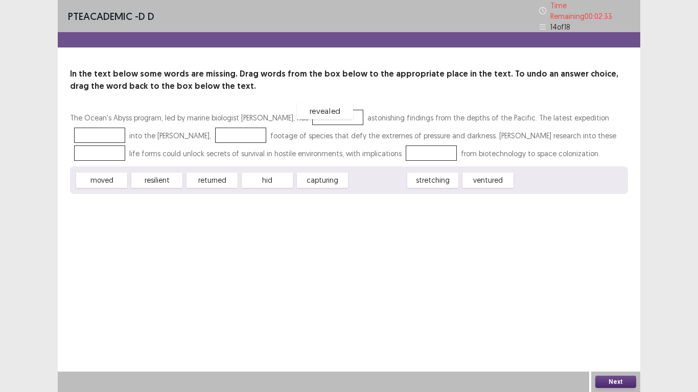
drag, startPoint x: 374, startPoint y: 176, endPoint x: 321, endPoint y: 106, distance: 87.2
drag, startPoint x: 104, startPoint y: 178, endPoint x: 234, endPoint y: 132, distance: 138.0
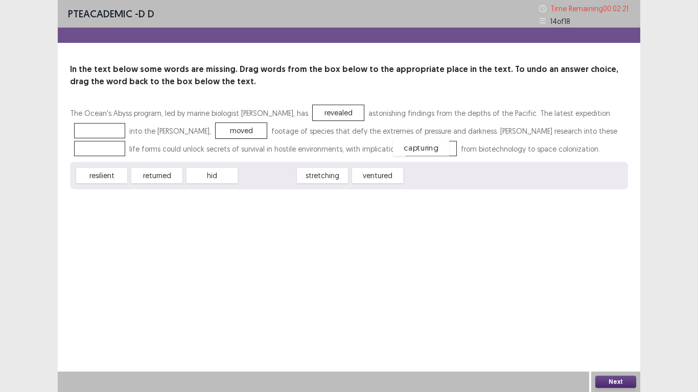
drag, startPoint x: 265, startPoint y: 176, endPoint x: 418, endPoint y: 148, distance: 156.3
drag, startPoint x: 108, startPoint y: 174, endPoint x: 102, endPoint y: 128, distance: 45.9
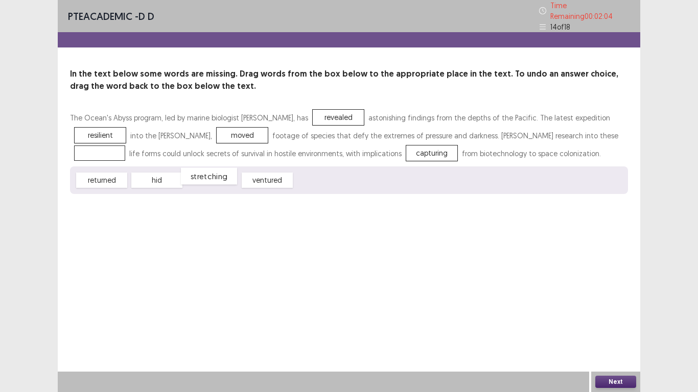
drag, startPoint x: 213, startPoint y: 175, endPoint x: 218, endPoint y: 171, distance: 6.5
click at [218, 171] on div "stretching" at bounding box center [209, 176] width 56 height 17
drag, startPoint x: 158, startPoint y: 177, endPoint x: 113, endPoint y: 152, distance: 51.7
click at [616, 382] on button "Next" at bounding box center [615, 382] width 41 height 12
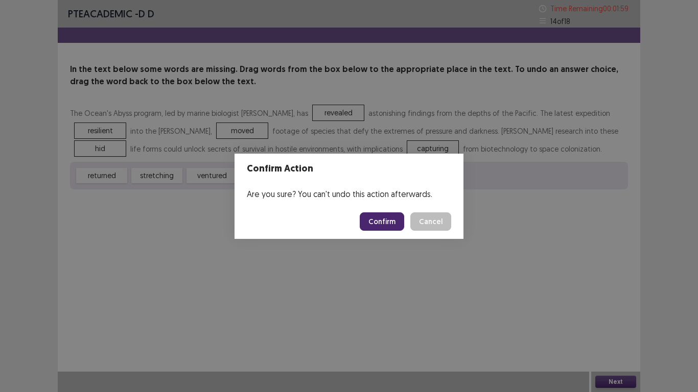
click at [375, 219] on button "Confirm" at bounding box center [382, 222] width 44 height 18
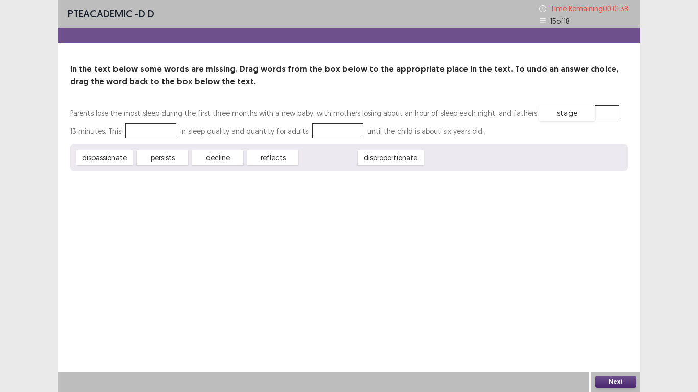
drag, startPoint x: 328, startPoint y: 160, endPoint x: 568, endPoint y: 115, distance: 243.3
drag, startPoint x: 322, startPoint y: 157, endPoint x: 147, endPoint y: 132, distance: 176.5
drag, startPoint x: 156, startPoint y: 129, endPoint x: 338, endPoint y: 125, distance: 181.4
drag, startPoint x: 207, startPoint y: 158, endPoint x: 144, endPoint y: 131, distance: 69.1
click at [610, 382] on button "Next" at bounding box center [615, 382] width 41 height 12
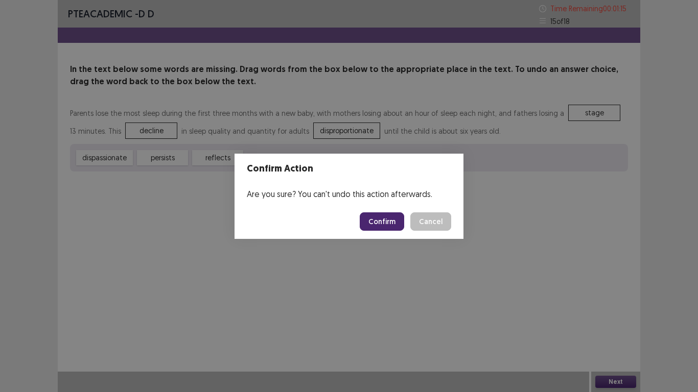
click at [385, 221] on button "Confirm" at bounding box center [382, 222] width 44 height 18
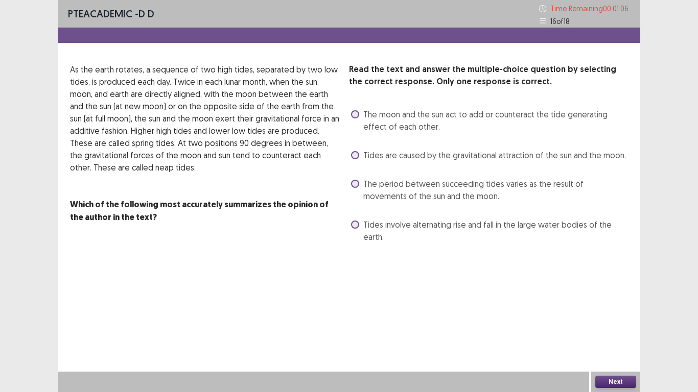
click at [357, 113] on span at bounding box center [355, 114] width 8 height 8
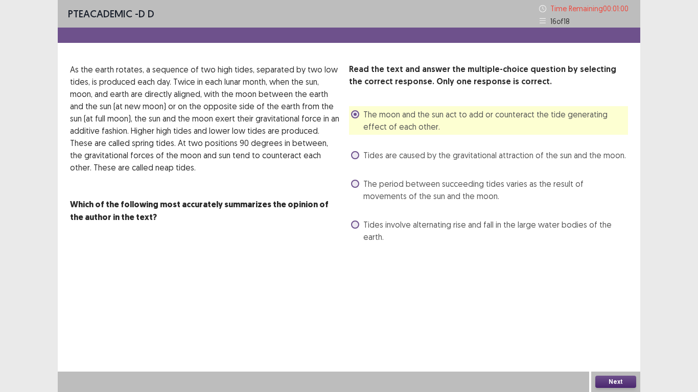
click at [615, 382] on button "Next" at bounding box center [615, 382] width 41 height 12
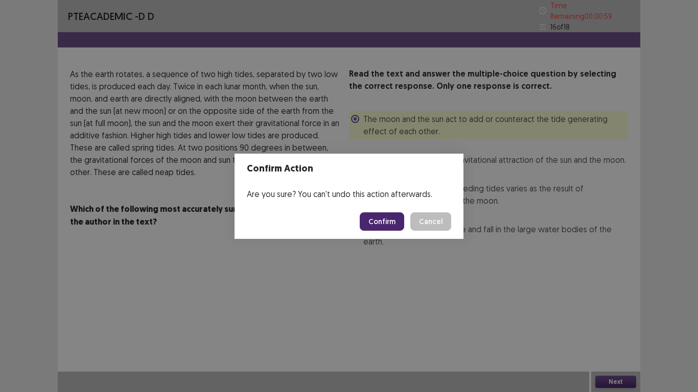
click at [392, 221] on button "Confirm" at bounding box center [382, 222] width 44 height 18
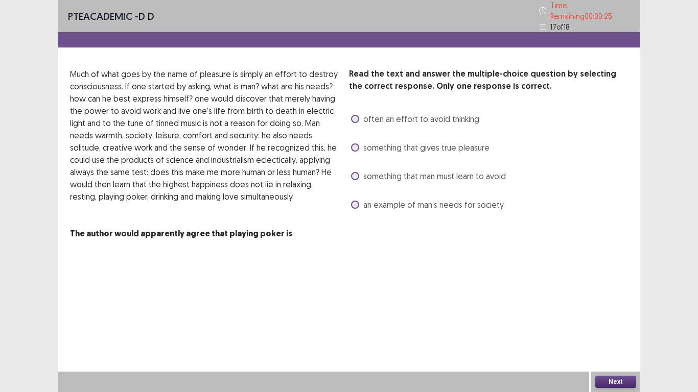
click at [361, 147] on label "something that gives true pleasure" at bounding box center [420, 148] width 138 height 12
click at [353, 115] on span at bounding box center [355, 119] width 8 height 8
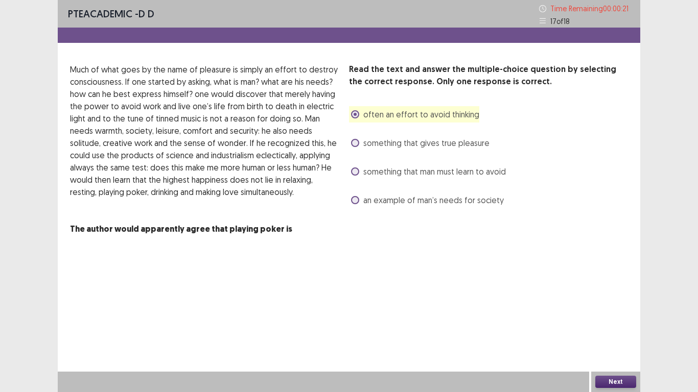
click at [619, 382] on button "Next" at bounding box center [615, 382] width 41 height 12
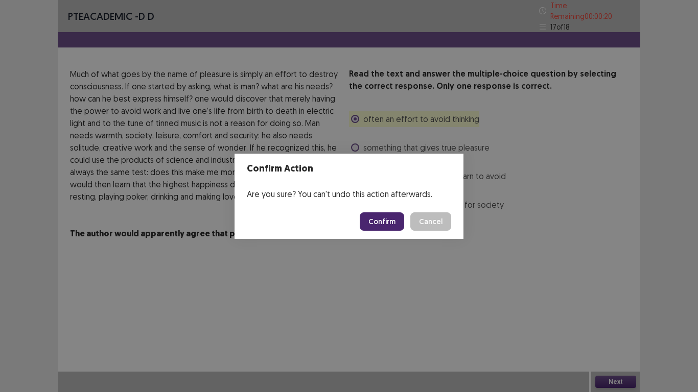
click at [397, 220] on button "Confirm" at bounding box center [382, 222] width 44 height 18
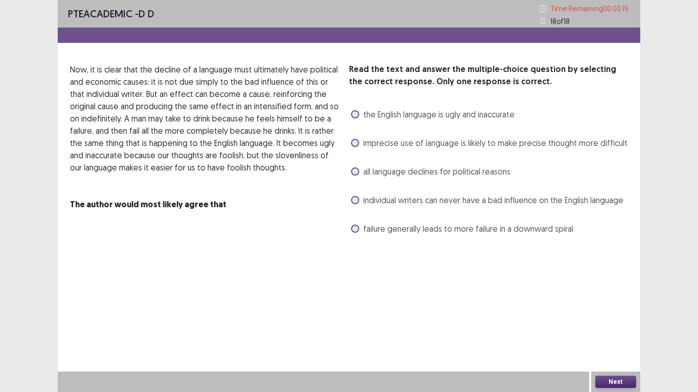
click at [354, 168] on span at bounding box center [355, 172] width 8 height 8
click at [618, 382] on div "Next" at bounding box center [615, 382] width 49 height 20
click at [351, 198] on span at bounding box center [355, 200] width 8 height 8
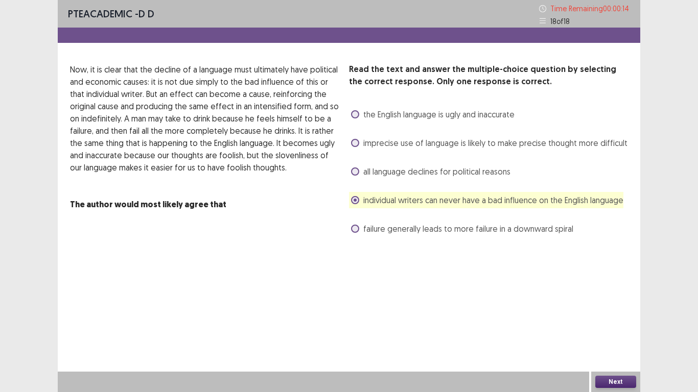
click at [356, 172] on span at bounding box center [355, 172] width 8 height 8
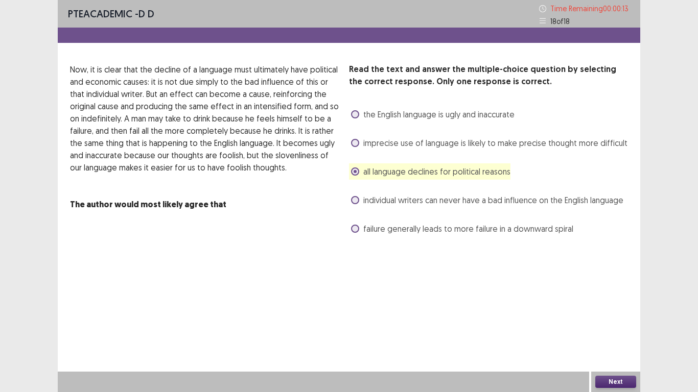
click at [614, 381] on button "Next" at bounding box center [615, 382] width 41 height 12
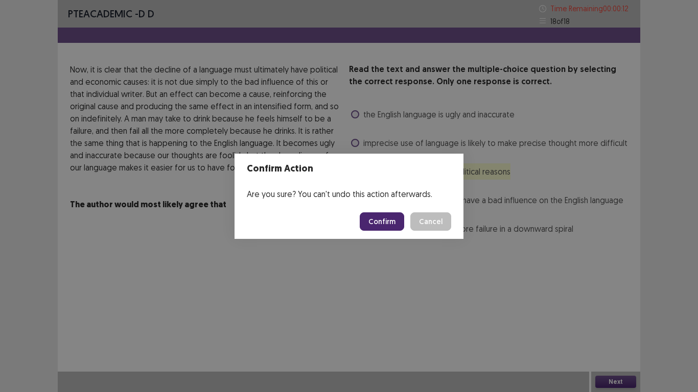
click at [392, 216] on button "Confirm" at bounding box center [382, 222] width 44 height 18
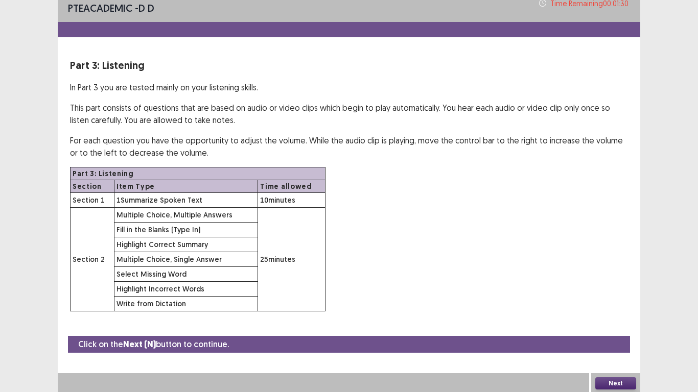
scroll to position [7, 0]
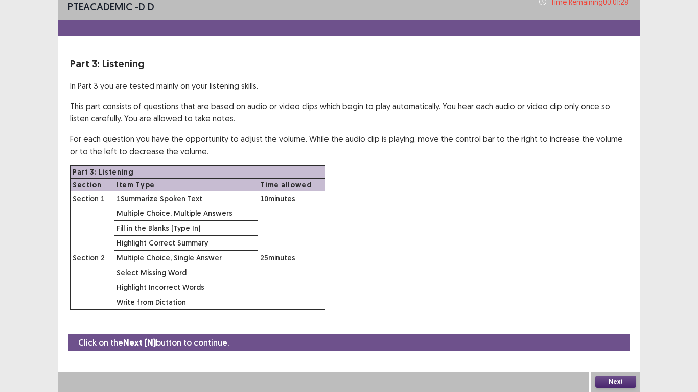
click at [615, 382] on button "Next" at bounding box center [615, 382] width 41 height 12
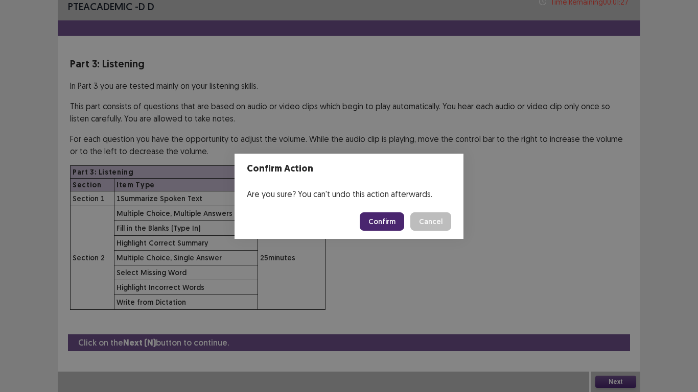
click at [390, 221] on button "Confirm" at bounding box center [382, 222] width 44 height 18
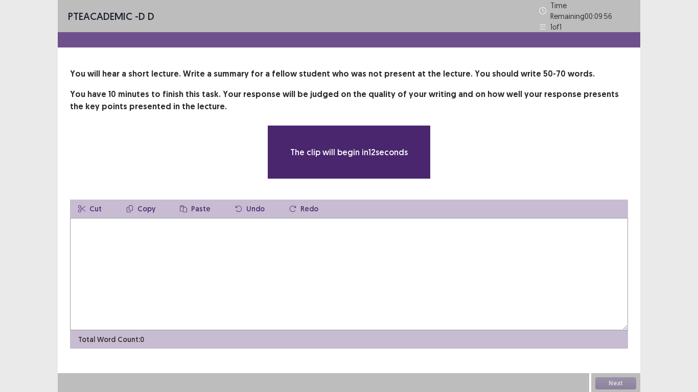
click at [300, 230] on textarea at bounding box center [349, 274] width 558 height 112
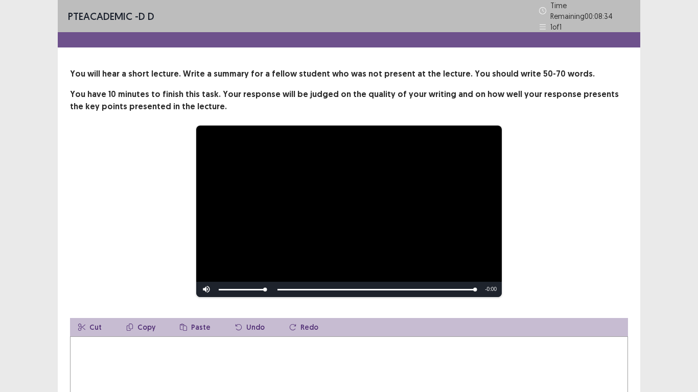
click at [253, 351] on textarea at bounding box center [349, 393] width 558 height 112
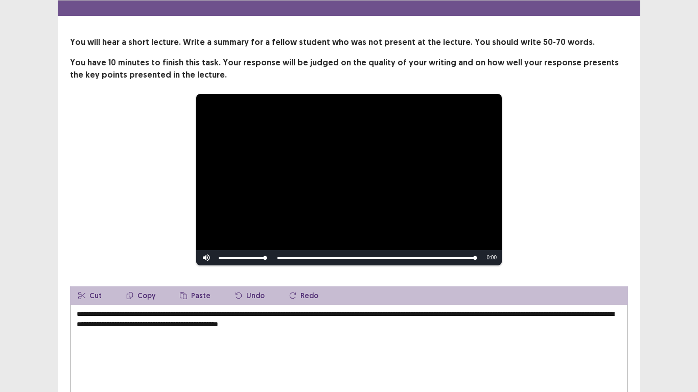
scroll to position [13, 0]
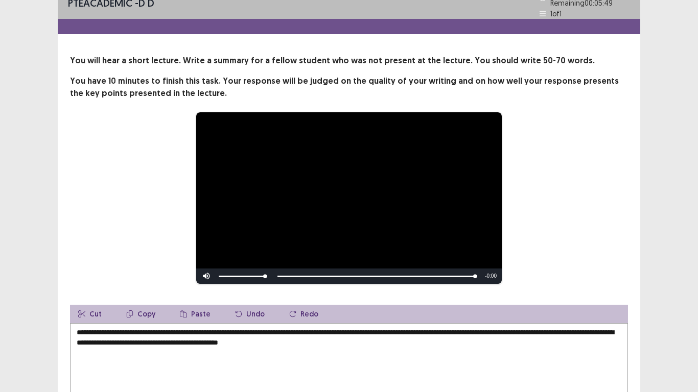
click at [282, 329] on textarea "**********" at bounding box center [349, 379] width 558 height 112
click at [504, 329] on textarea "**********" at bounding box center [349, 379] width 558 height 112
click at [505, 330] on textarea "**********" at bounding box center [349, 379] width 558 height 112
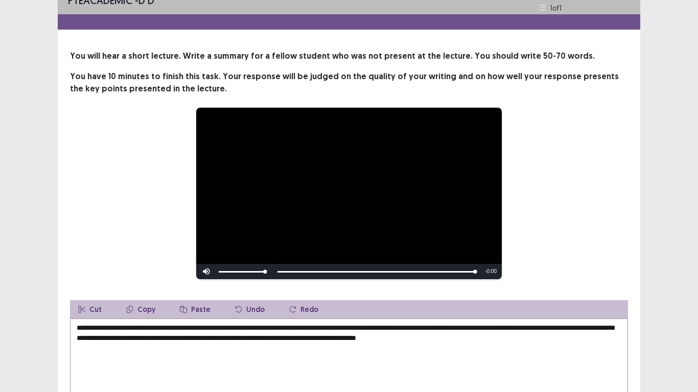
click at [234, 338] on textarea "**********" at bounding box center [349, 375] width 558 height 112
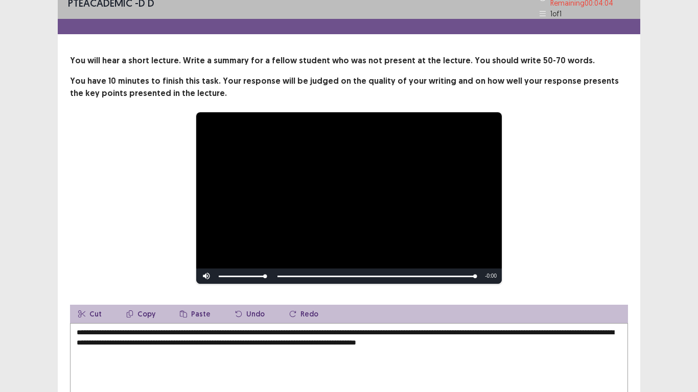
scroll to position [0, 0]
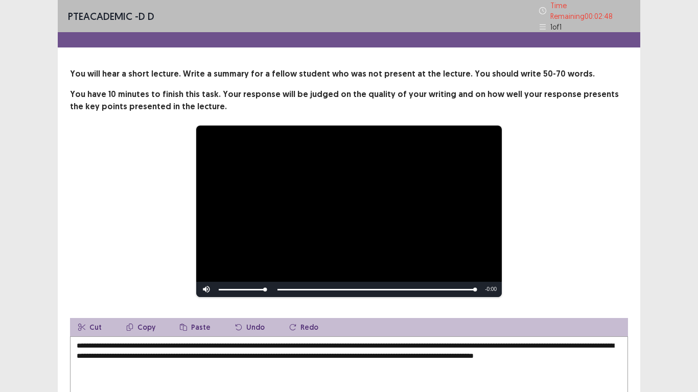
click at [605, 352] on textarea "**********" at bounding box center [349, 393] width 558 height 112
click at [100, 360] on textarea "**********" at bounding box center [349, 393] width 558 height 112
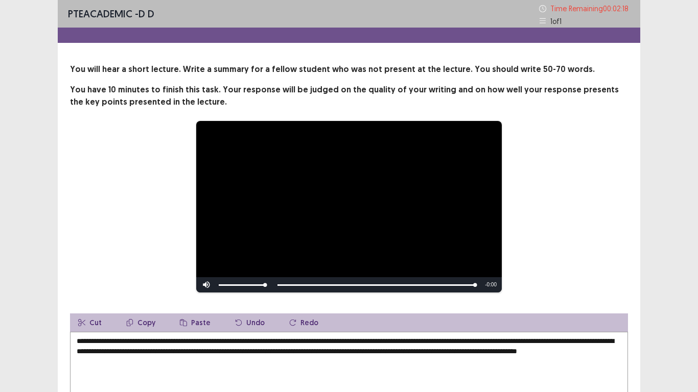
click at [111, 362] on textarea "**********" at bounding box center [349, 388] width 558 height 112
click at [252, 364] on textarea "**********" at bounding box center [349, 388] width 558 height 112
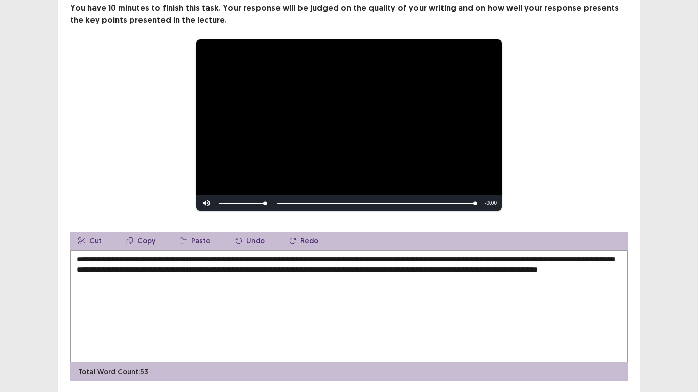
scroll to position [64, 0]
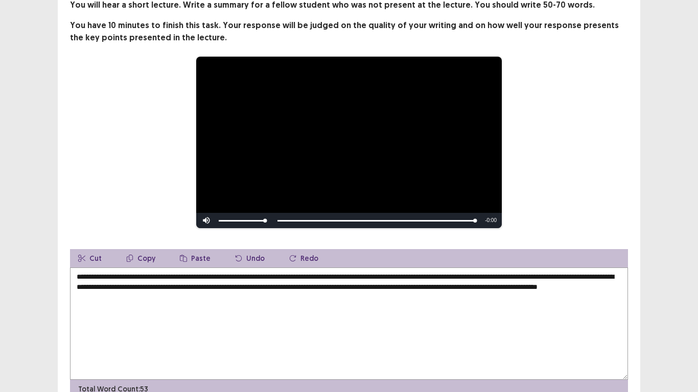
click at [115, 296] on textarea "**********" at bounding box center [349, 324] width 558 height 112
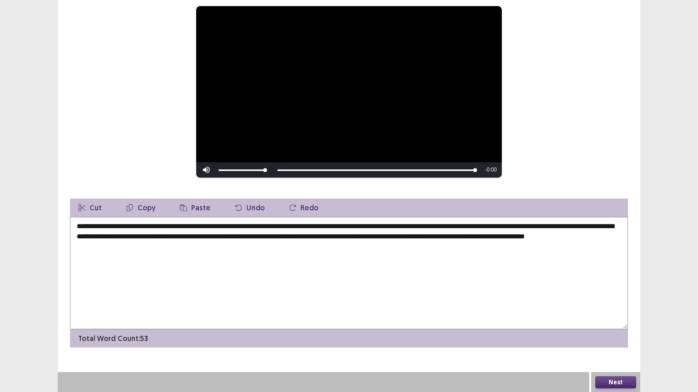
scroll to position [115, 0]
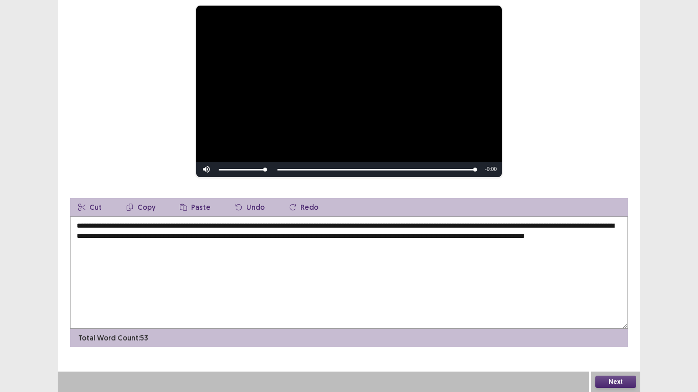
type textarea "**********"
click at [615, 381] on button "Next" at bounding box center [615, 382] width 41 height 12
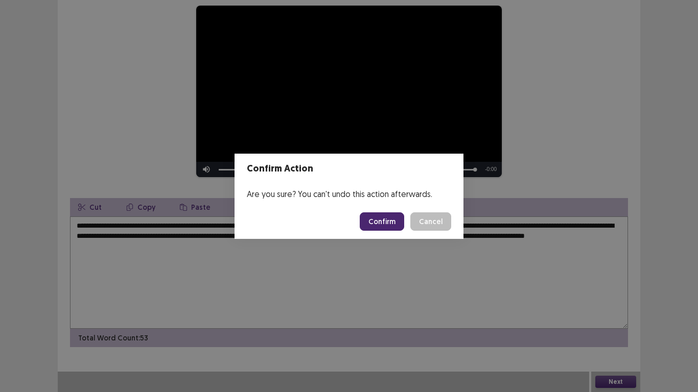
click at [387, 220] on button "Confirm" at bounding box center [382, 222] width 44 height 18
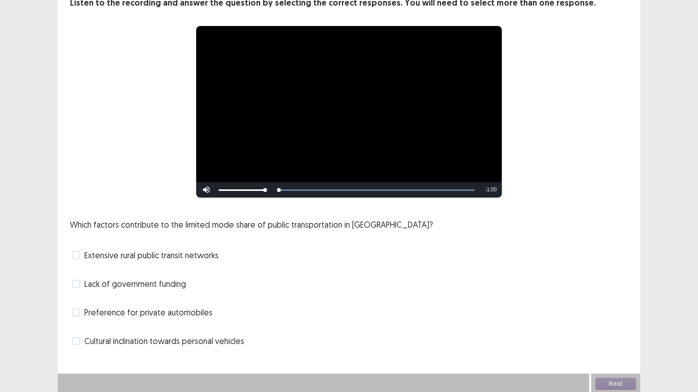
scroll to position [68, 0]
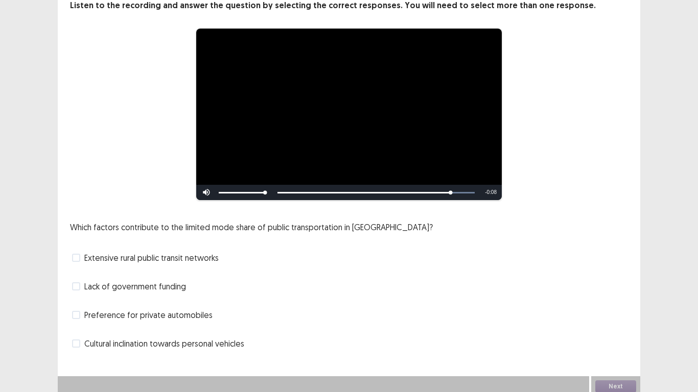
click at [154, 281] on span "Lack of government funding" at bounding box center [135, 286] width 102 height 12
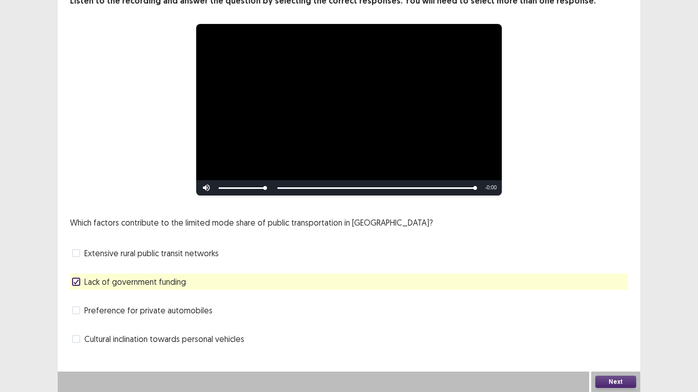
click at [151, 257] on span "Extensive rural public transit networks" at bounding box center [151, 253] width 134 height 12
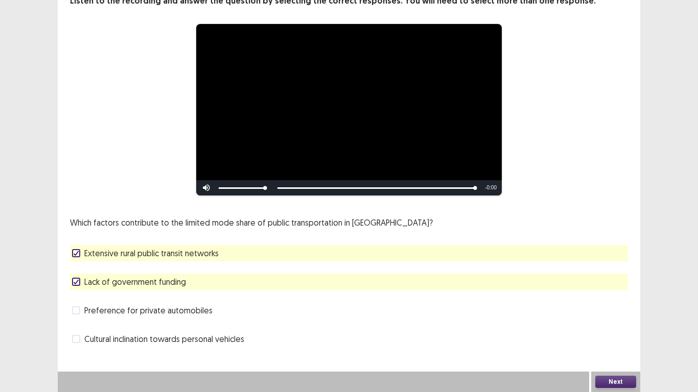
click at [624, 381] on button "Next" at bounding box center [615, 382] width 41 height 12
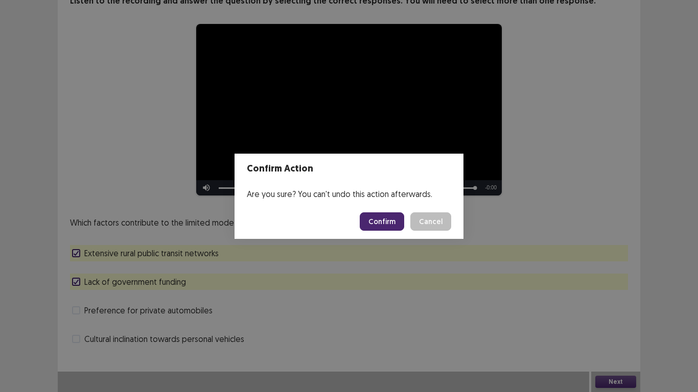
click at [392, 221] on button "Confirm" at bounding box center [382, 222] width 44 height 18
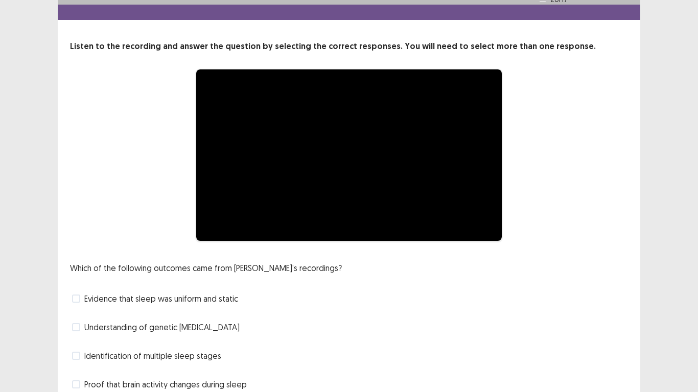
scroll to position [51, 0]
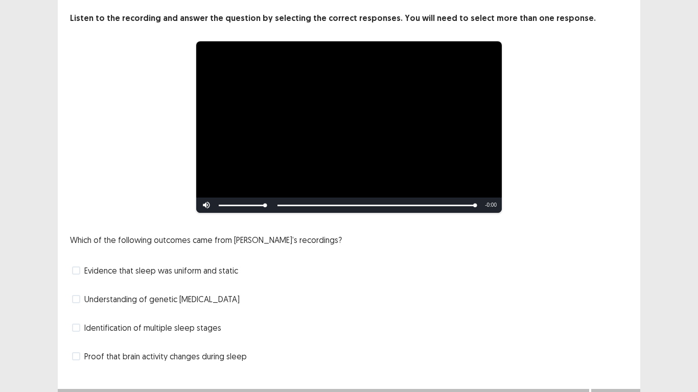
click at [133, 358] on span "Proof that brain activity changes during sleep" at bounding box center [165, 356] width 162 height 12
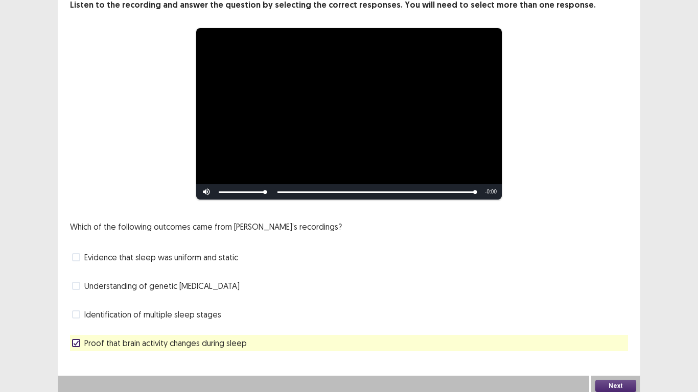
scroll to position [68, 0]
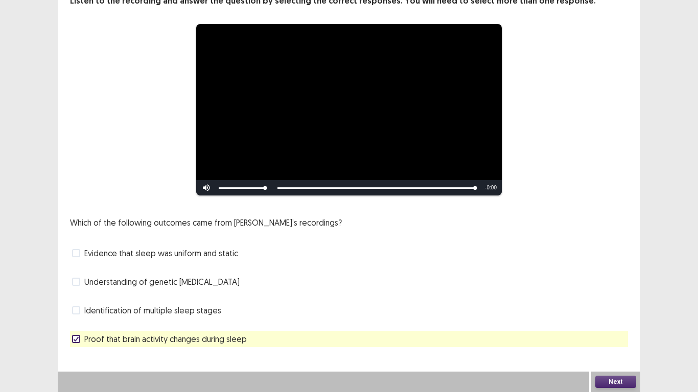
click at [615, 382] on button "Next" at bounding box center [615, 382] width 41 height 12
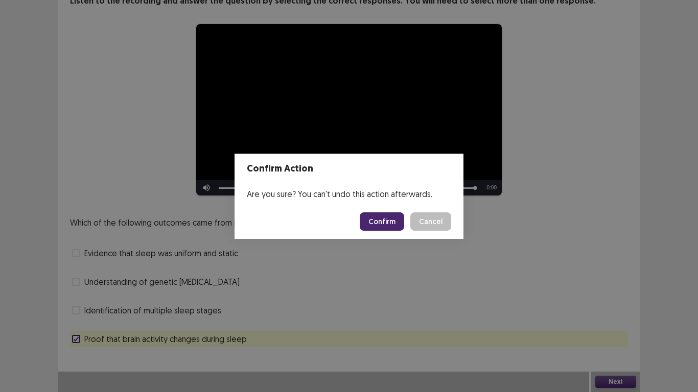
click at [384, 219] on button "Confirm" at bounding box center [382, 222] width 44 height 18
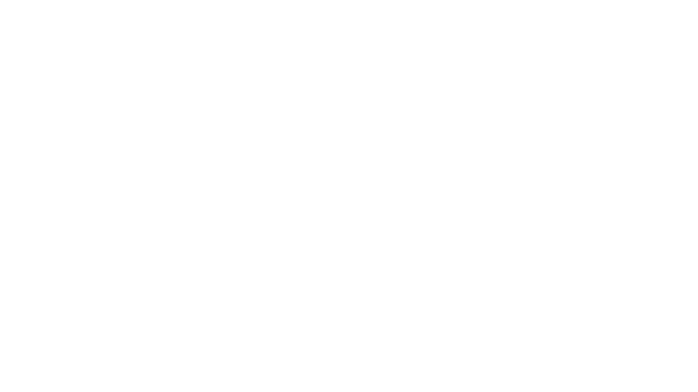
scroll to position [0, 0]
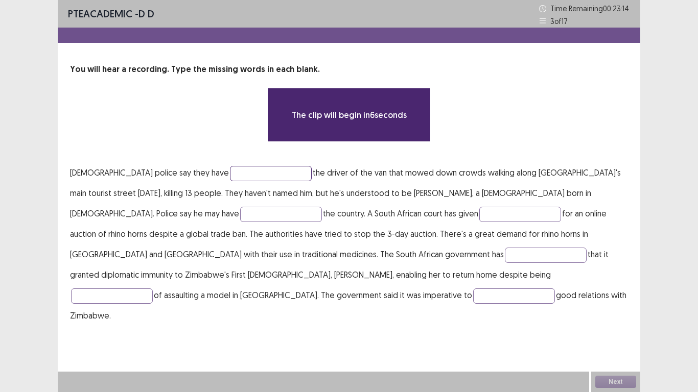
click at [230, 176] on input "text" at bounding box center [271, 173] width 82 height 15
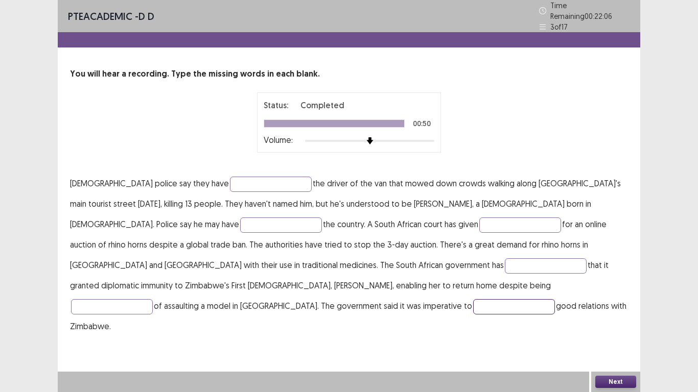
click at [473, 301] on input "text" at bounding box center [514, 306] width 82 height 15
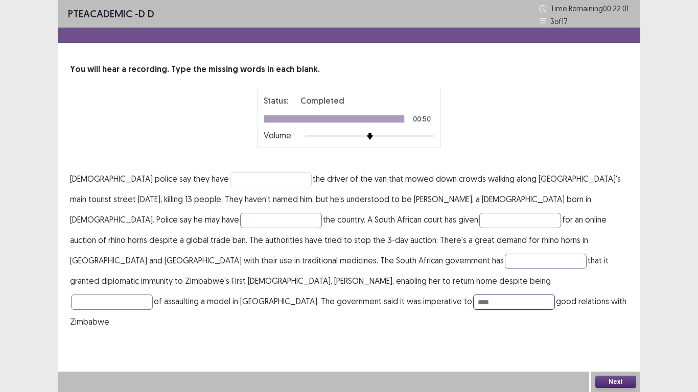
type input "****"
click at [230, 177] on input "text" at bounding box center [271, 179] width 82 height 15
type input "**********"
click at [240, 223] on input "text" at bounding box center [281, 220] width 82 height 15
type input "******"
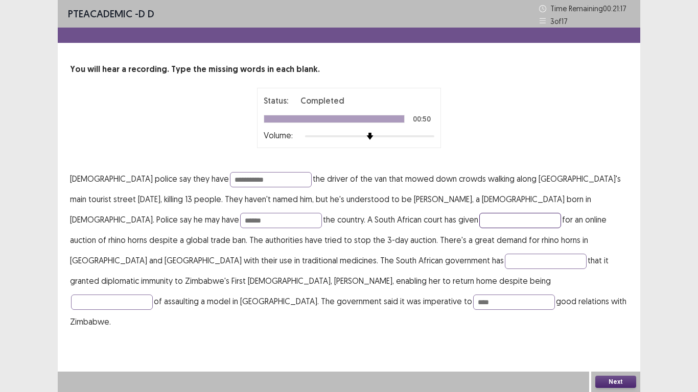
click at [479, 219] on input "text" at bounding box center [520, 220] width 82 height 15
type input "**********"
click at [505, 262] on input "text" at bounding box center [546, 261] width 82 height 15
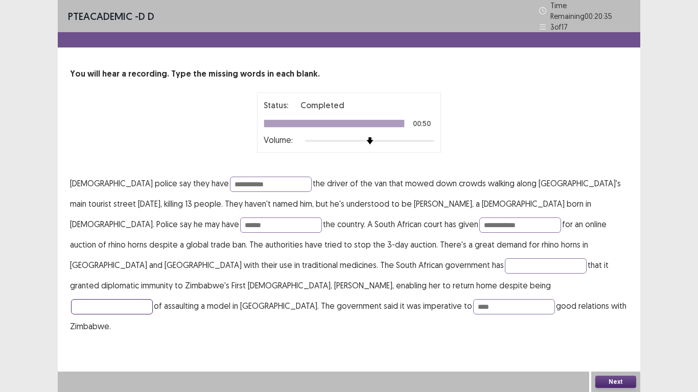
click at [153, 299] on input "text" at bounding box center [112, 306] width 82 height 15
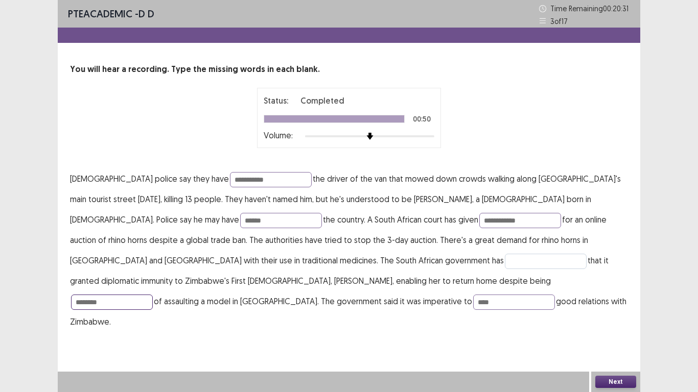
type input "********"
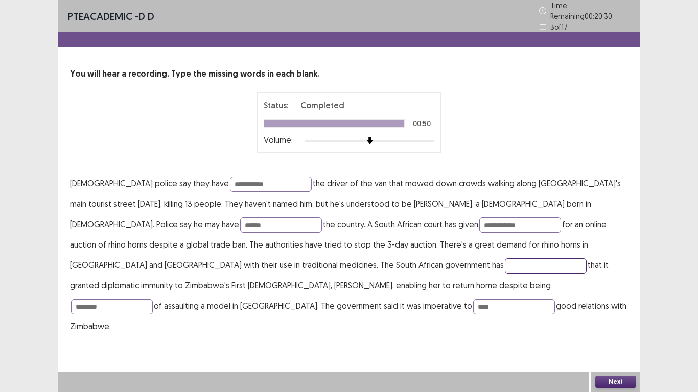
click at [505, 260] on input "text" at bounding box center [546, 265] width 82 height 15
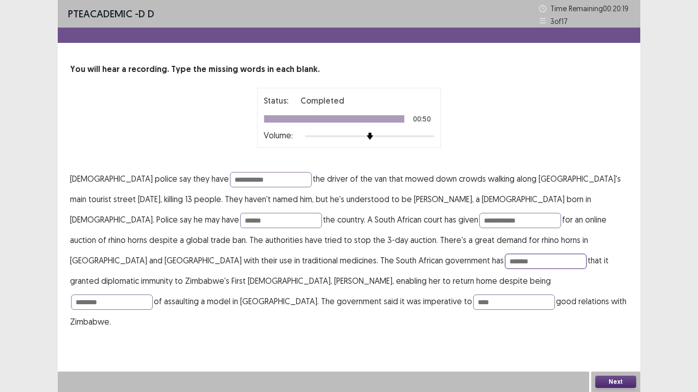
type input "*******"
click at [524, 360] on div "**********" at bounding box center [349, 196] width 582 height 392
click at [613, 382] on button "Next" at bounding box center [615, 382] width 41 height 12
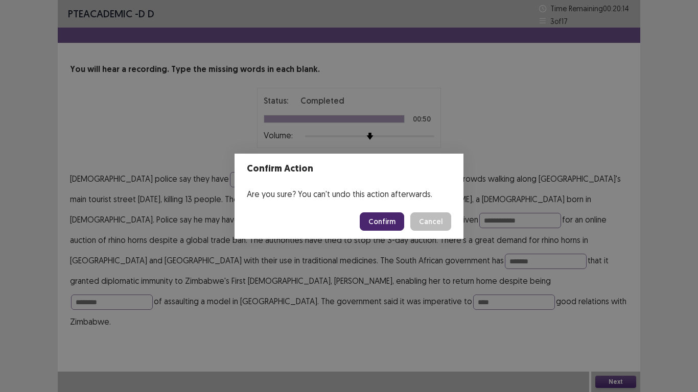
click at [386, 220] on button "Confirm" at bounding box center [382, 222] width 44 height 18
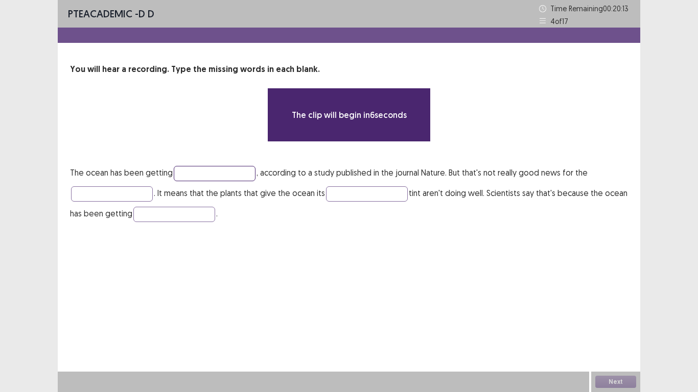
click at [210, 170] on input "text" at bounding box center [215, 173] width 82 height 15
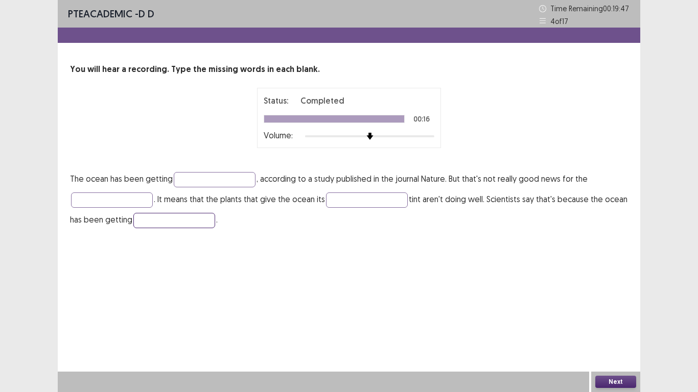
click at [145, 221] on input "text" at bounding box center [174, 220] width 82 height 15
type input "*****"
click at [201, 175] on input "text" at bounding box center [215, 179] width 82 height 15
type input "******"
click at [128, 200] on input "text" at bounding box center [112, 200] width 82 height 15
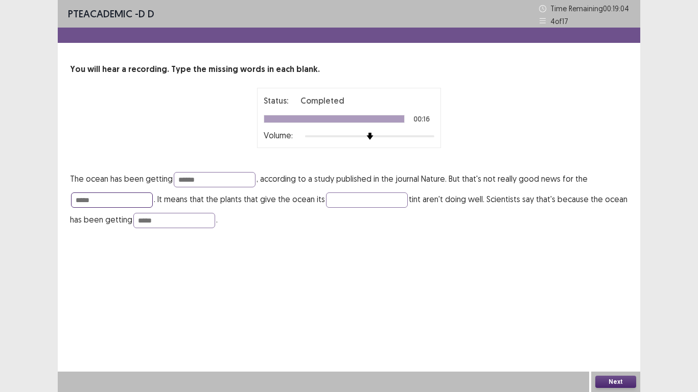
click at [88, 198] on input "*****" at bounding box center [112, 200] width 82 height 15
click at [120, 203] on input "******" at bounding box center [112, 200] width 82 height 15
type input "******"
click at [349, 202] on input "text" at bounding box center [367, 200] width 82 height 15
type input "*****"
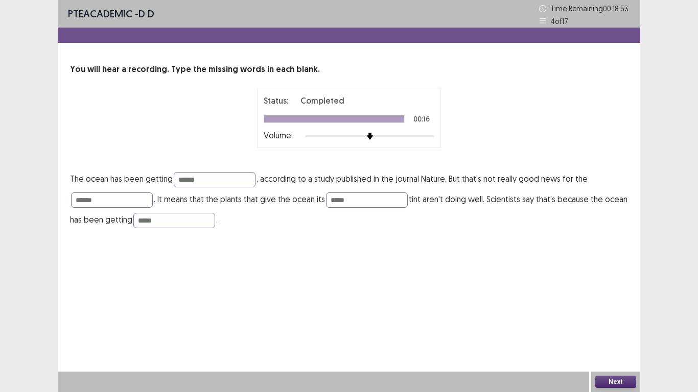
click at [613, 378] on button "Next" at bounding box center [615, 382] width 41 height 12
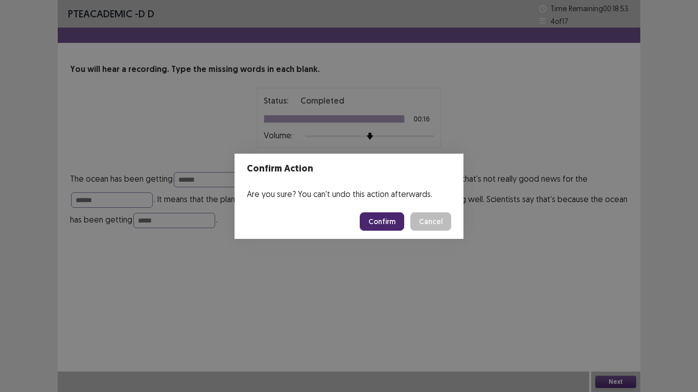
click at [379, 221] on button "Confirm" at bounding box center [382, 222] width 44 height 18
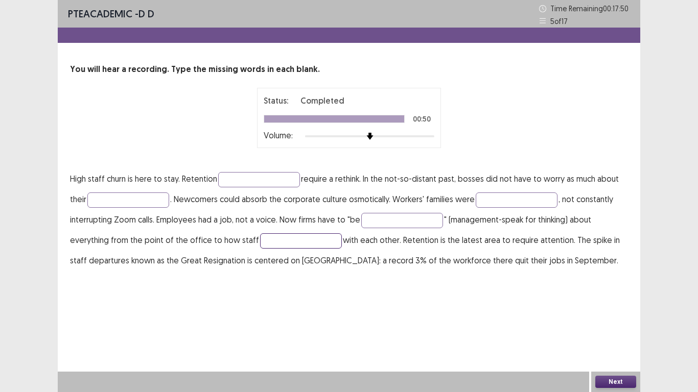
click at [274, 239] on input "text" at bounding box center [301, 240] width 82 height 15
type input "*********"
click at [248, 178] on input "text" at bounding box center [259, 179] width 82 height 15
click at [236, 180] on input "*********" at bounding box center [259, 179] width 82 height 15
click at [245, 179] on input "*********" at bounding box center [259, 179] width 82 height 15
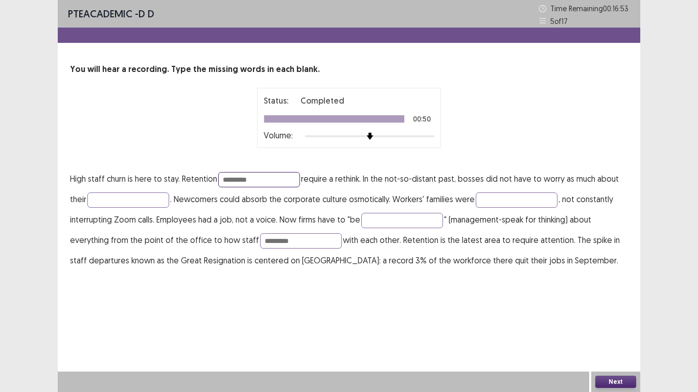
click at [239, 180] on input "*********" at bounding box center [259, 179] width 82 height 15
type input "*********"
click at [158, 198] on input "text" at bounding box center [128, 200] width 82 height 15
type input "**********"
click at [494, 198] on input "text" at bounding box center [517, 200] width 82 height 15
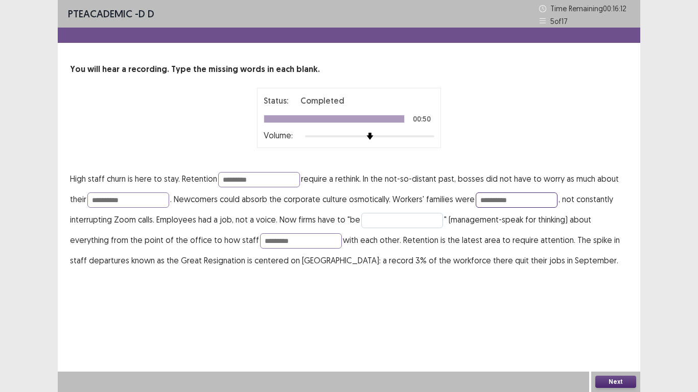
type input "**********"
click at [375, 219] on input "text" at bounding box center [402, 220] width 82 height 15
type input "*********"
click at [619, 382] on button "Next" at bounding box center [615, 382] width 41 height 12
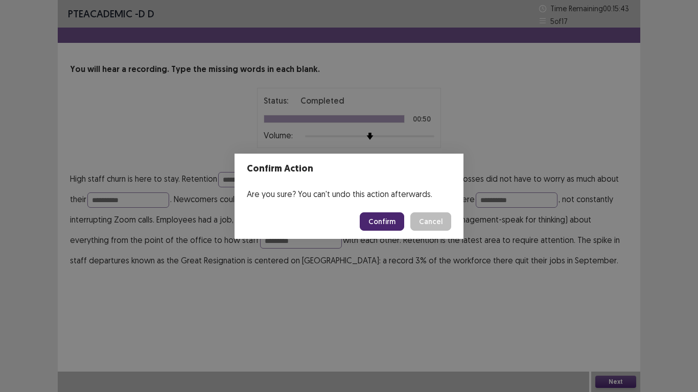
click at [386, 219] on button "Confirm" at bounding box center [382, 222] width 44 height 18
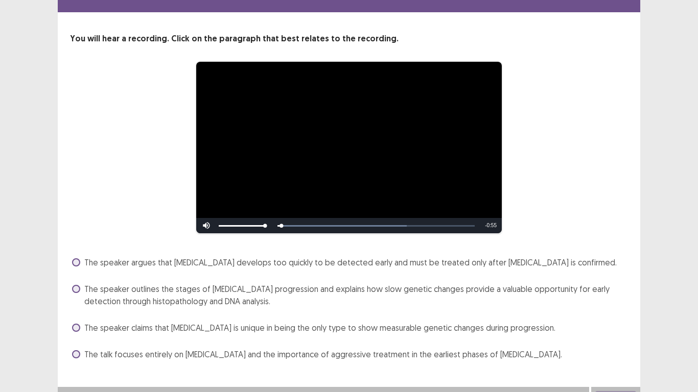
scroll to position [46, 0]
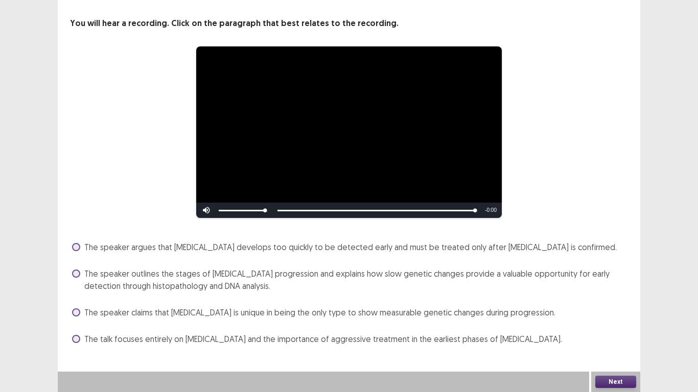
click at [415, 246] on span "The speaker argues that [MEDICAL_DATA] develops too quickly to be detected earl…" at bounding box center [350, 247] width 532 height 12
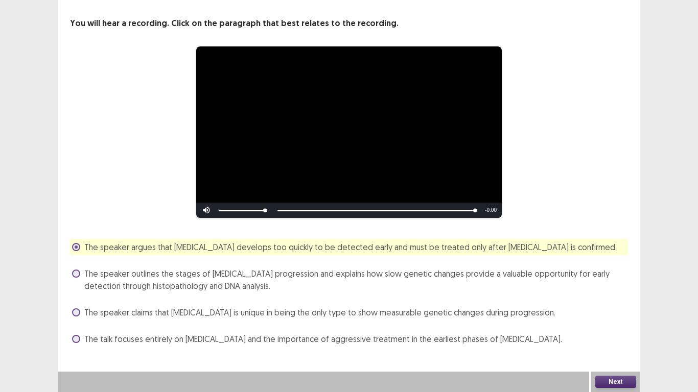
click at [620, 382] on button "Next" at bounding box center [615, 382] width 41 height 12
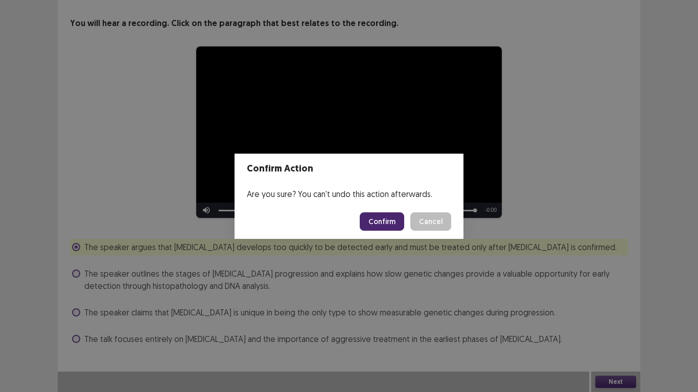
click at [433, 219] on button "Cancel" at bounding box center [430, 222] width 41 height 18
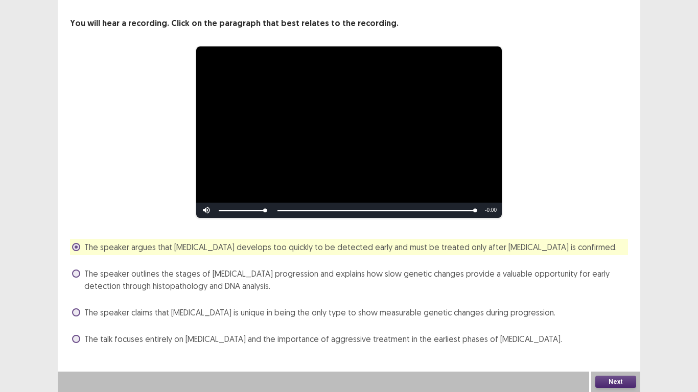
click at [79, 310] on span at bounding box center [76, 313] width 8 height 8
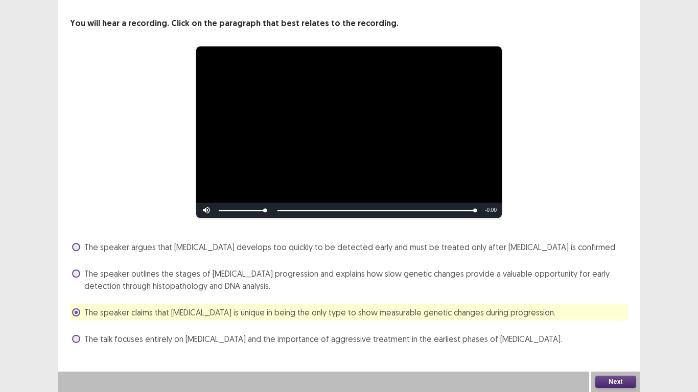
click at [614, 379] on button "Next" at bounding box center [615, 382] width 41 height 12
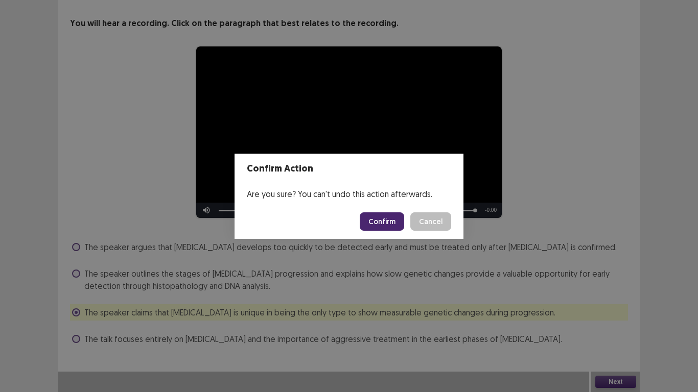
click at [382, 218] on button "Confirm" at bounding box center [382, 222] width 44 height 18
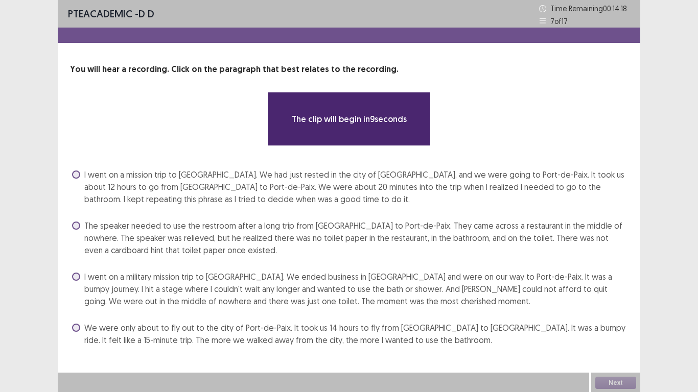
scroll to position [1, 0]
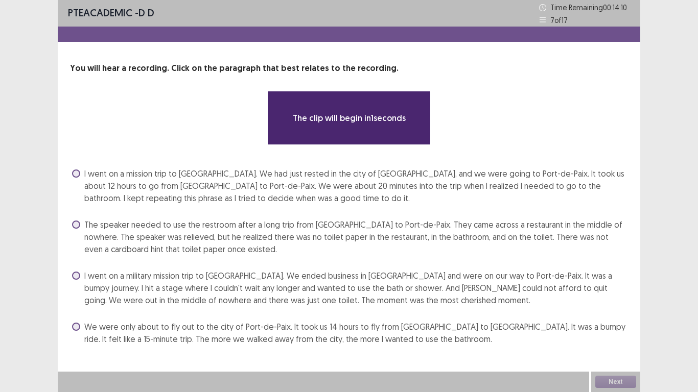
click at [187, 248] on span "The speaker needed to use the restroom after a long trip from [GEOGRAPHIC_DATA]…" at bounding box center [356, 237] width 544 height 37
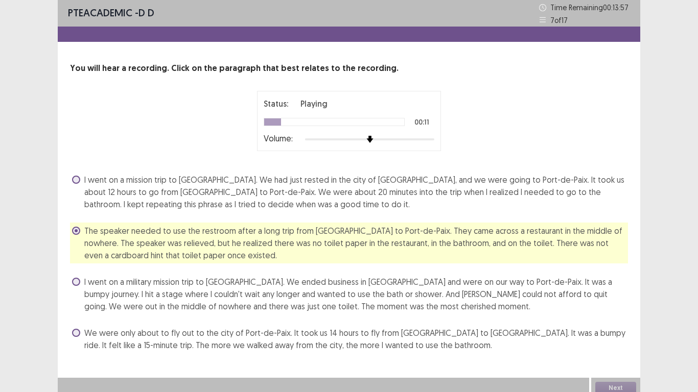
scroll to position [7, 0]
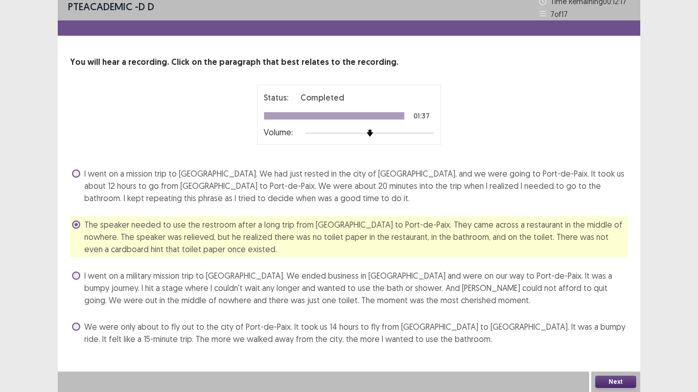
click at [614, 382] on button "Next" at bounding box center [615, 382] width 41 height 12
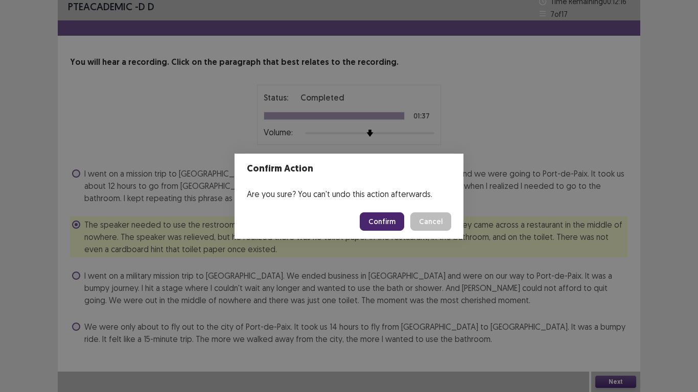
click at [384, 219] on button "Confirm" at bounding box center [382, 222] width 44 height 18
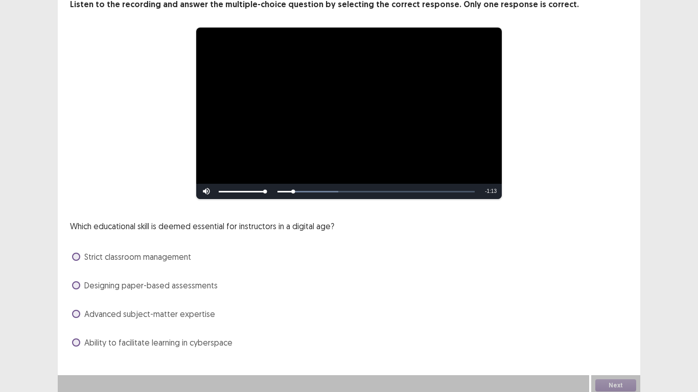
scroll to position [68, 0]
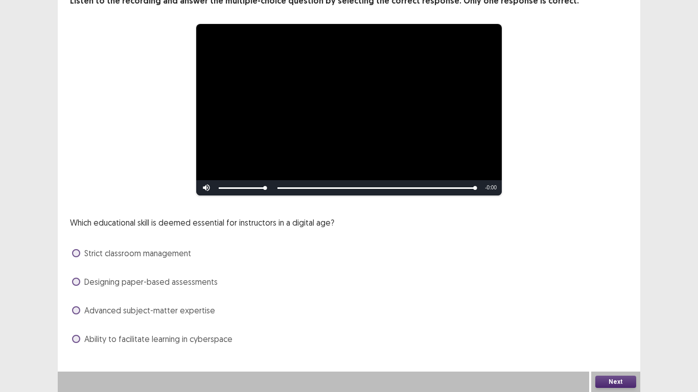
click at [132, 310] on span "Advanced subject-matter expertise" at bounding box center [149, 310] width 131 height 12
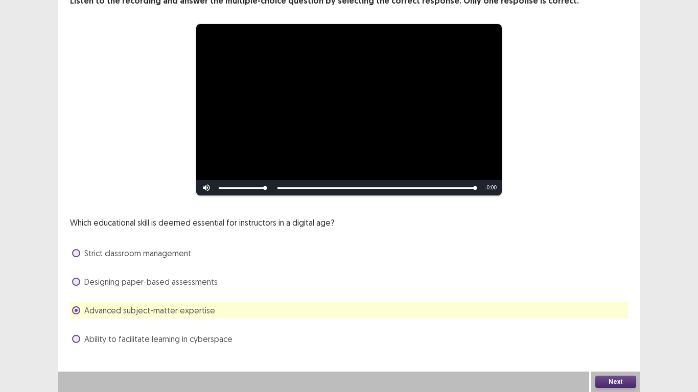
click at [617, 381] on button "Next" at bounding box center [615, 382] width 41 height 12
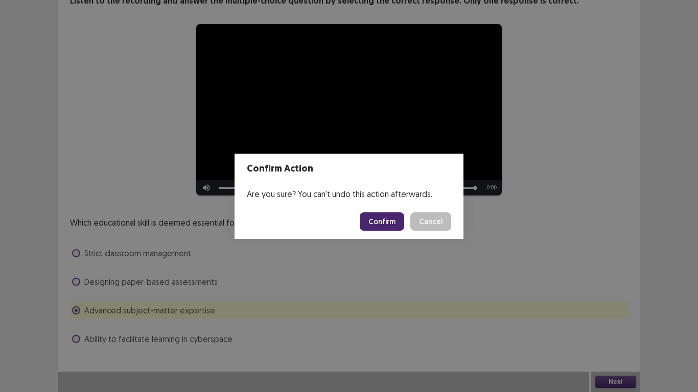
click at [382, 222] on button "Confirm" at bounding box center [382, 222] width 44 height 18
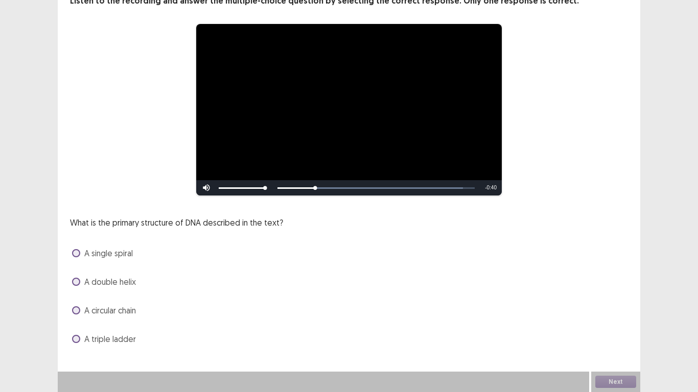
click at [86, 279] on span "A double helix" at bounding box center [110, 282] width 52 height 12
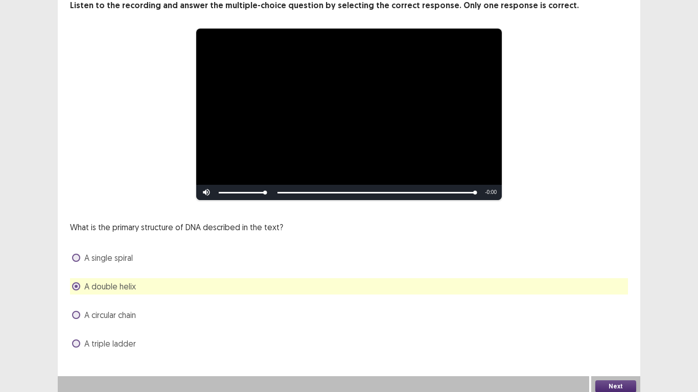
click at [614, 381] on button "Next" at bounding box center [615, 387] width 41 height 12
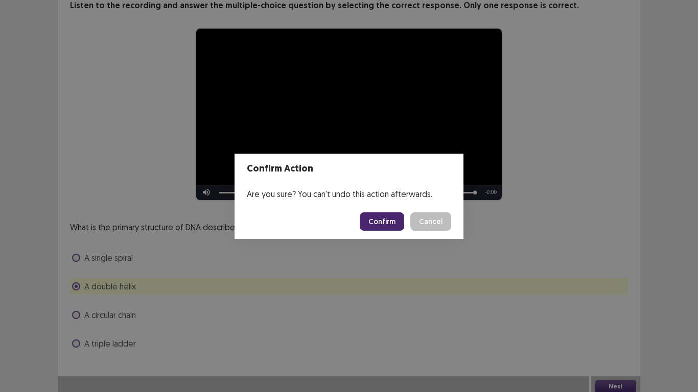
click at [384, 220] on button "Confirm" at bounding box center [382, 222] width 44 height 18
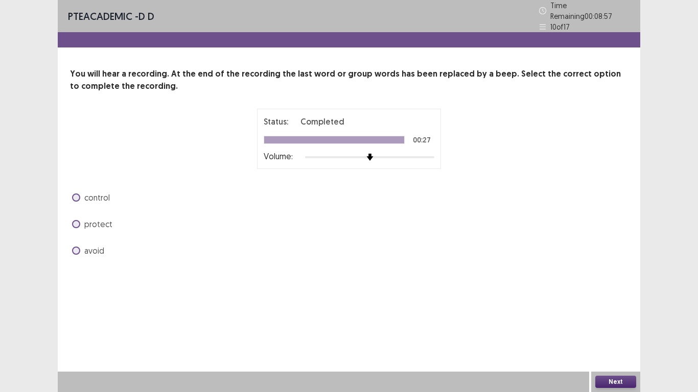
click at [86, 192] on span "control" at bounding box center [97, 198] width 26 height 12
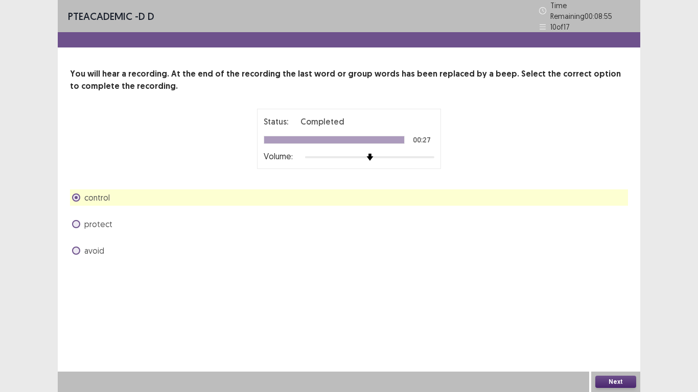
click at [609, 381] on button "Next" at bounding box center [615, 382] width 41 height 12
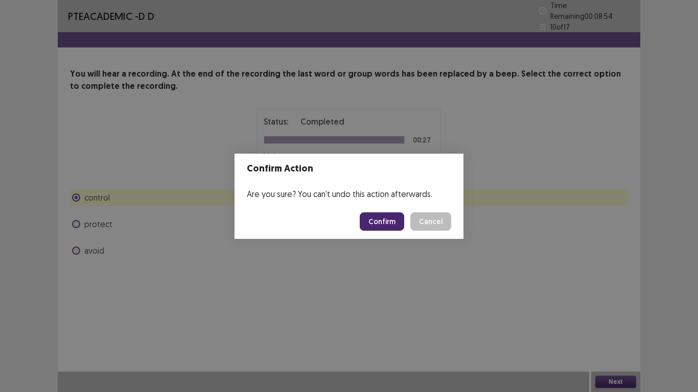
click at [379, 219] on button "Confirm" at bounding box center [382, 222] width 44 height 18
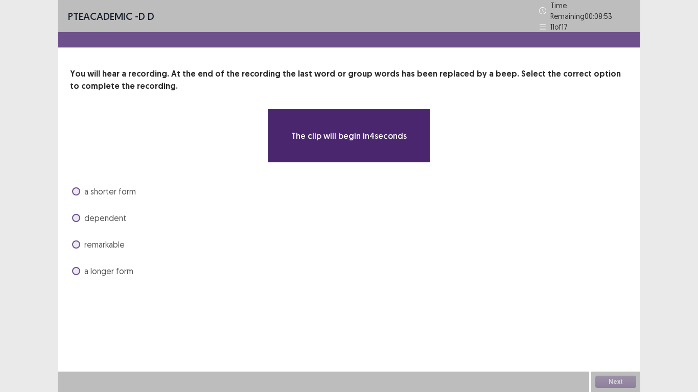
click at [97, 186] on span "a shorter form" at bounding box center [110, 191] width 52 height 12
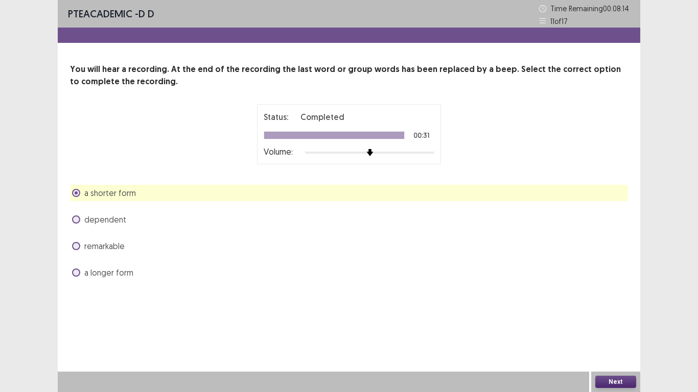
click at [108, 218] on span "dependent" at bounding box center [105, 220] width 42 height 12
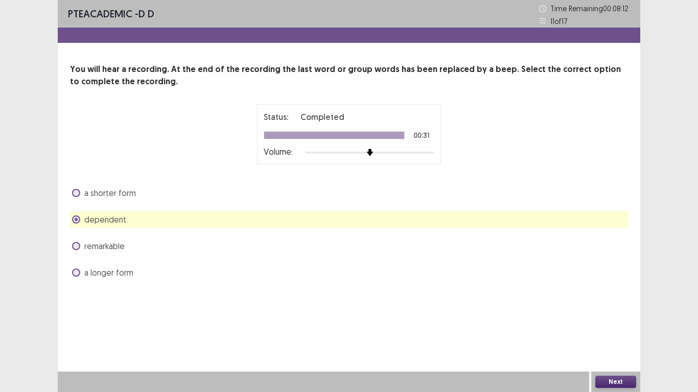
click at [617, 378] on button "Next" at bounding box center [615, 382] width 41 height 12
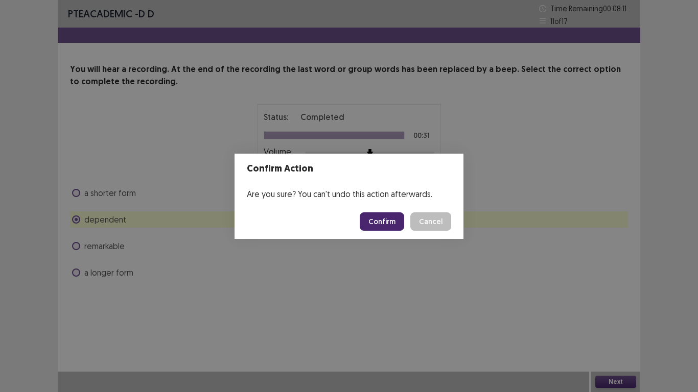
click at [381, 224] on button "Confirm" at bounding box center [382, 222] width 44 height 18
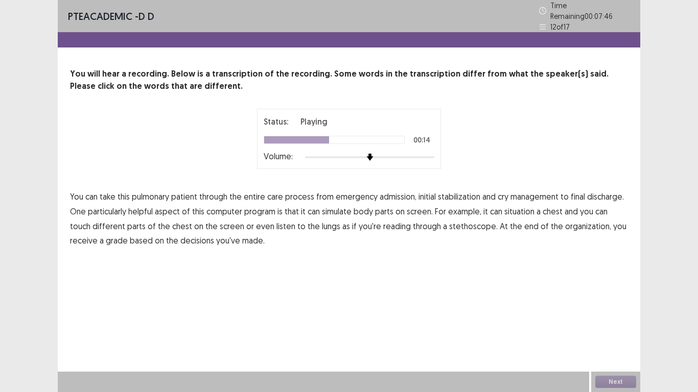
click at [336, 207] on span "simulate" at bounding box center [337, 211] width 30 height 12
click at [517, 207] on span "situation" at bounding box center [519, 211] width 30 height 12
click at [518, 207] on span "situation" at bounding box center [519, 211] width 30 height 12
click at [383, 224] on span "reading" at bounding box center [397, 226] width 28 height 12
click at [565, 222] on span "organization," at bounding box center [588, 226] width 46 height 12
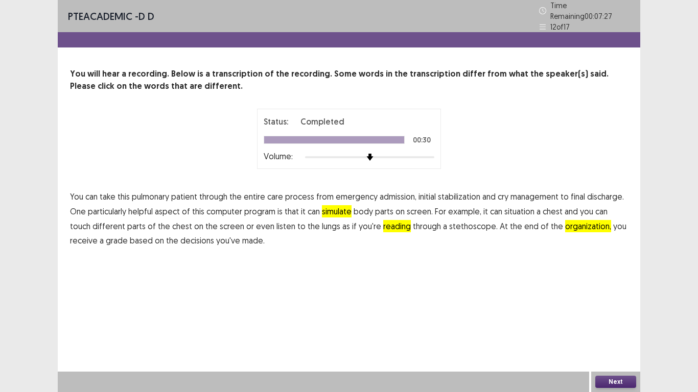
click at [621, 380] on button "Next" at bounding box center [615, 382] width 41 height 12
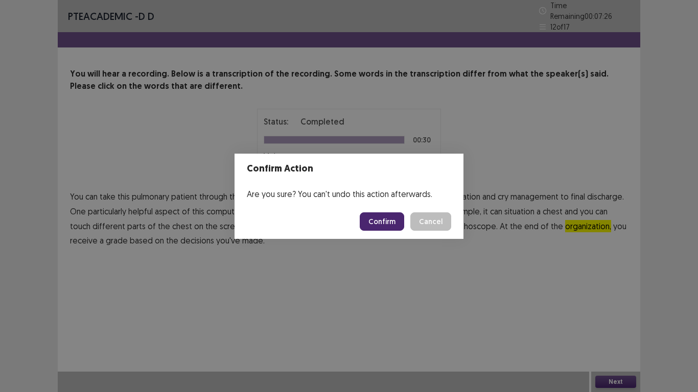
click at [384, 220] on button "Confirm" at bounding box center [382, 222] width 44 height 18
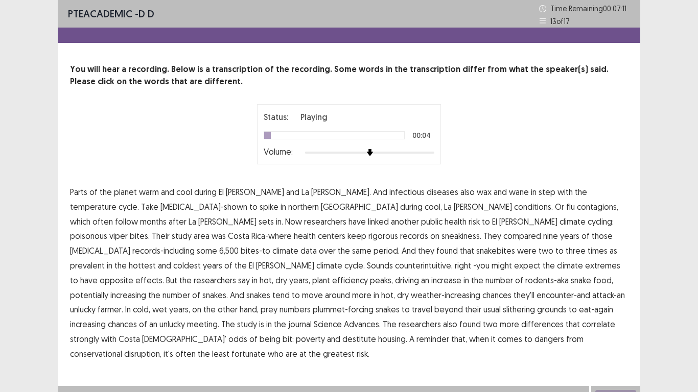
click at [389, 195] on span "infectious" at bounding box center [406, 192] width 35 height 12
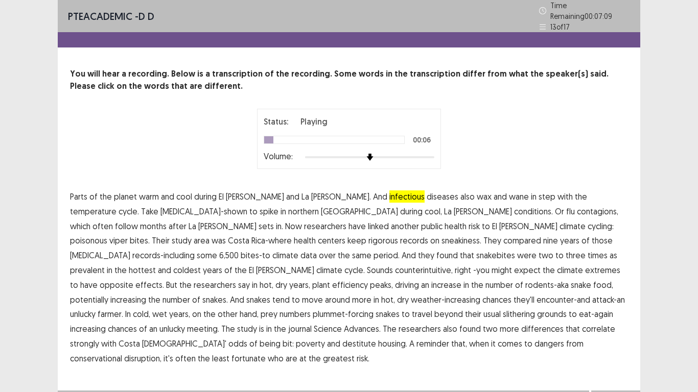
click at [389, 194] on span "infectious" at bounding box center [406, 197] width 35 height 12
click at [116, 205] on span "temperature" at bounding box center [93, 211] width 46 height 12
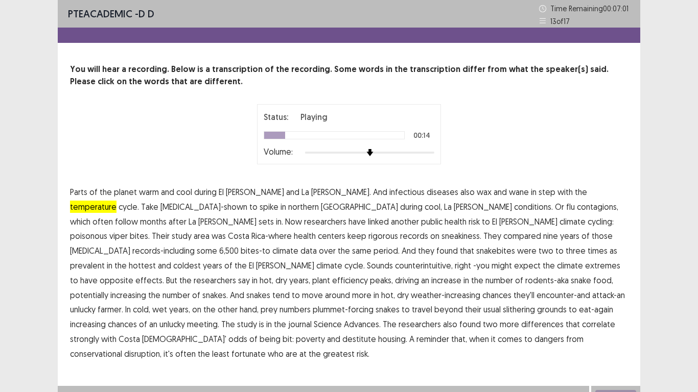
click at [577, 210] on span "contagions," at bounding box center [597, 207] width 41 height 12
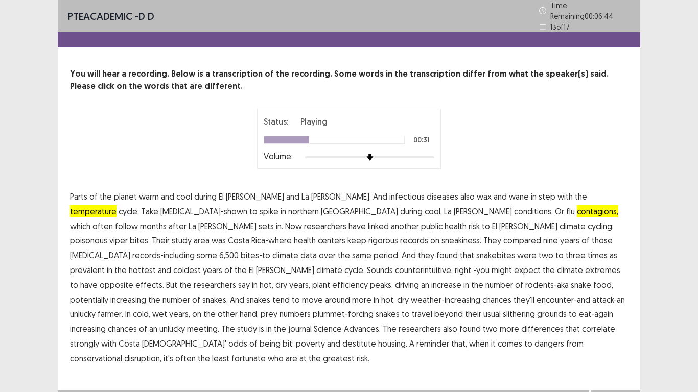
click at [441, 238] on span "sneakiness." at bounding box center [461, 240] width 40 height 12
click at [156, 264] on span "hottest" at bounding box center [142, 270] width 27 height 12
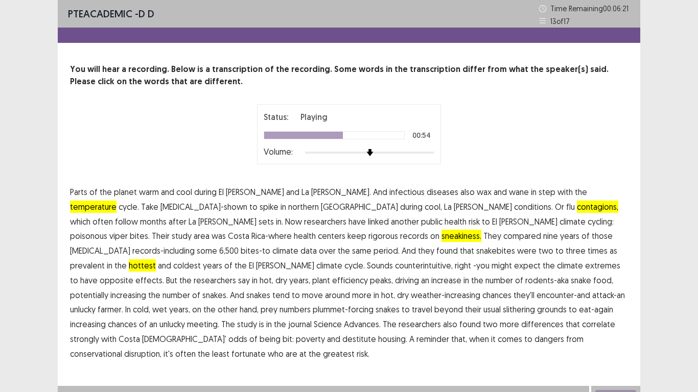
click at [368, 274] on span "efficiency" at bounding box center [350, 280] width 36 height 12
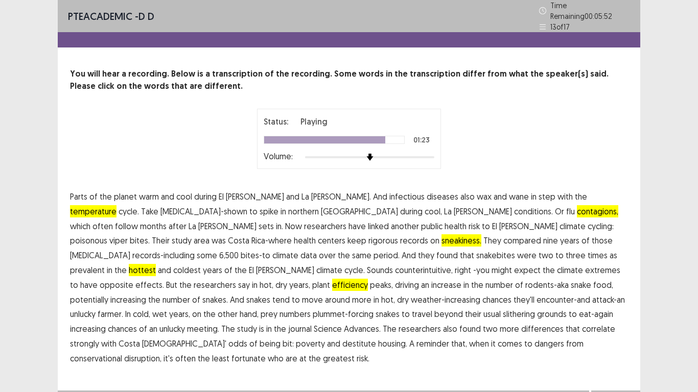
click at [521, 325] on span "differences" at bounding box center [542, 329] width 42 height 12
click at [122, 352] on span "conservational" at bounding box center [96, 358] width 52 height 12
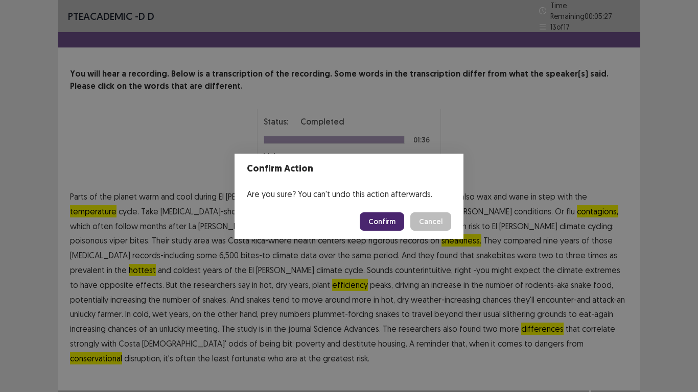
click at [383, 221] on button "Confirm" at bounding box center [382, 222] width 44 height 18
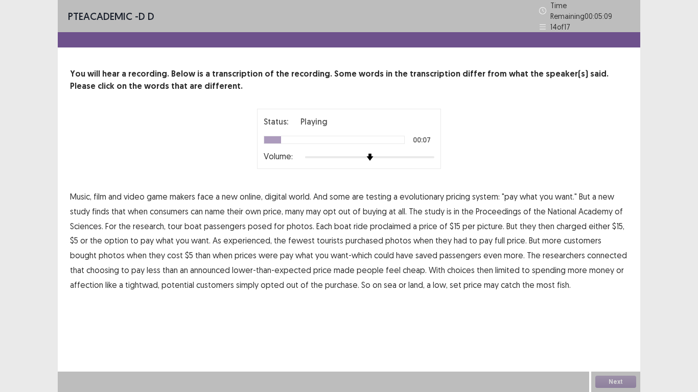
click at [422, 193] on span "evolutionary" at bounding box center [421, 197] width 44 height 12
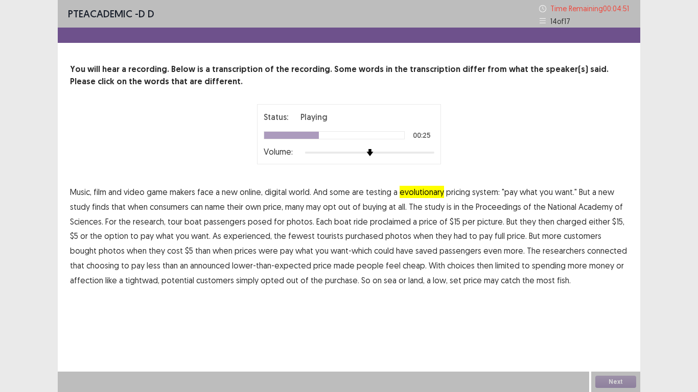
click at [393, 222] on span "proclaimed" at bounding box center [390, 222] width 41 height 12
click at [245, 237] on span "experienced," at bounding box center [247, 236] width 49 height 12
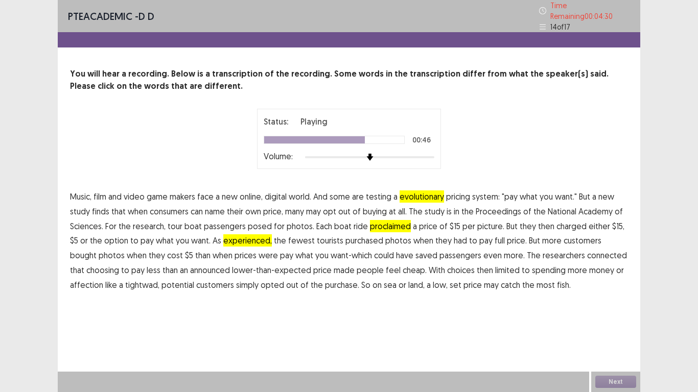
click at [587, 252] on span "connected" at bounding box center [607, 255] width 40 height 12
click at [83, 282] on span "affection" at bounding box center [86, 285] width 33 height 12
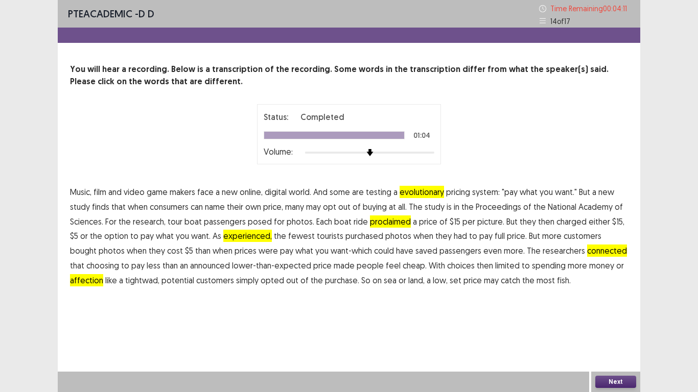
click at [619, 382] on button "Next" at bounding box center [615, 382] width 41 height 12
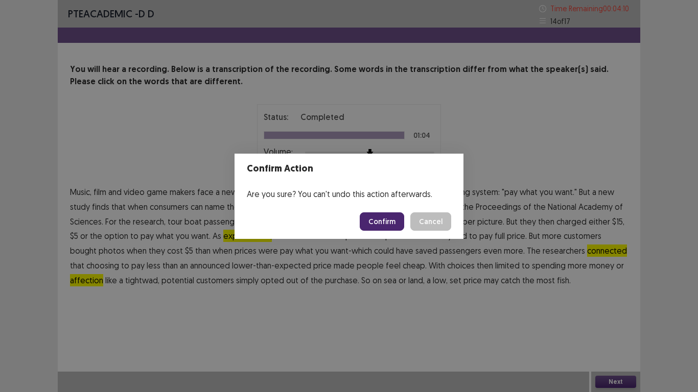
click at [388, 220] on button "Confirm" at bounding box center [382, 222] width 44 height 18
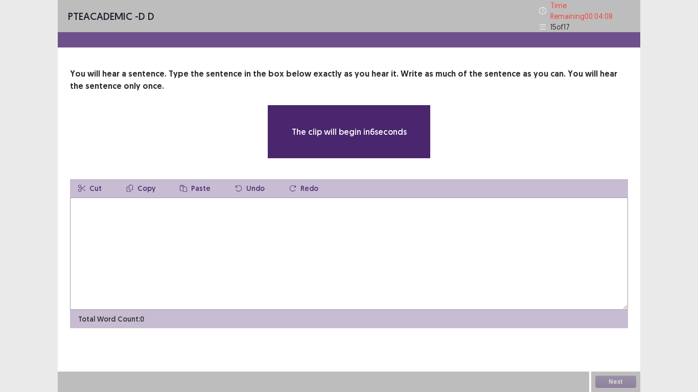
click at [369, 222] on textarea at bounding box center [349, 254] width 558 height 112
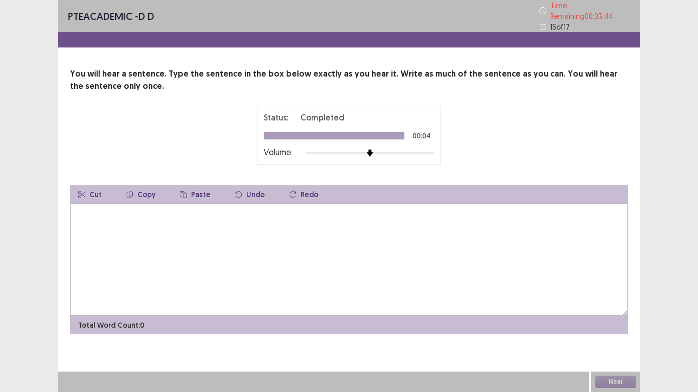
click at [191, 215] on textarea at bounding box center [349, 260] width 558 height 112
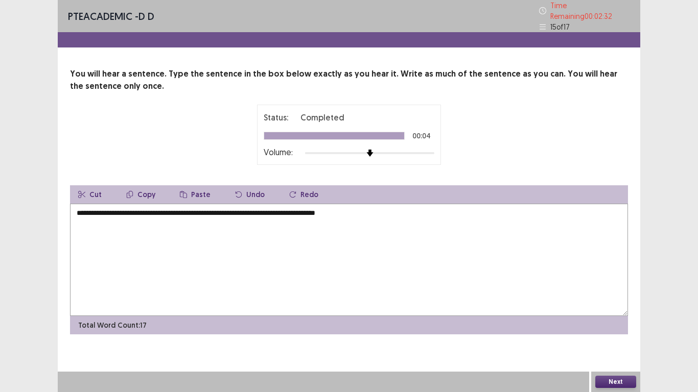
type textarea "**********"
click at [606, 382] on button "Next" at bounding box center [615, 382] width 41 height 12
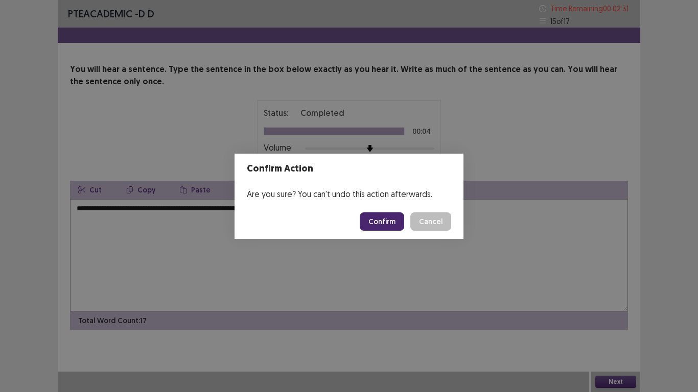
click at [391, 221] on button "Confirm" at bounding box center [382, 222] width 44 height 18
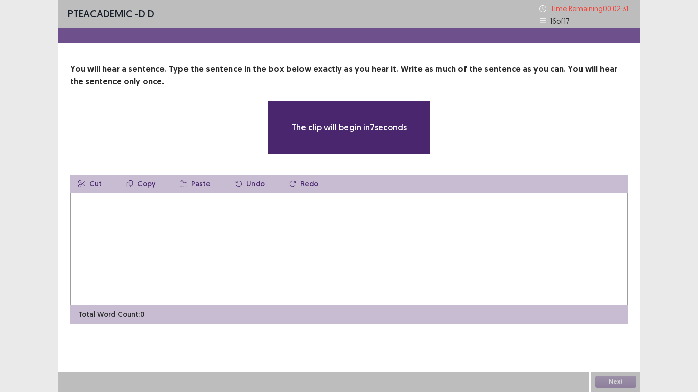
click at [276, 235] on textarea at bounding box center [349, 249] width 558 height 112
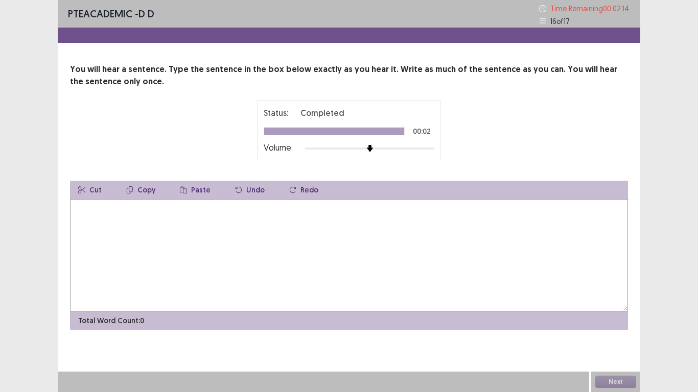
click at [286, 249] on textarea at bounding box center [349, 255] width 558 height 112
type textarea "**********"
click at [609, 381] on button "Next" at bounding box center [615, 382] width 41 height 12
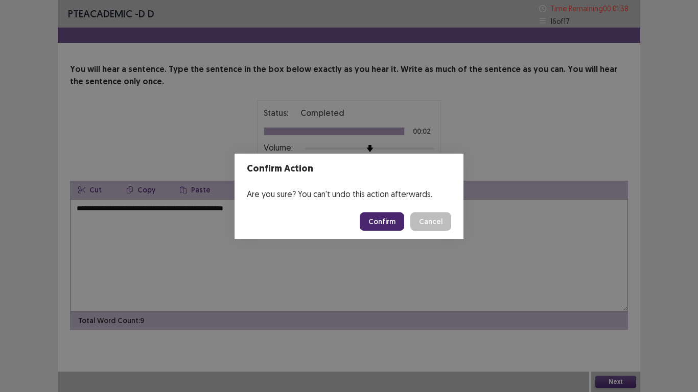
click at [386, 224] on button "Confirm" at bounding box center [382, 222] width 44 height 18
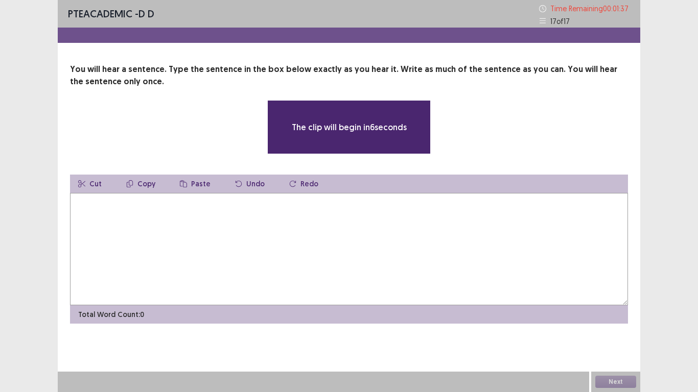
click at [272, 215] on textarea at bounding box center [349, 249] width 558 height 112
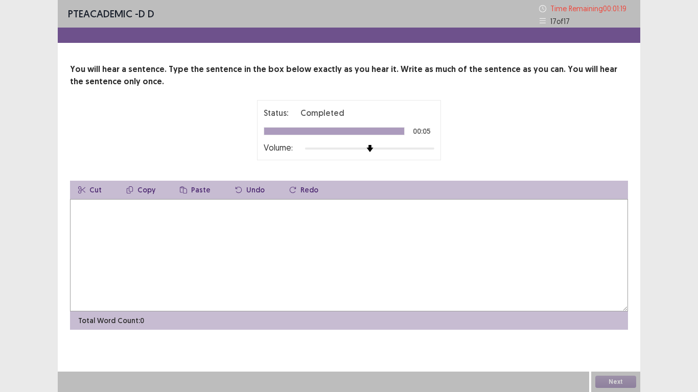
click at [226, 242] on textarea at bounding box center [349, 255] width 558 height 112
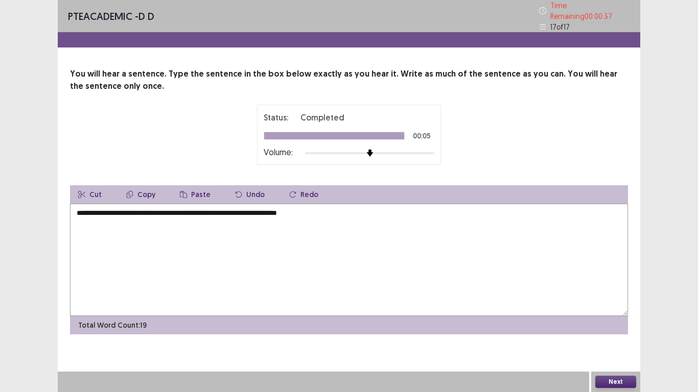
click at [109, 210] on textarea "**********" at bounding box center [349, 260] width 558 height 112
click at [324, 207] on textarea "**********" at bounding box center [349, 260] width 558 height 112
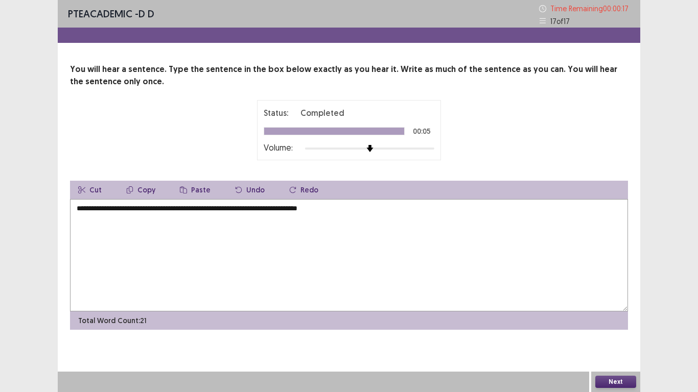
click at [189, 209] on textarea "**********" at bounding box center [349, 255] width 558 height 112
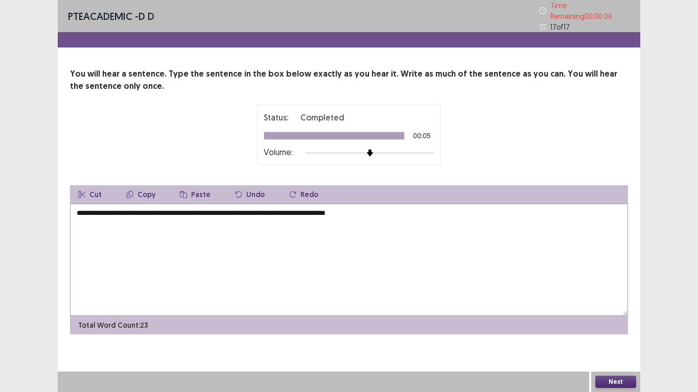
type textarea "**********"
click at [616, 382] on button "Next" at bounding box center [615, 382] width 41 height 12
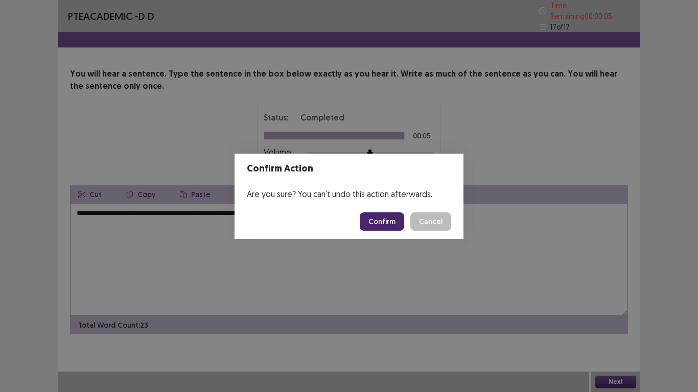
click at [391, 222] on button "Confirm" at bounding box center [382, 222] width 44 height 18
